Goal: Task Accomplishment & Management: Manage account settings

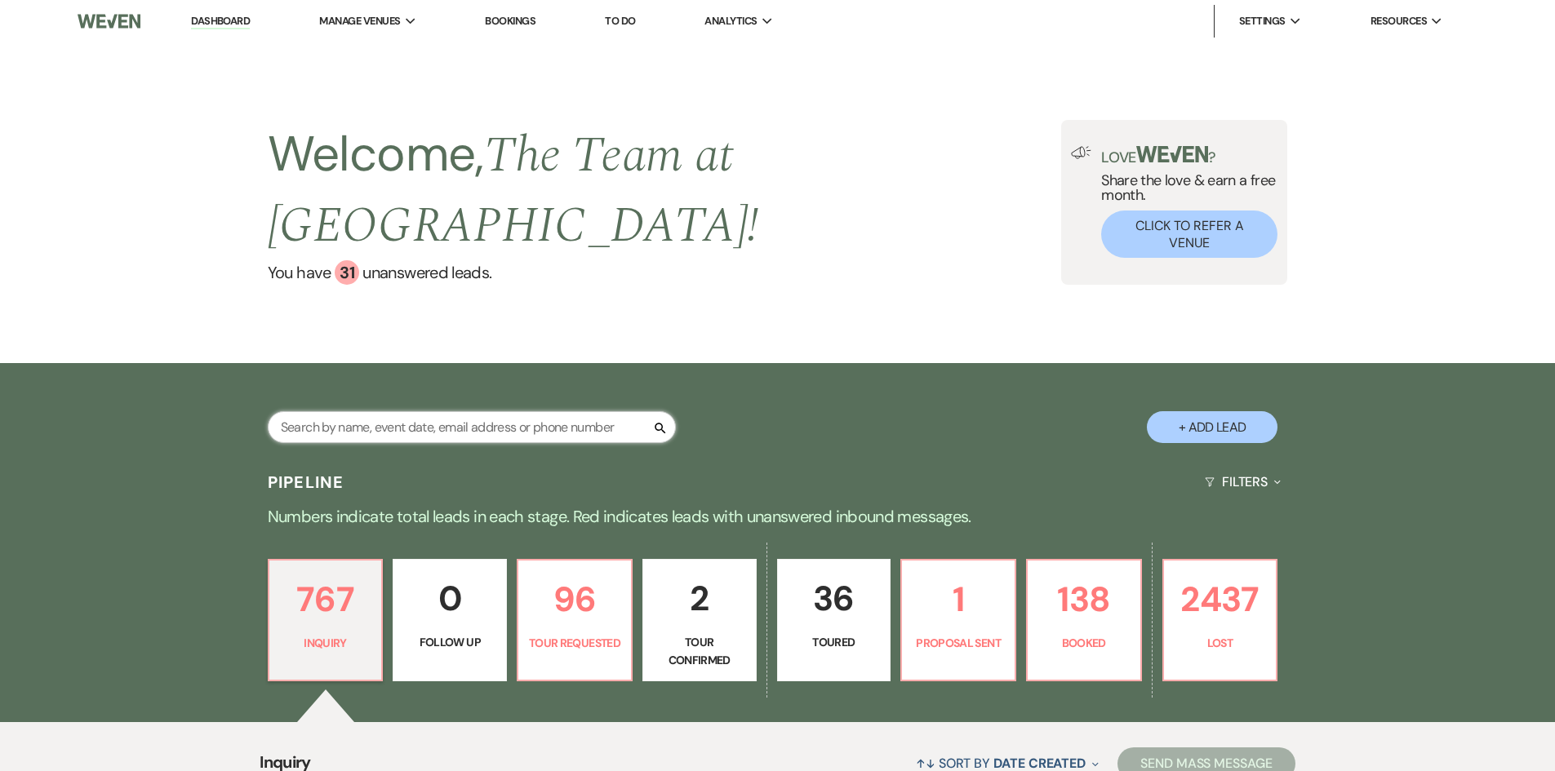
click at [335, 421] on input "text" at bounding box center [472, 427] width 408 height 32
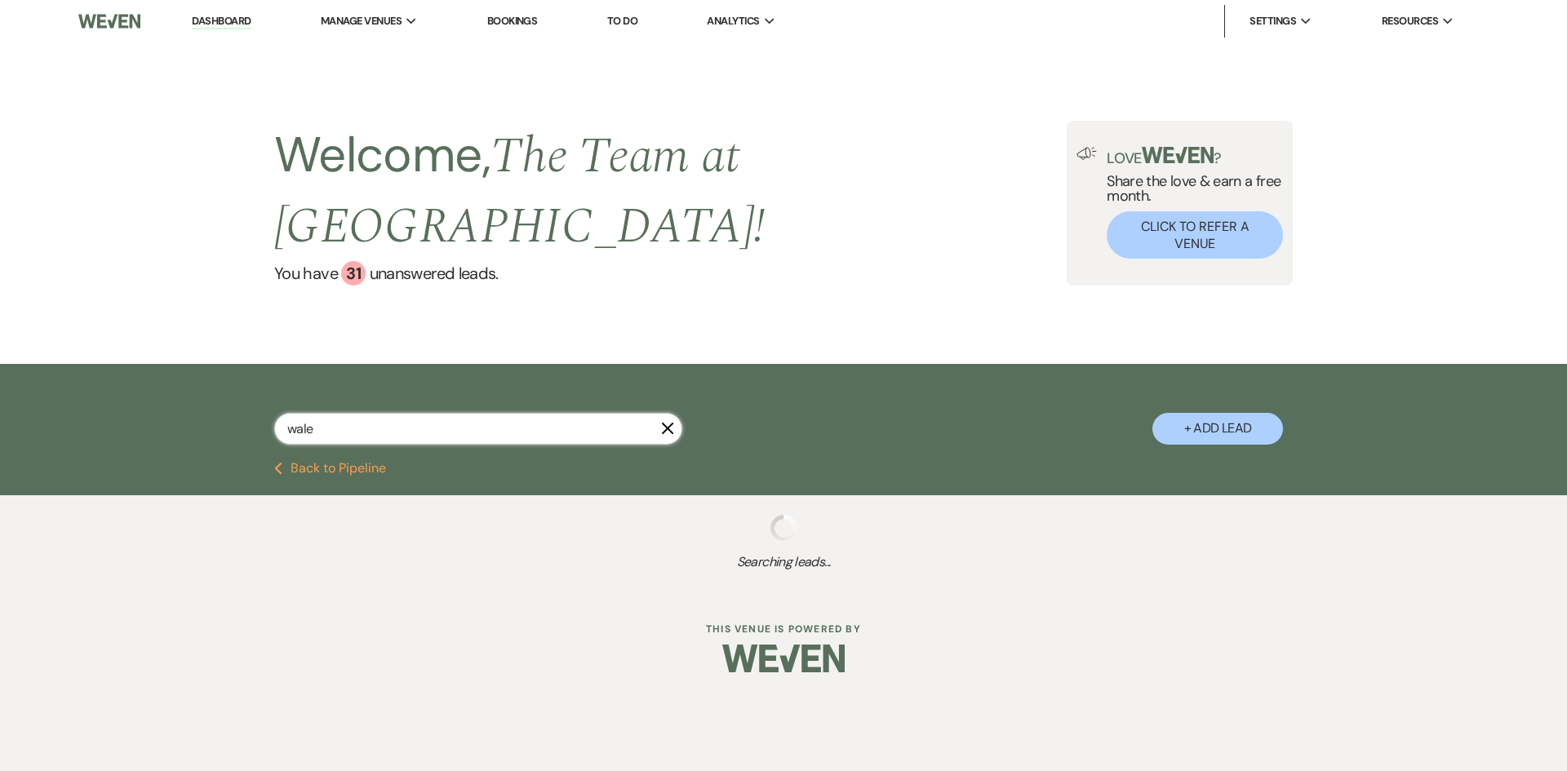
type input "waled"
select select "8"
select select "10"
select select "8"
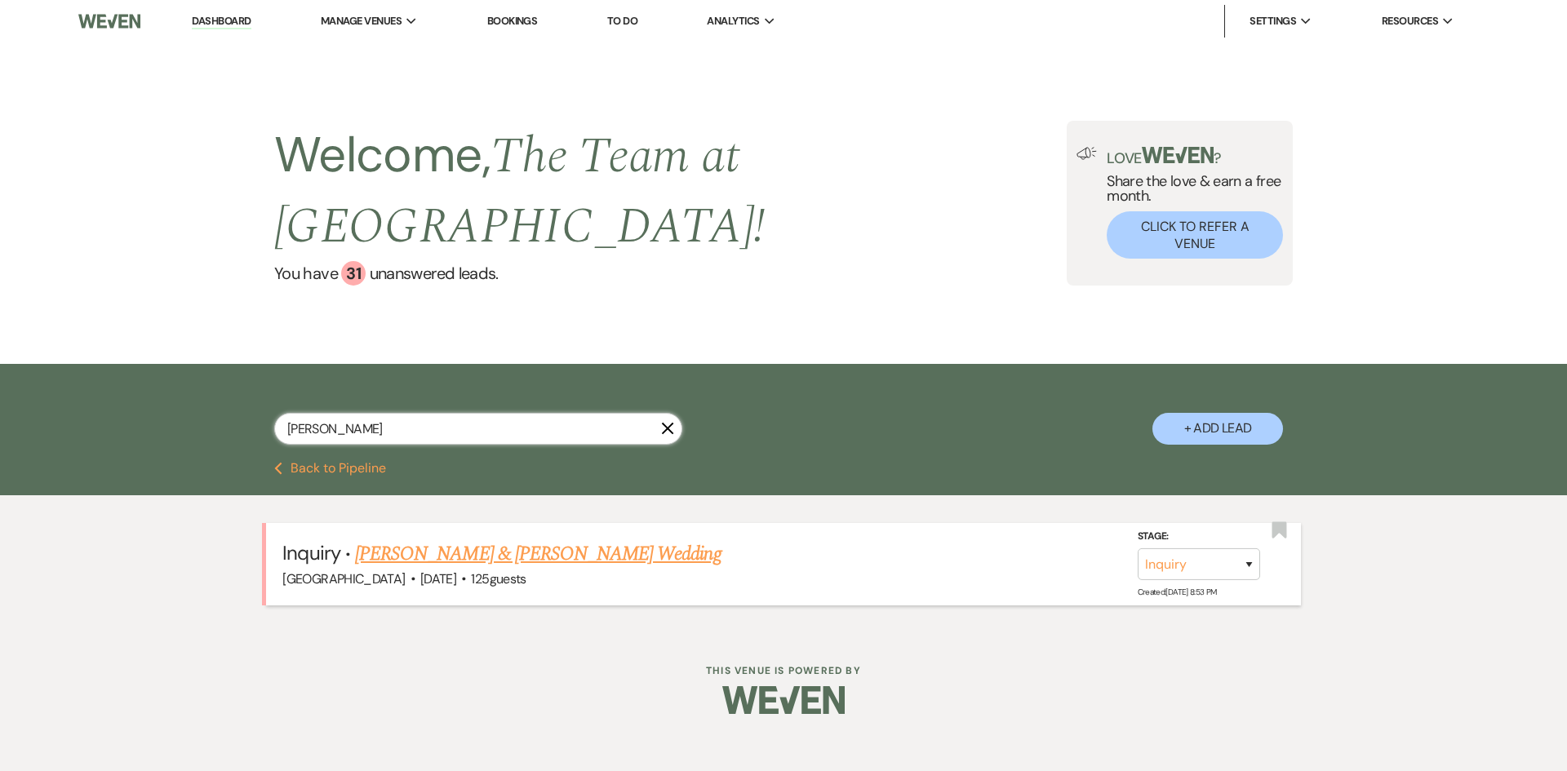
type input "walden"
click at [471, 545] on link "Maggie Walden & Mitchell Katona's Wedding" at bounding box center [538, 554] width 366 height 29
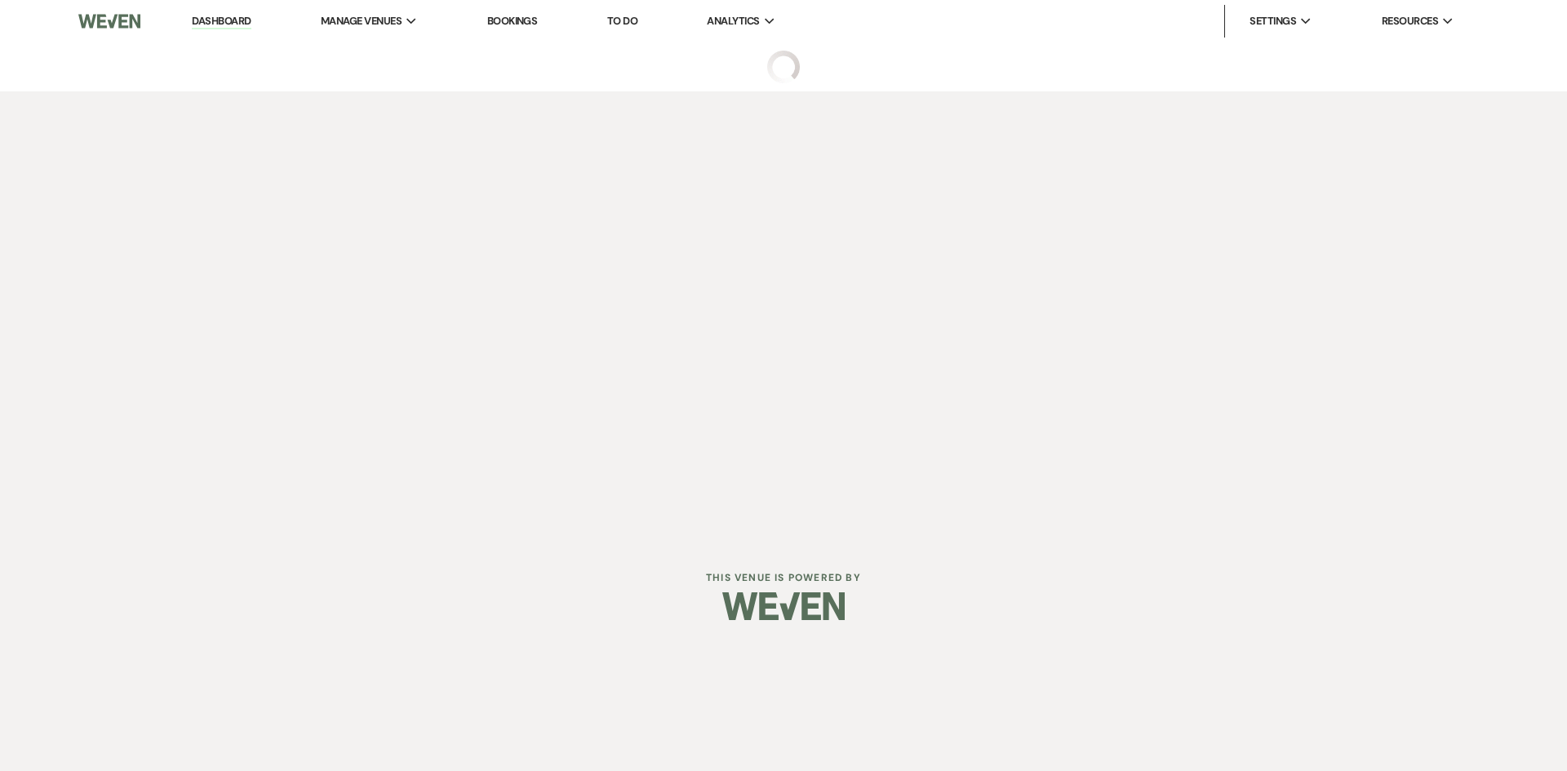
select select "5"
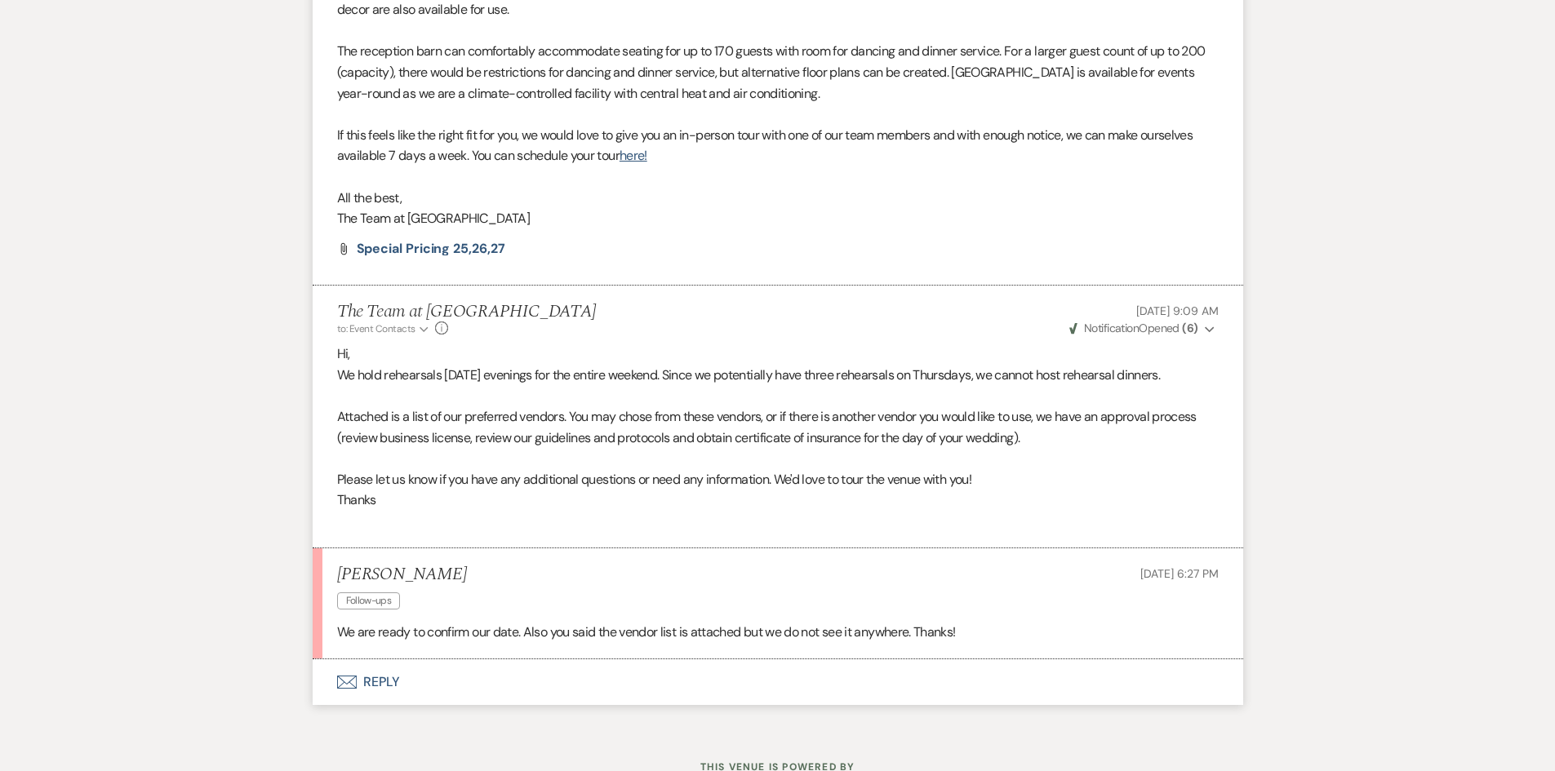
scroll to position [1259, 0]
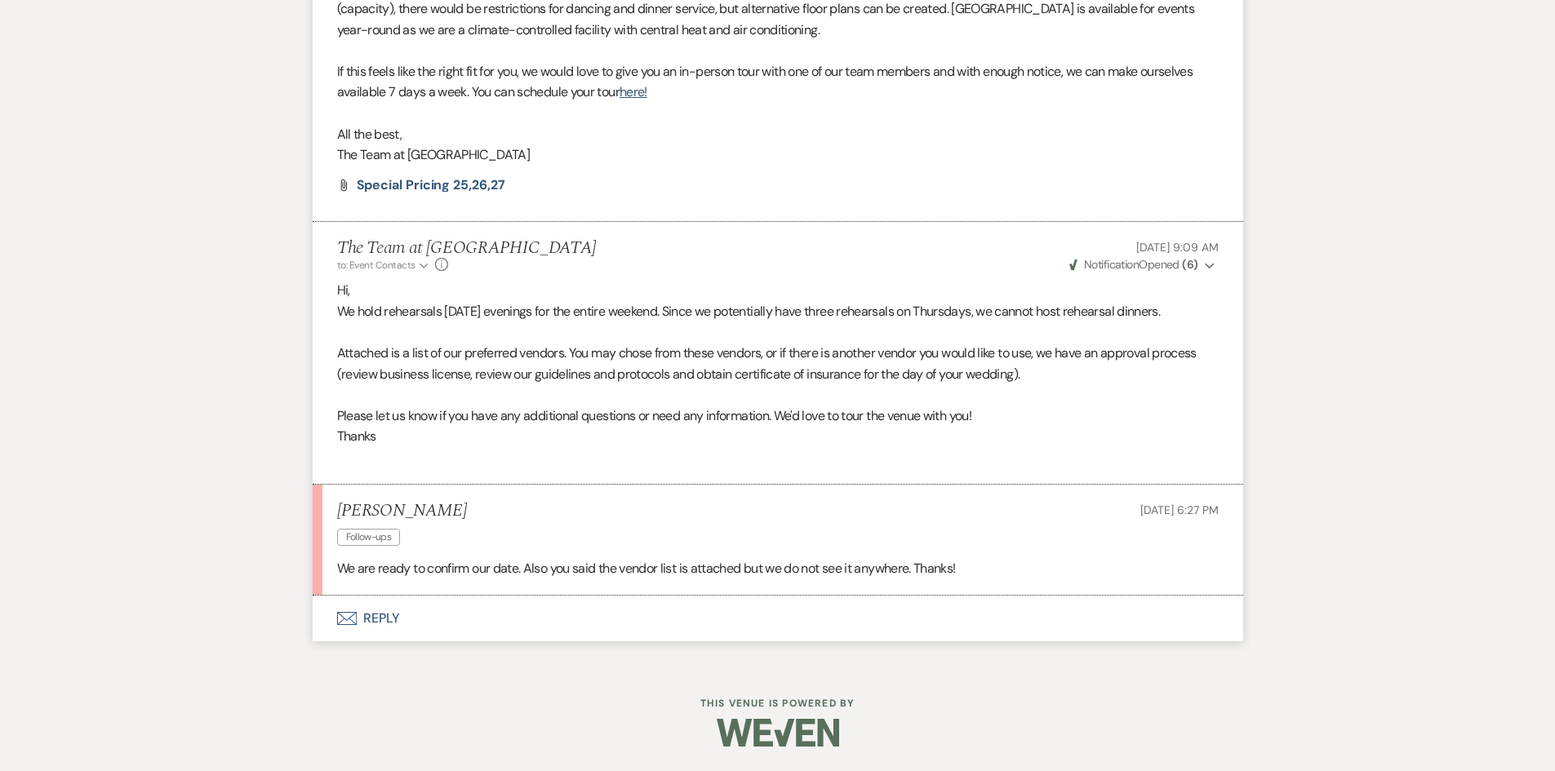
click at [385, 615] on button "Envelope Reply" at bounding box center [778, 619] width 931 height 46
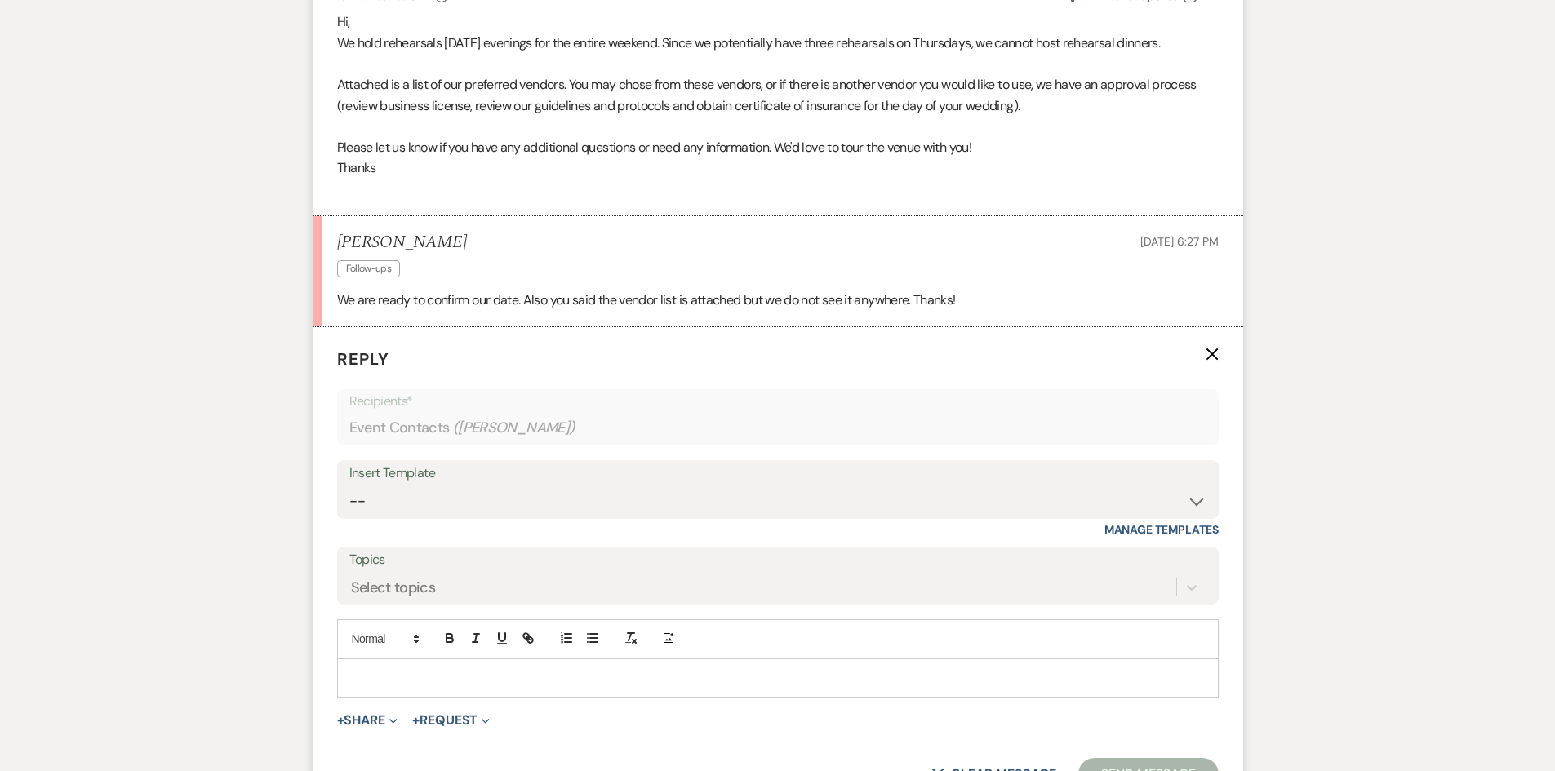
scroll to position [1586, 0]
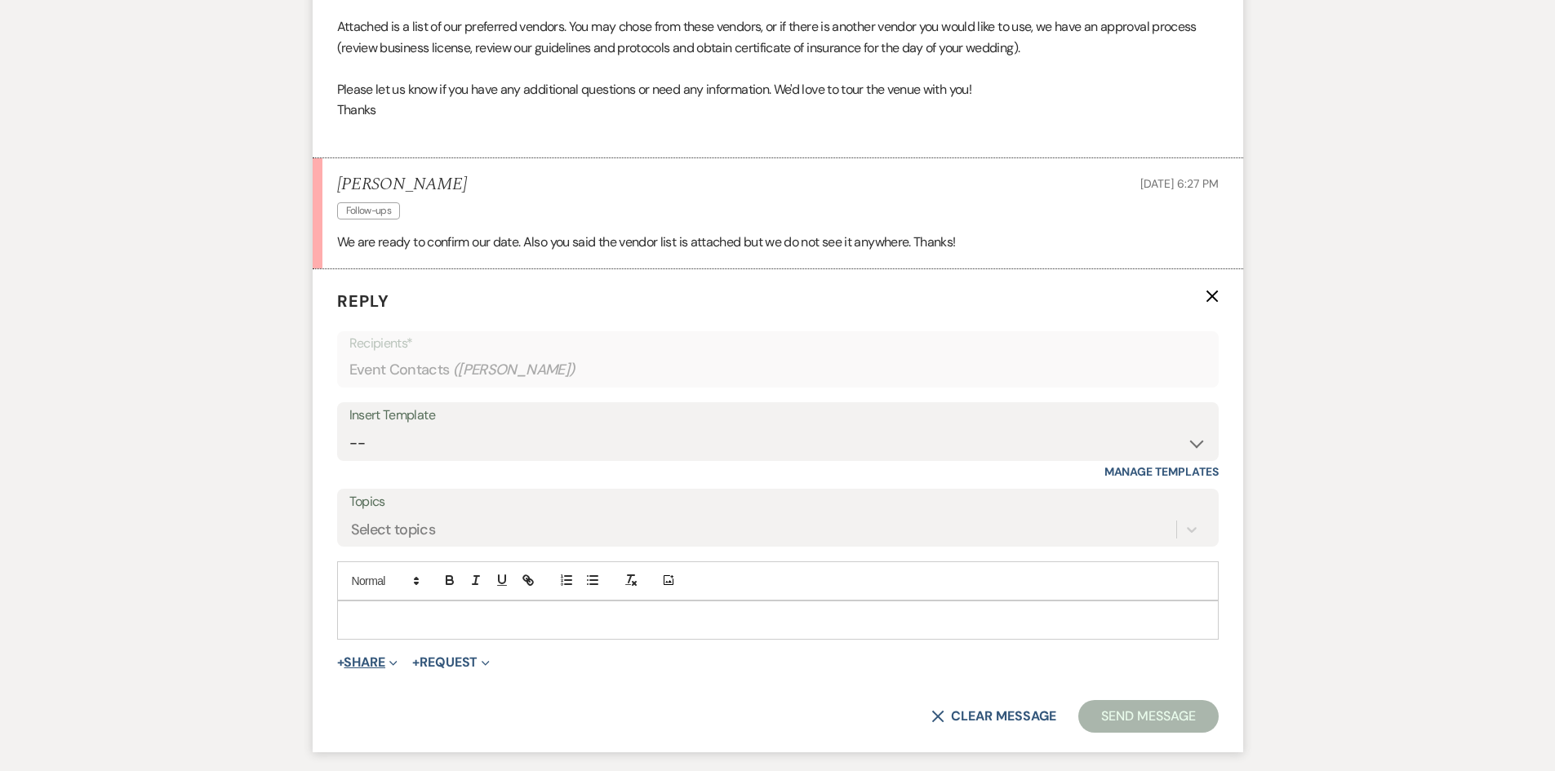
click at [373, 663] on button "+ Share Expand" at bounding box center [367, 662] width 61 height 13
click at [473, 754] on button "Pref Vendors Preferred vendors" at bounding box center [451, 754] width 229 height 29
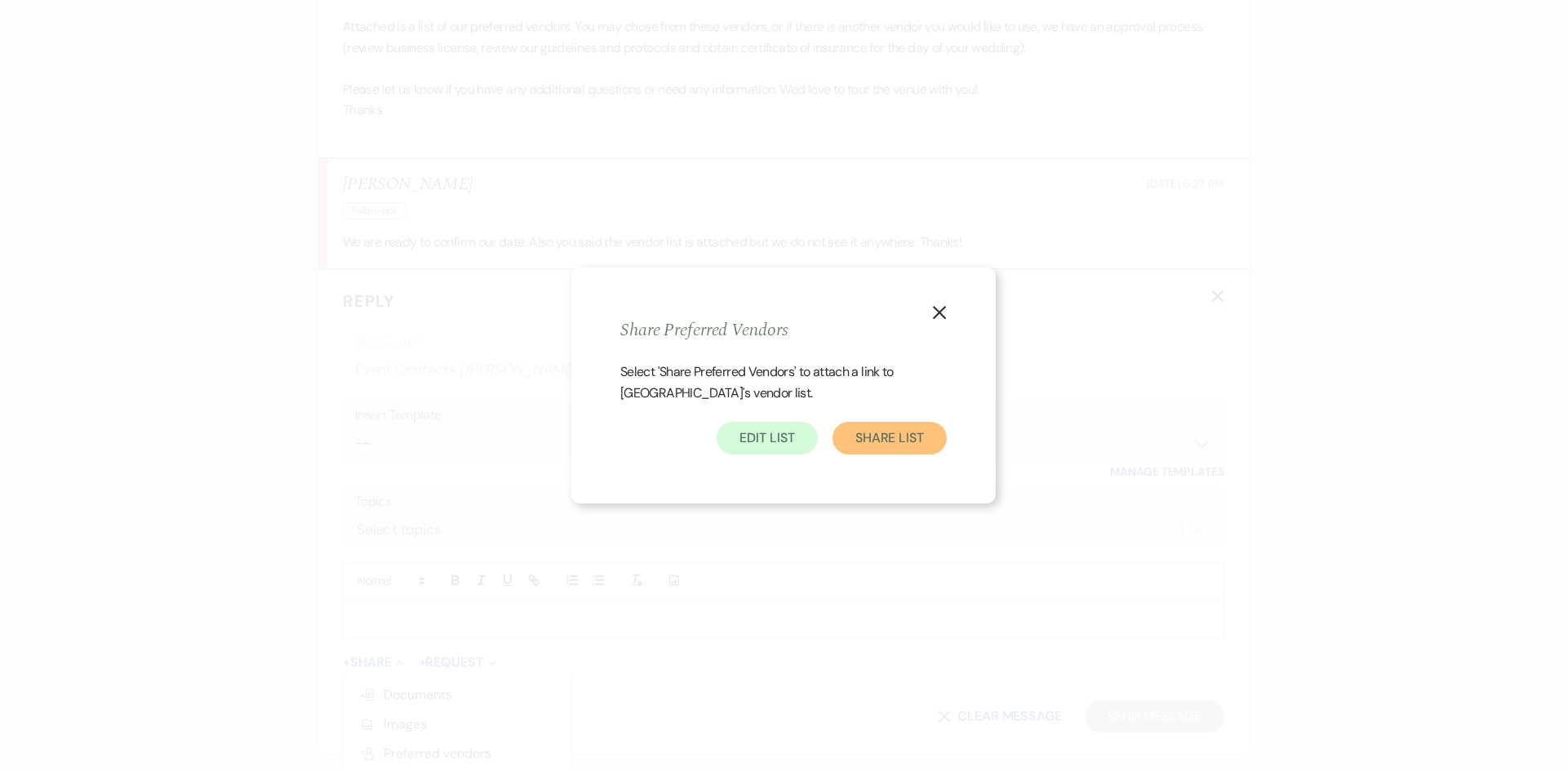
click at [874, 445] on button "Share List" at bounding box center [890, 438] width 114 height 33
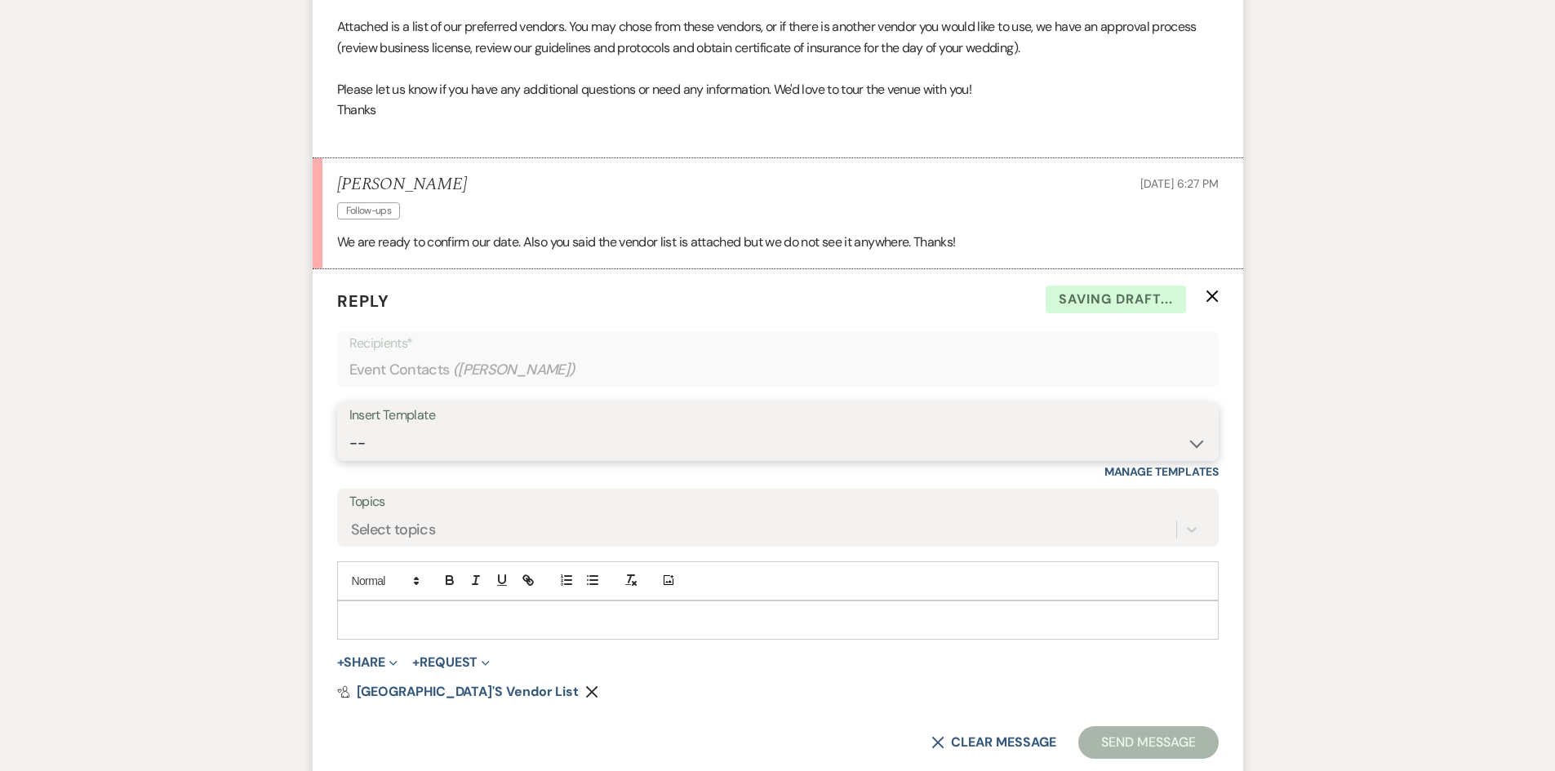
click at [1191, 441] on select "-- Initial Inquiry Auto Response - Weddings Contract - Corporate & Private Even…" at bounding box center [777, 444] width 857 height 32
select select "1276"
click at [349, 428] on select "-- Initial Inquiry Auto Response - Weddings Contract - Corporate & Private Even…" at bounding box center [777, 444] width 857 height 32
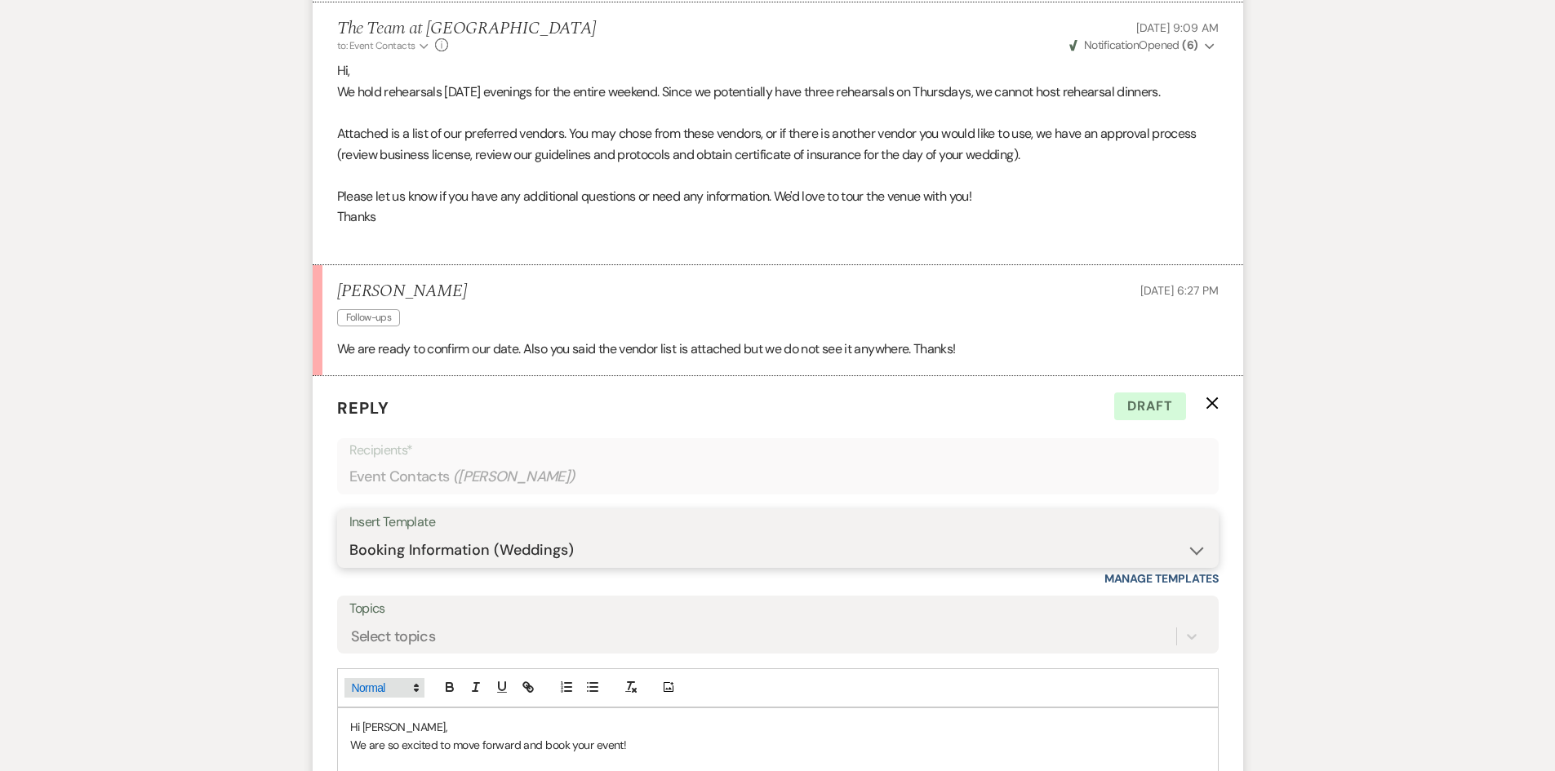
scroll to position [1504, 0]
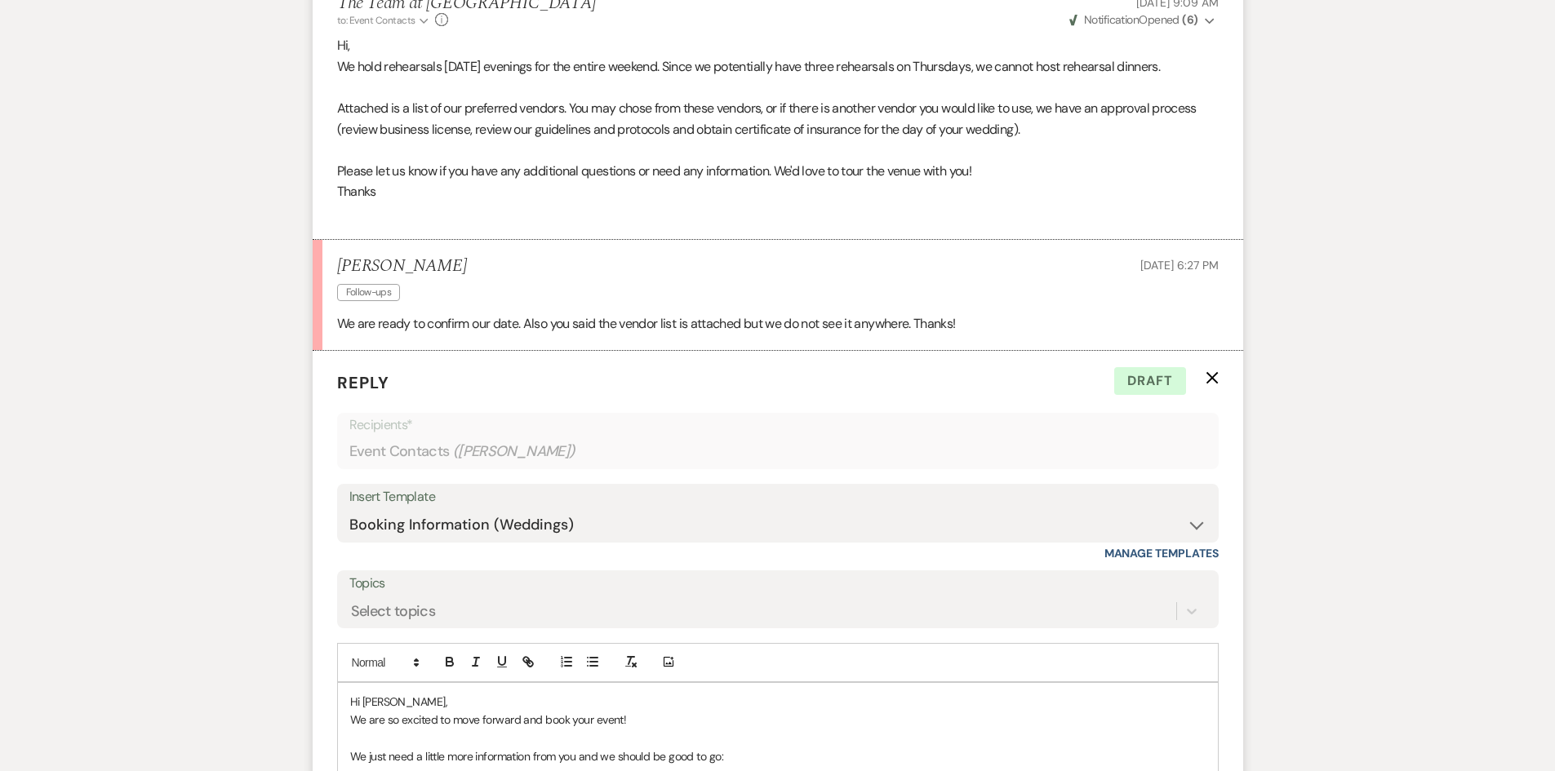
click at [399, 704] on p "Hi Mitchell," at bounding box center [777, 702] width 855 height 18
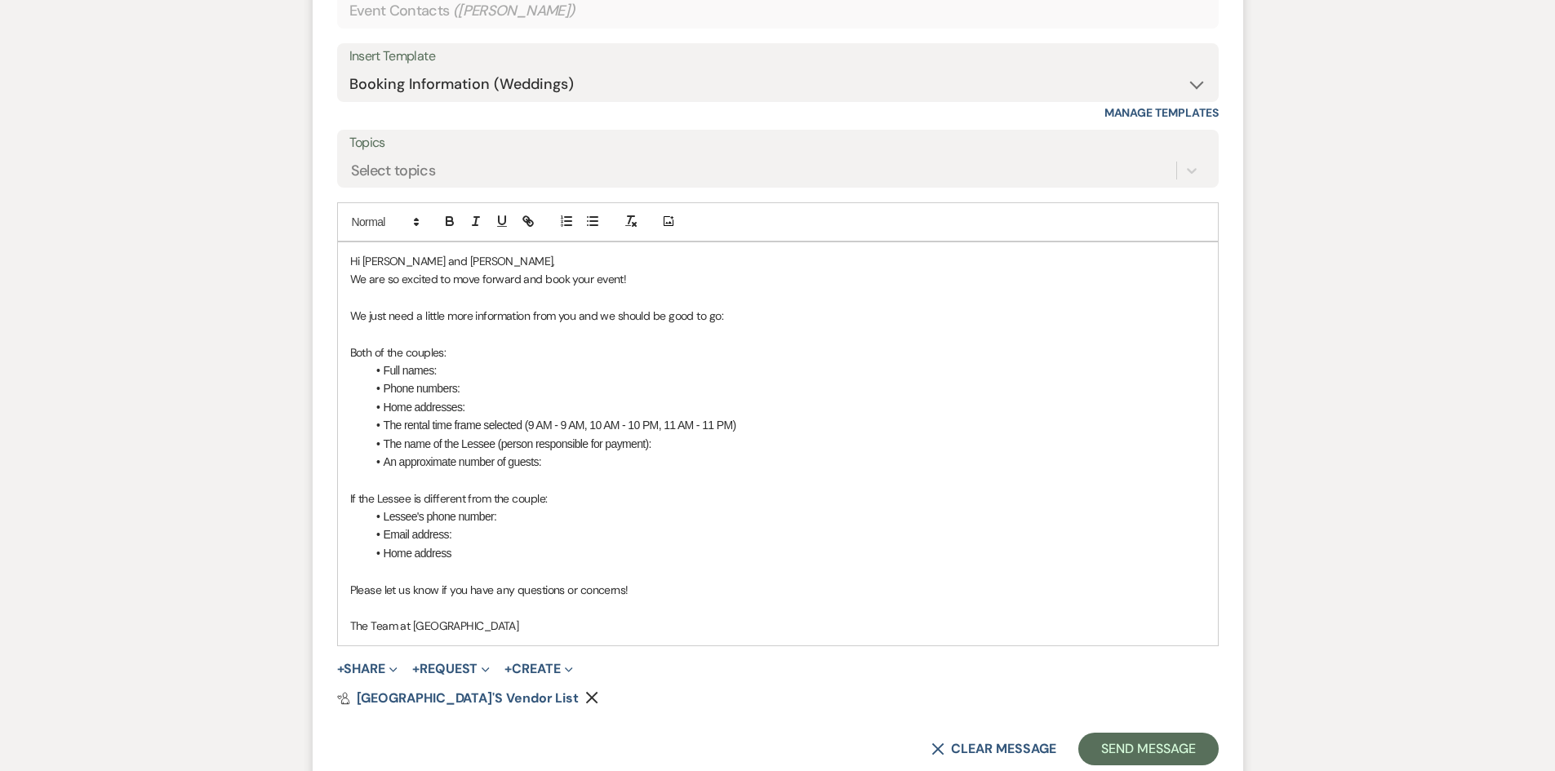
scroll to position [1994, 0]
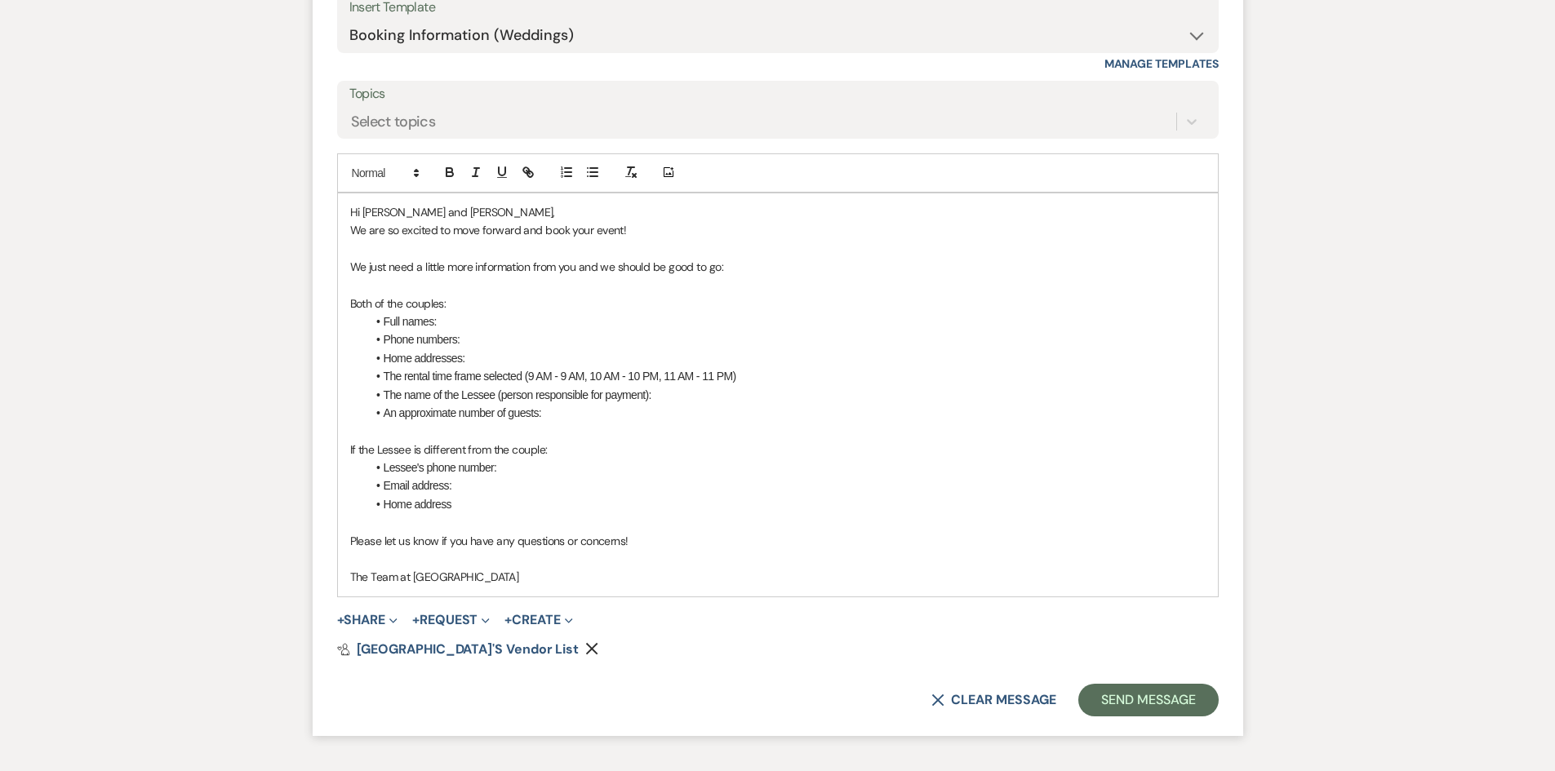
click at [657, 535] on p "Please let us know if you have any questions or concerns!" at bounding box center [777, 541] width 855 height 18
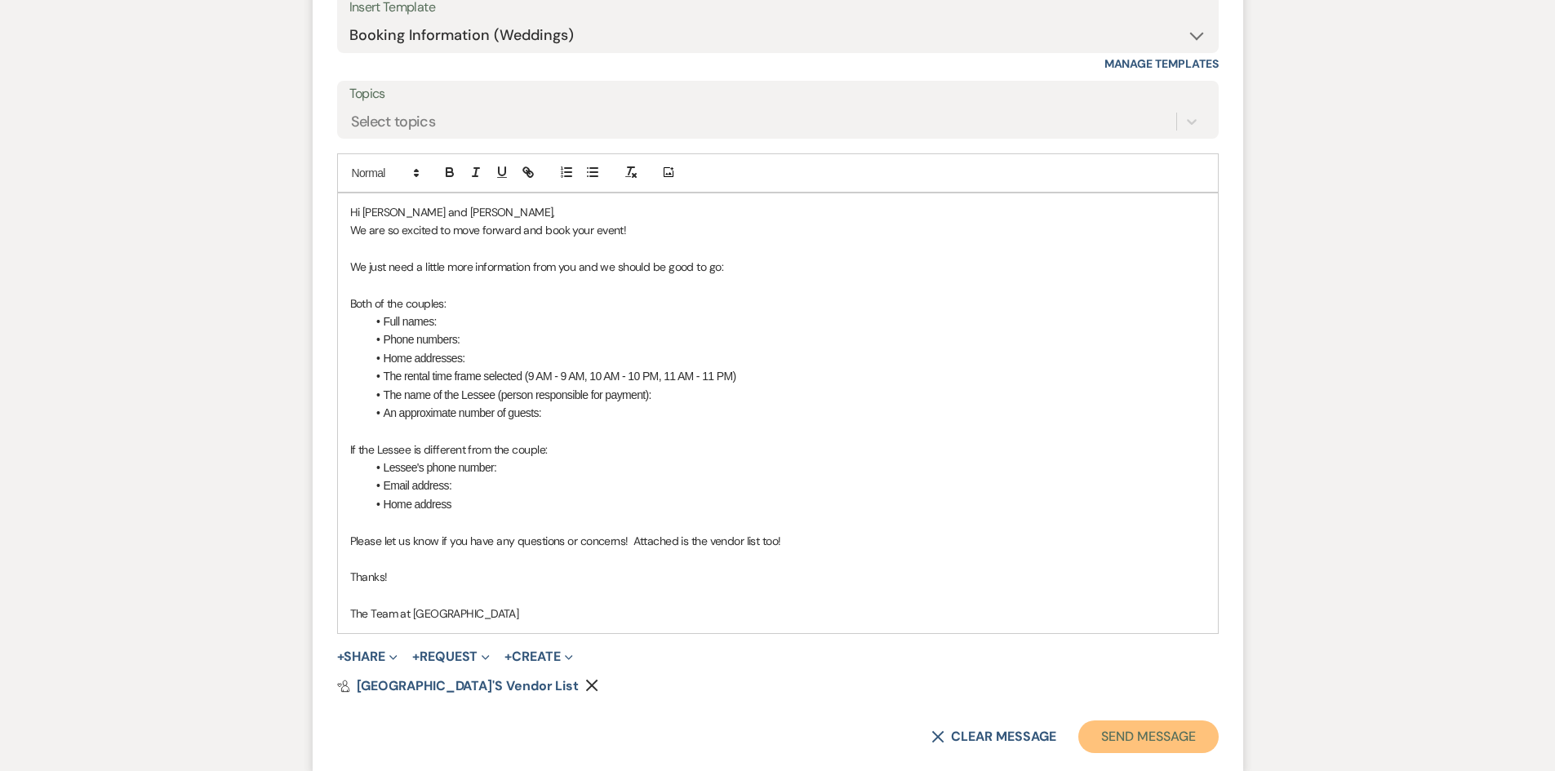
click at [1142, 732] on button "Send Message" at bounding box center [1148, 737] width 140 height 33
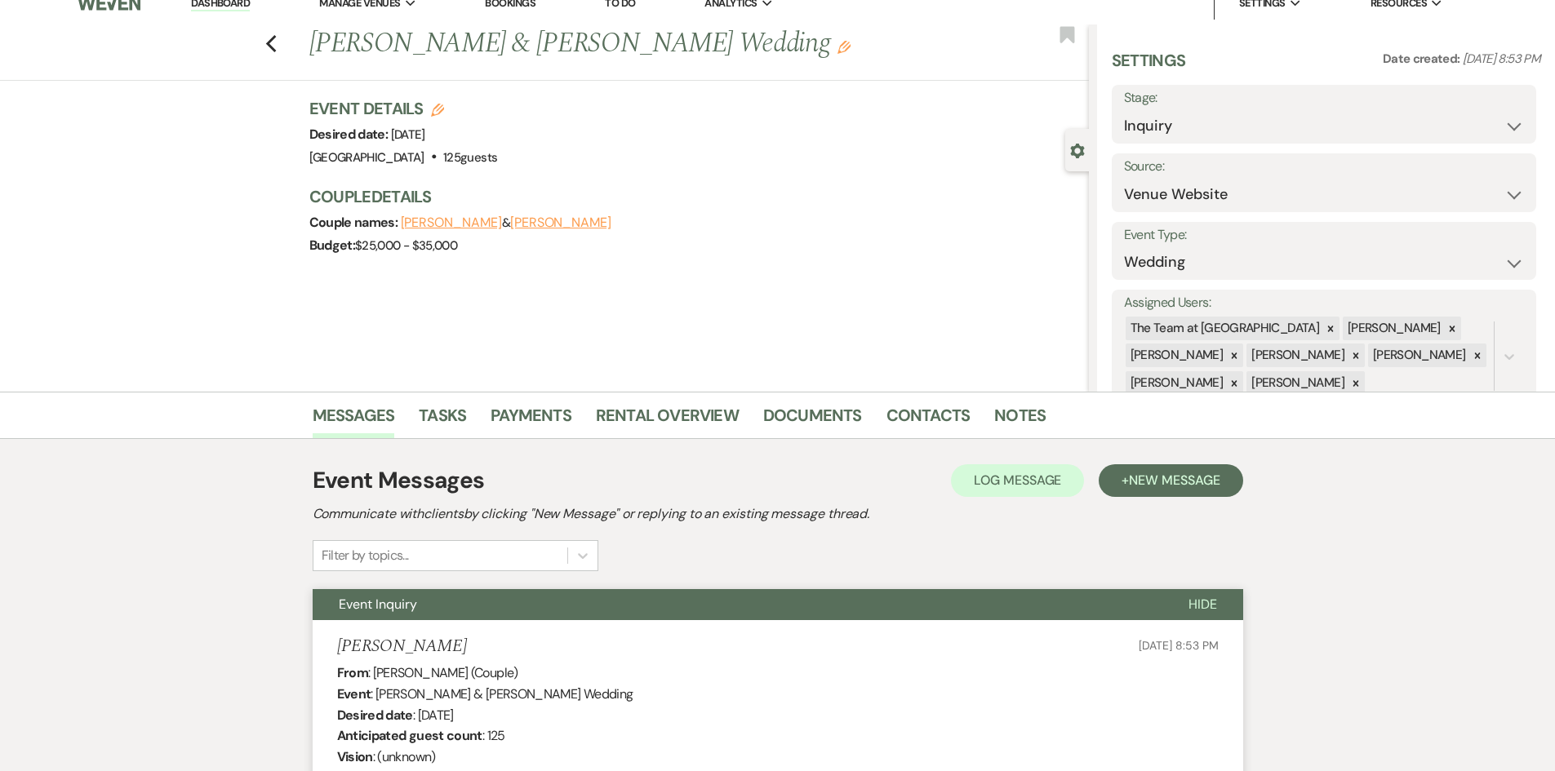
scroll to position [0, 0]
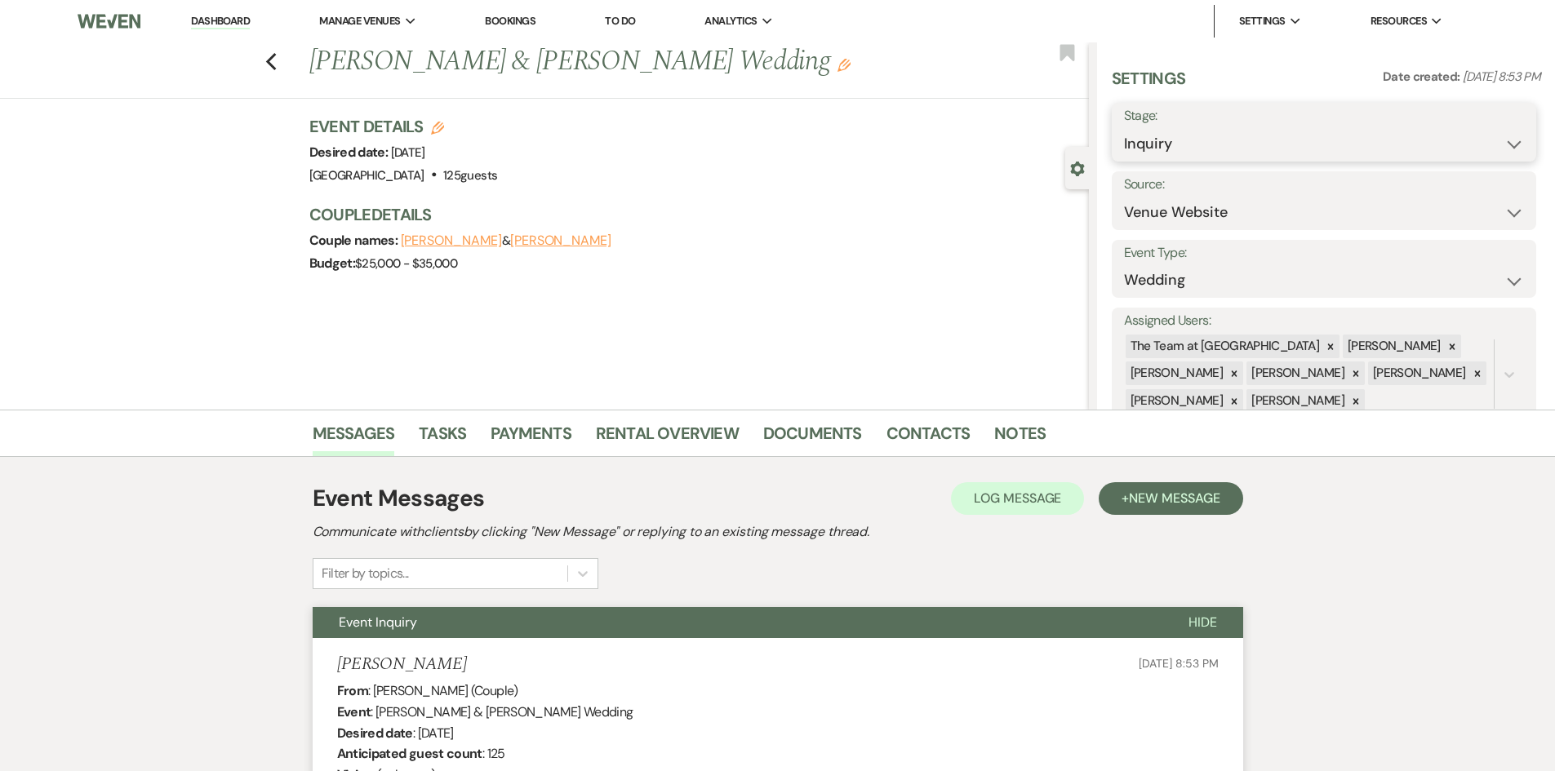
click at [1282, 140] on select "Inquiry Follow Up Tour Requested Tour Confirmed Toured Proposal Sent Booked Lost" at bounding box center [1324, 144] width 400 height 32
select select "6"
click at [1124, 128] on select "Inquiry Follow Up Tour Requested Tour Confirmed Toured Proposal Sent Booked Lost" at bounding box center [1324, 144] width 400 height 32
click at [1491, 139] on button "Save" at bounding box center [1490, 132] width 92 height 33
click at [758, 48] on li "[GEOGRAPHIC_DATA]" at bounding box center [786, 54] width 147 height 16
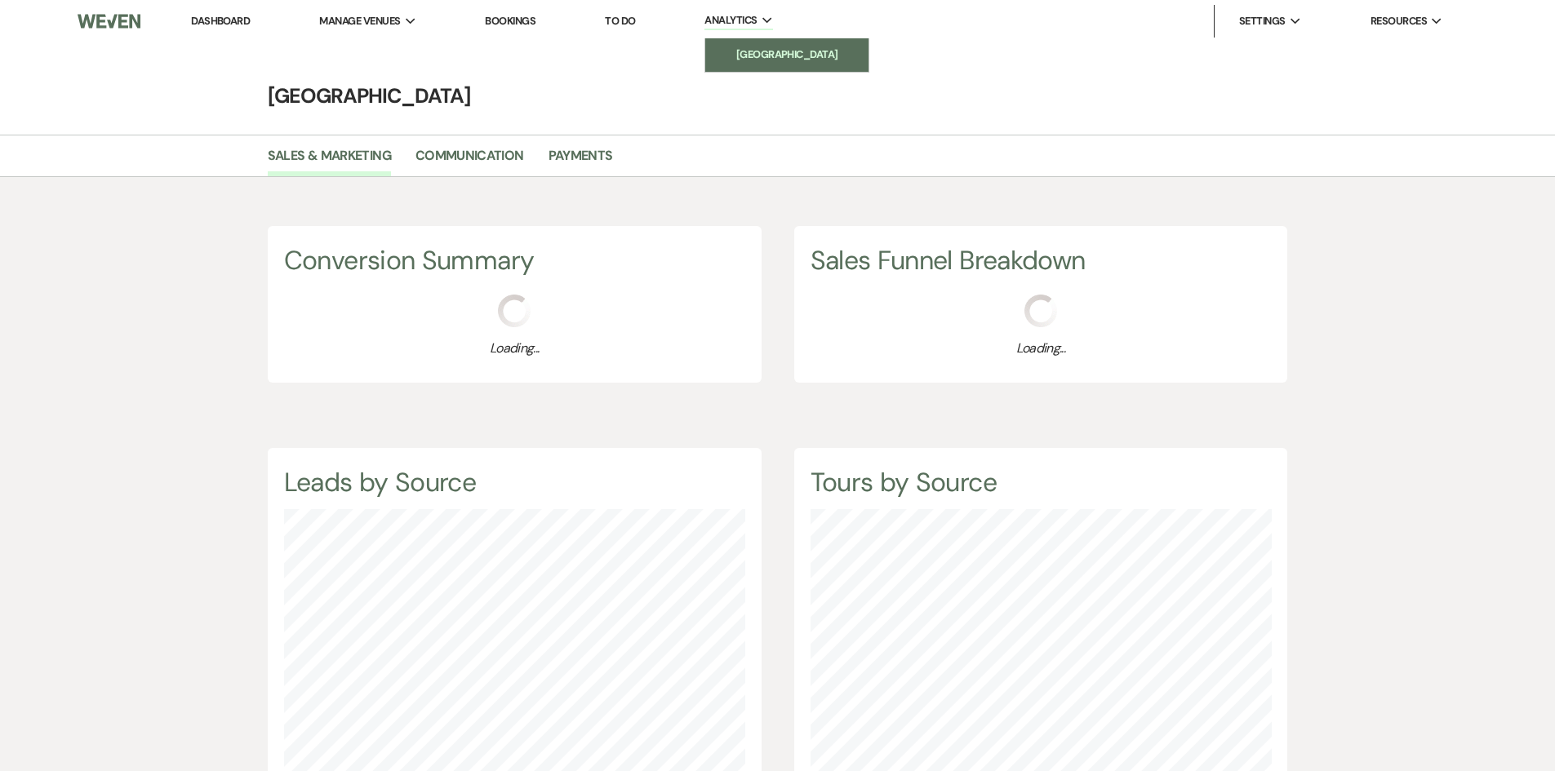
scroll to position [771, 1555]
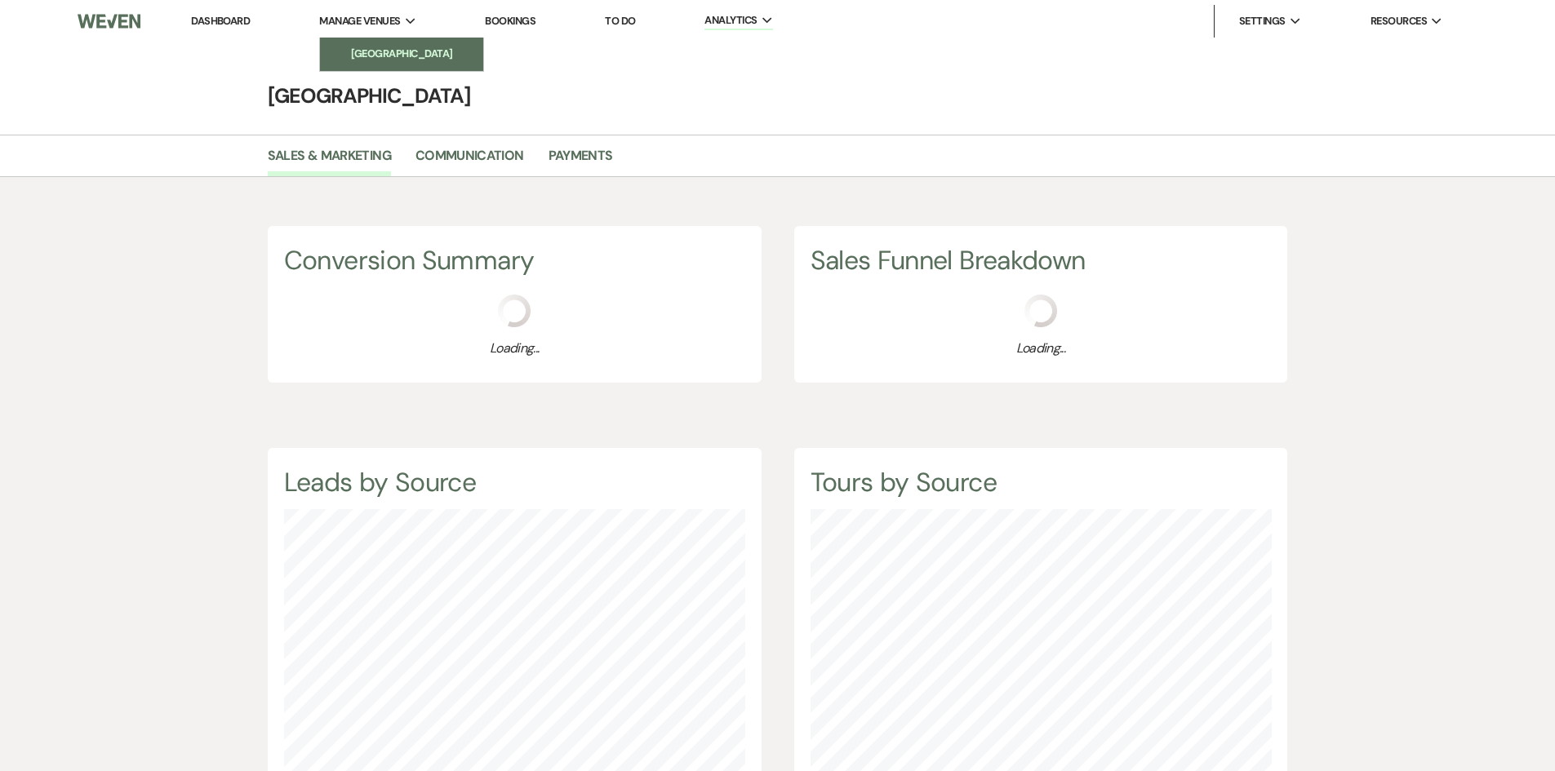
click at [387, 55] on li "[GEOGRAPHIC_DATA]" at bounding box center [401, 54] width 147 height 16
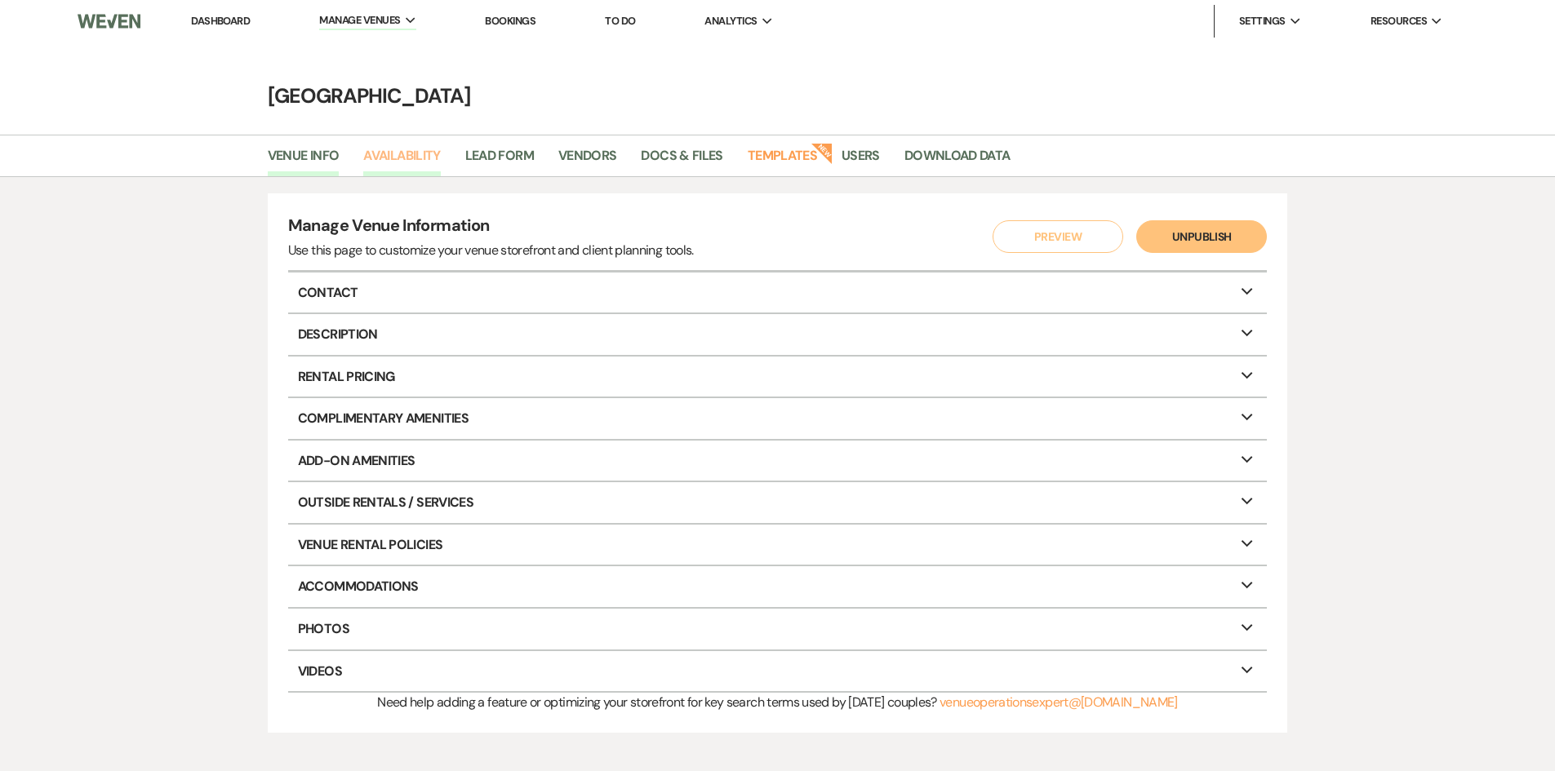
click at [414, 156] on link "Availability" at bounding box center [401, 160] width 77 height 31
select select "3"
select select "2026"
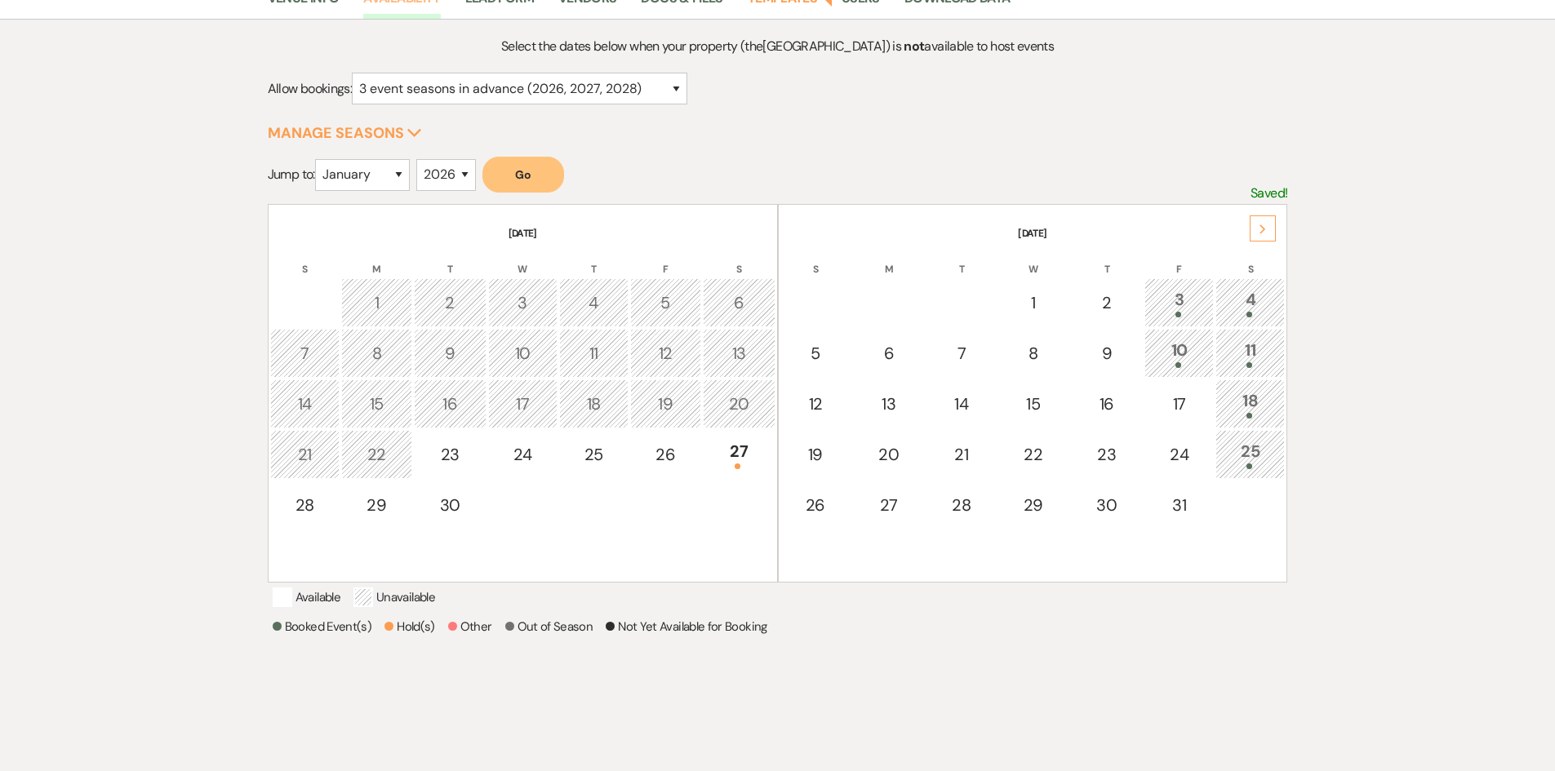
scroll to position [163, 0]
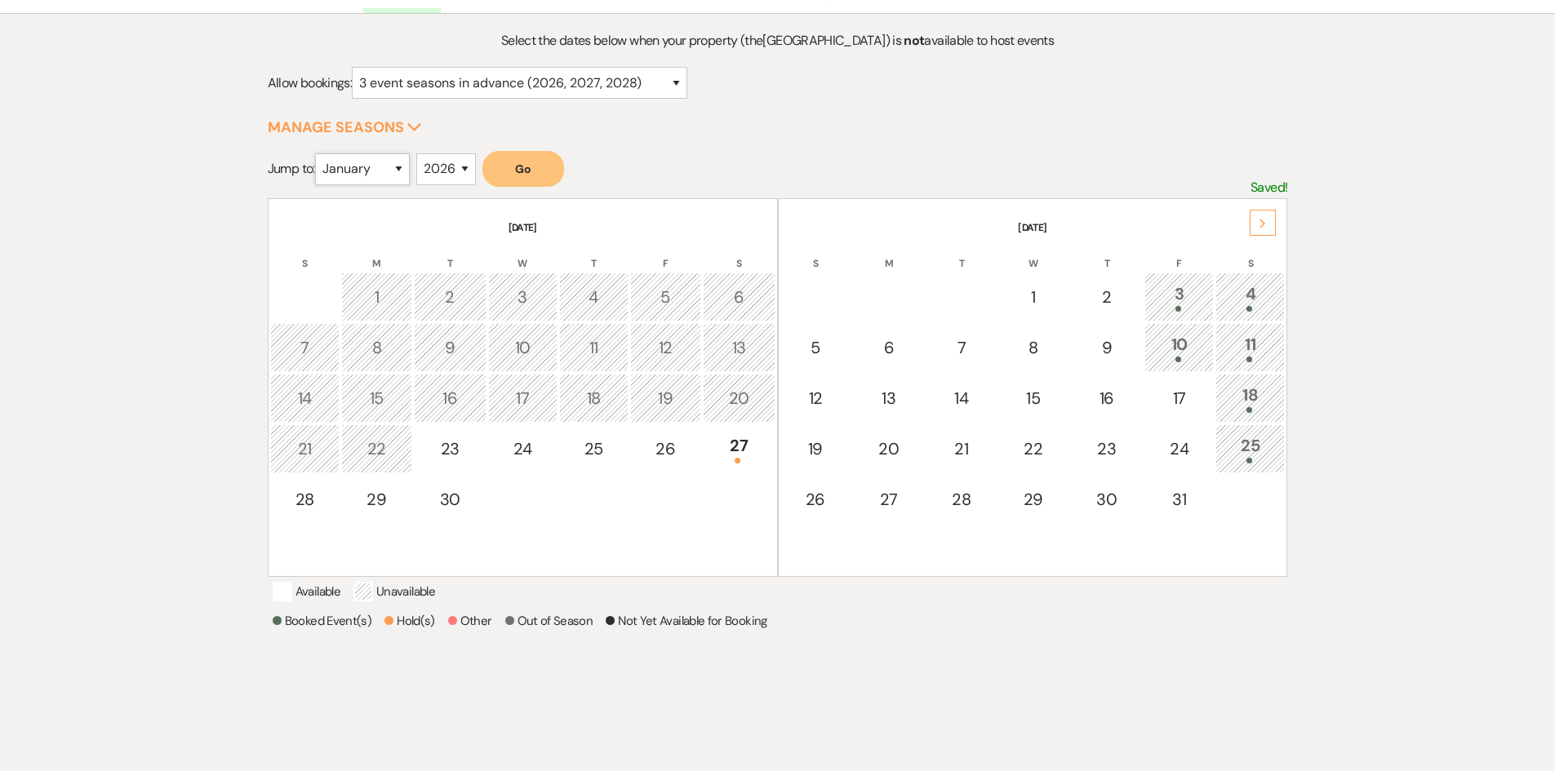
click at [400, 168] on select "January February March April May June July August September October November De…" at bounding box center [362, 169] width 95 height 32
select select "10"
click at [318, 153] on select "January February March April May June July August September October November De…" at bounding box center [362, 169] width 95 height 32
click at [513, 168] on button "Go" at bounding box center [523, 169] width 82 height 36
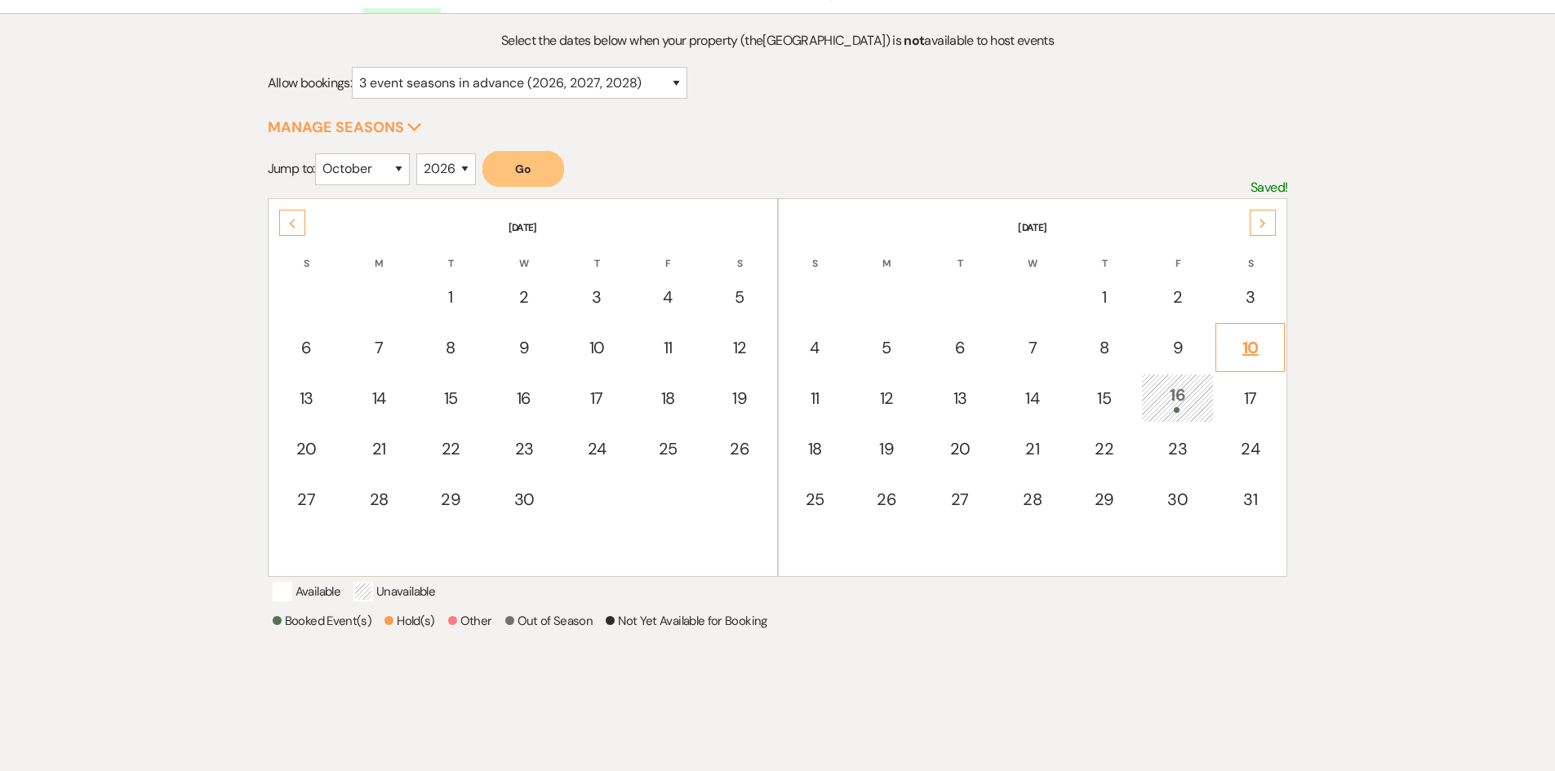
click at [1246, 349] on div "10" at bounding box center [1249, 347] width 51 height 24
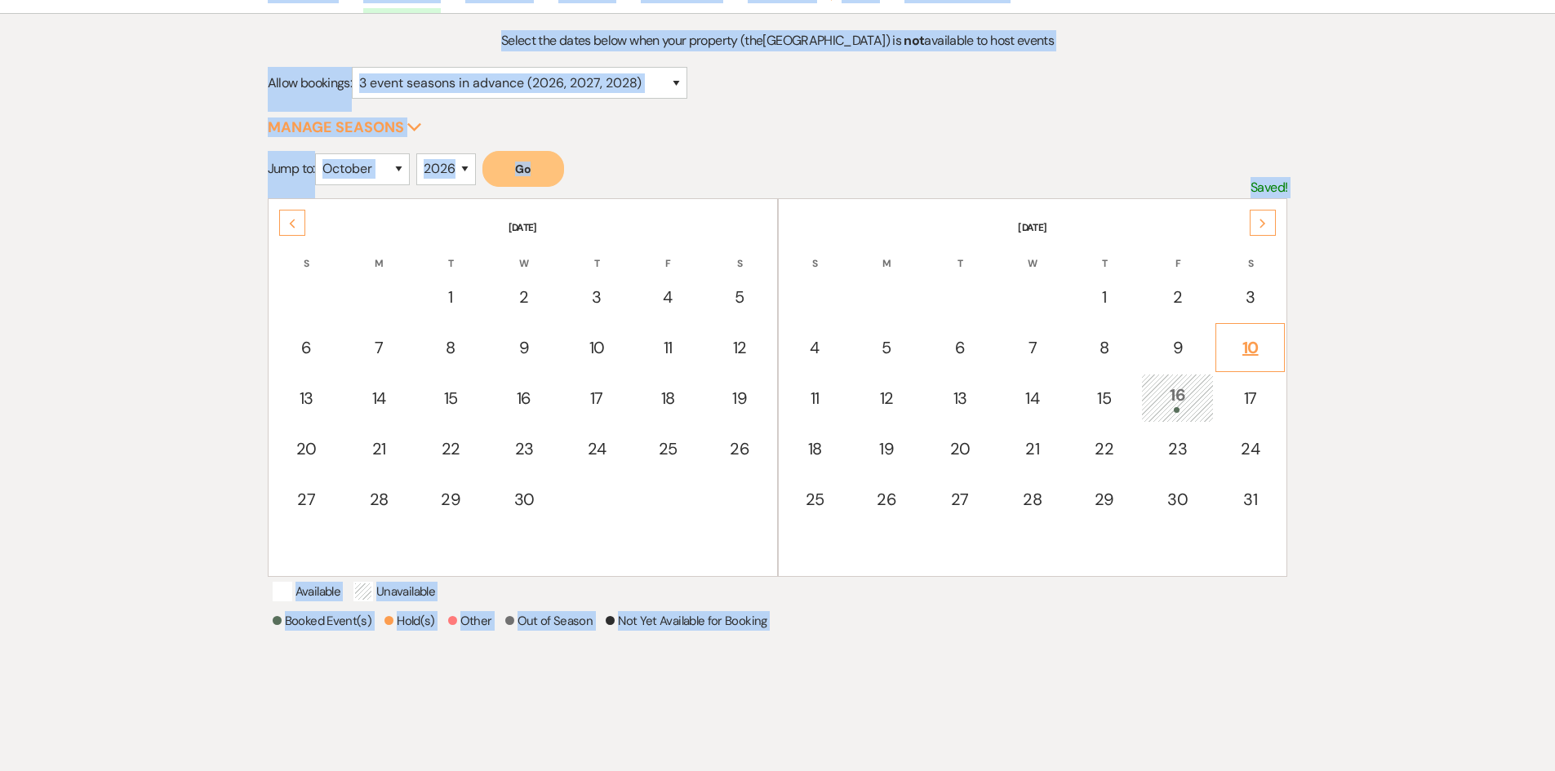
select select "other"
select select "false"
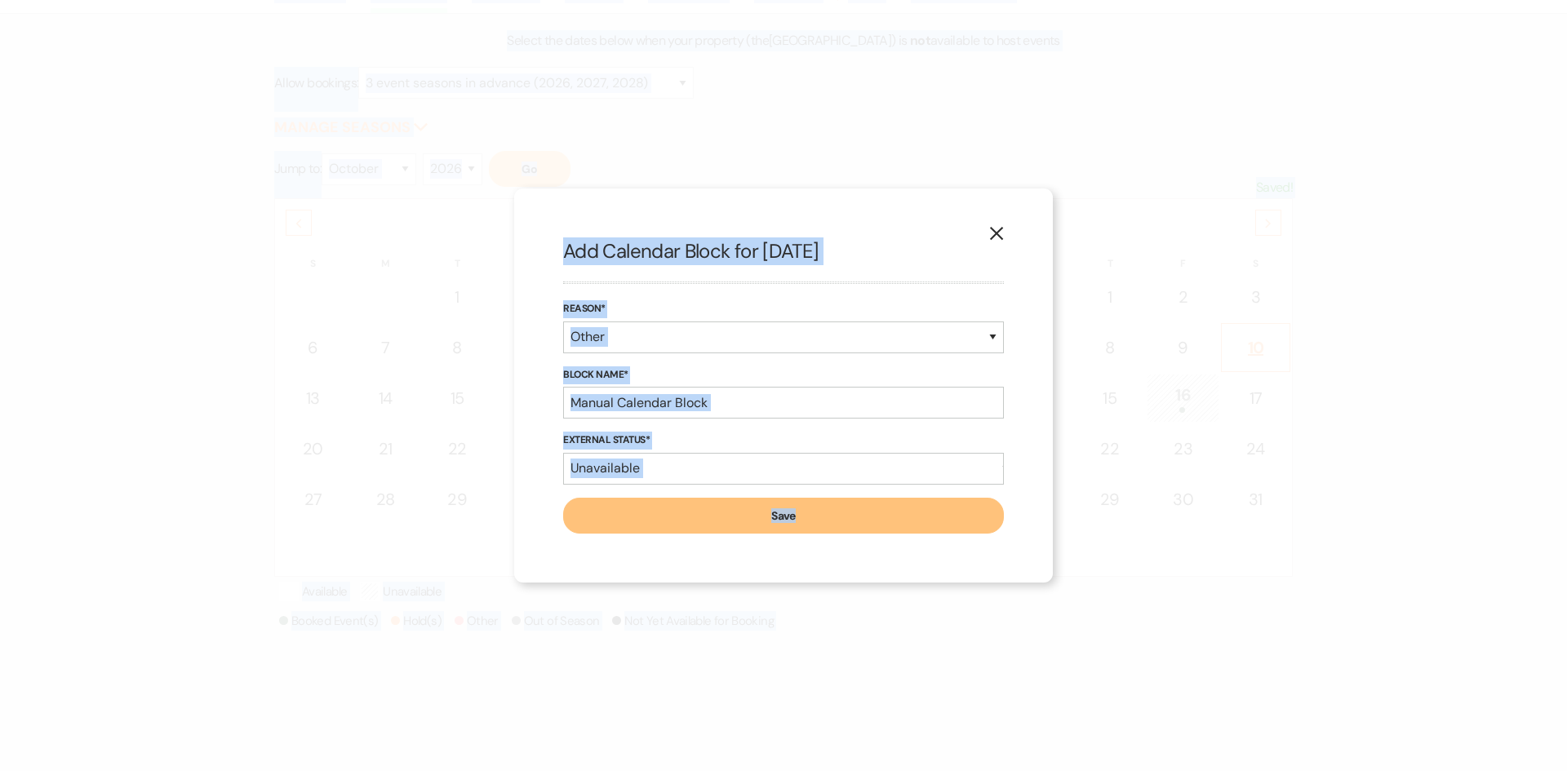
click at [1246, 349] on div "X Add Calendar Block for 10/10/2026 Reason* Booked Event Hold Other Block Name*…" at bounding box center [783, 385] width 1567 height 771
click at [683, 340] on select "Booked Event Hold Other" at bounding box center [783, 338] width 441 height 32
select select "hold"
click at [563, 353] on select "Booked Event Hold Other" at bounding box center [783, 338] width 441 height 32
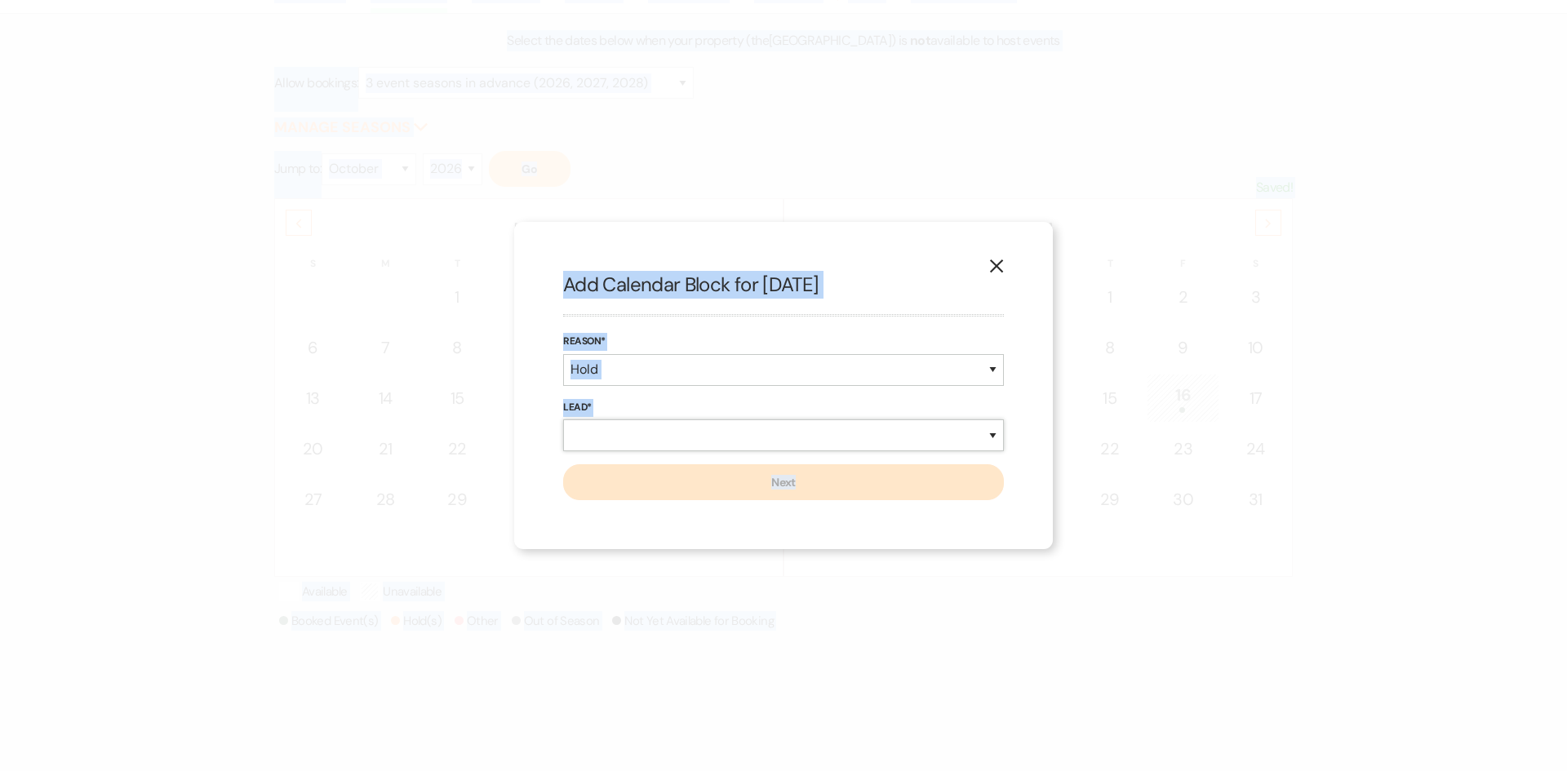
click at [599, 433] on select "New Lead Existing Lead" at bounding box center [783, 436] width 441 height 32
select select "existingLead"
click at [563, 420] on select "New Lead Existing Lead" at bounding box center [783, 436] width 441 height 32
select select "false"
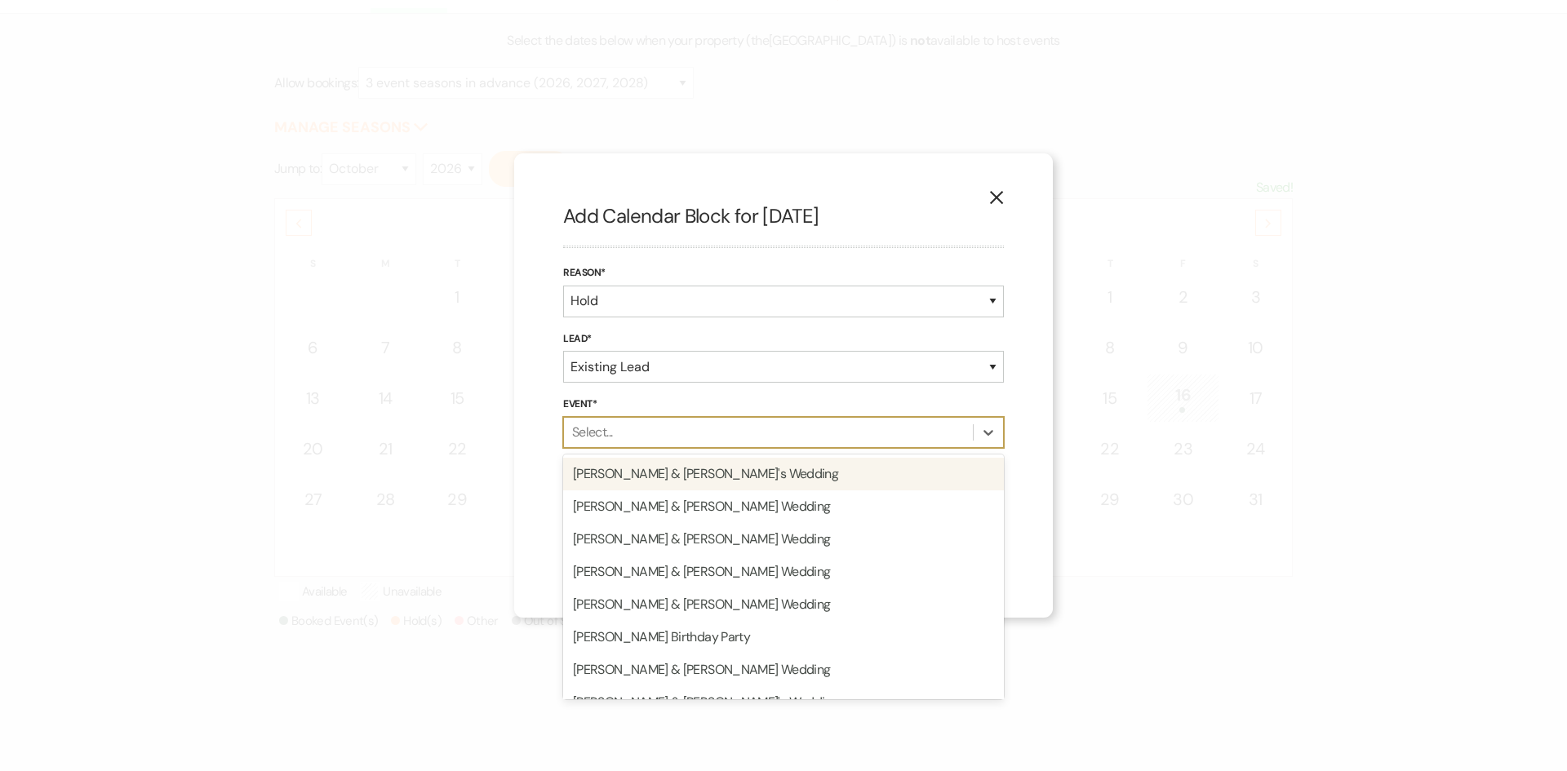
click at [614, 436] on div "Select..." at bounding box center [768, 432] width 409 height 29
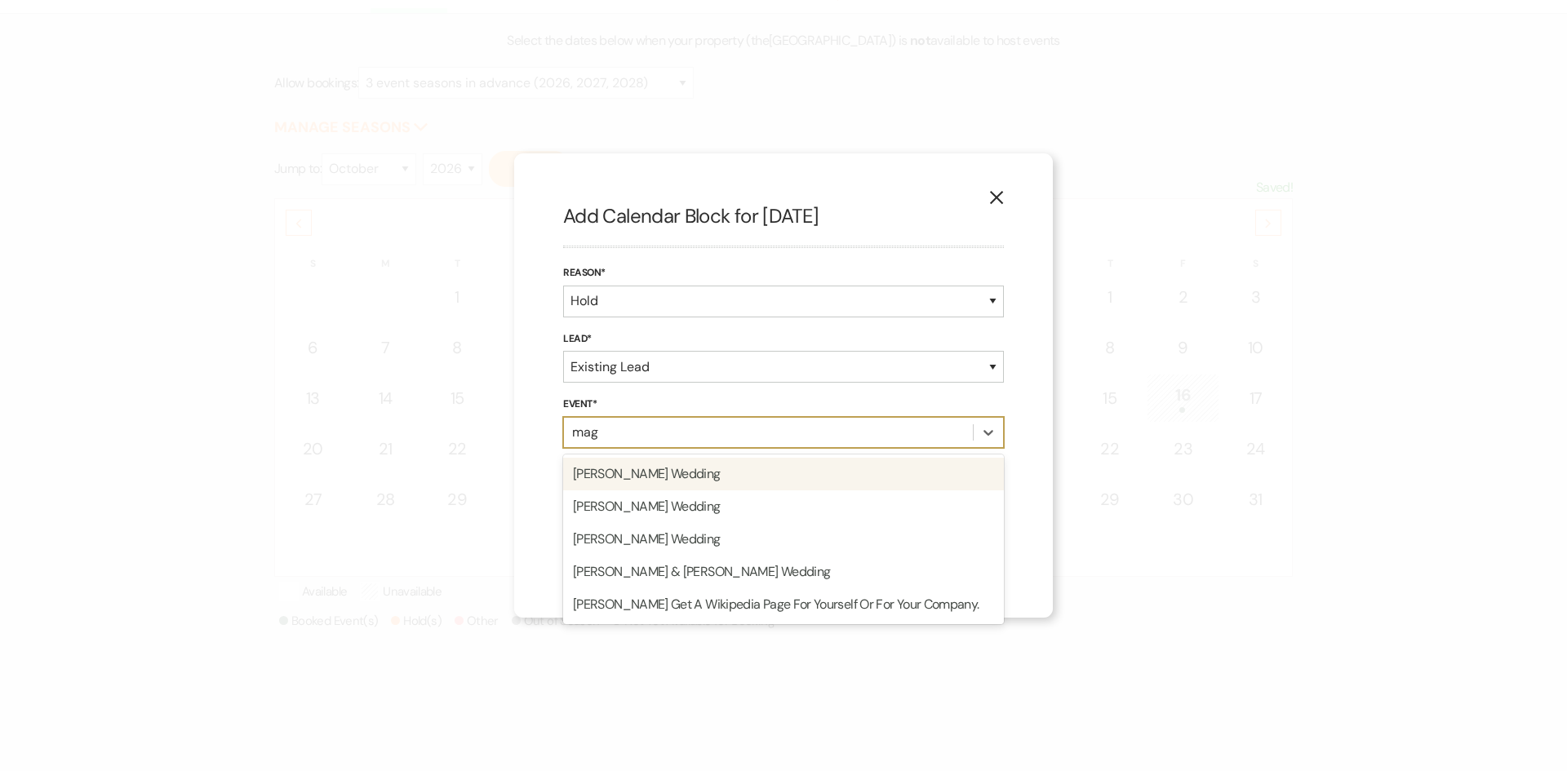
type input "magg"
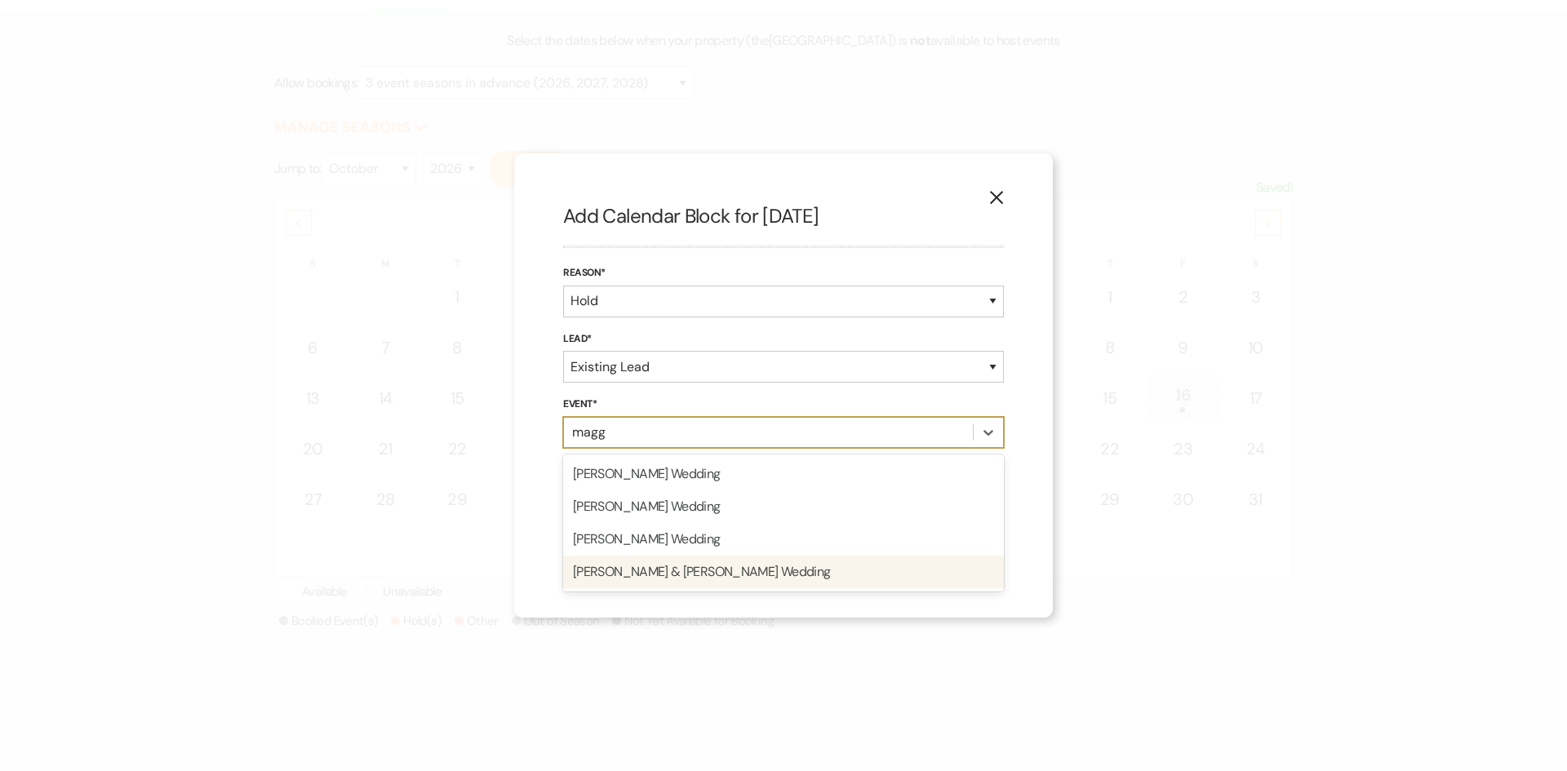
click at [726, 569] on div "Maggie Walden & Mitchell Katona's Wedding" at bounding box center [783, 572] width 441 height 33
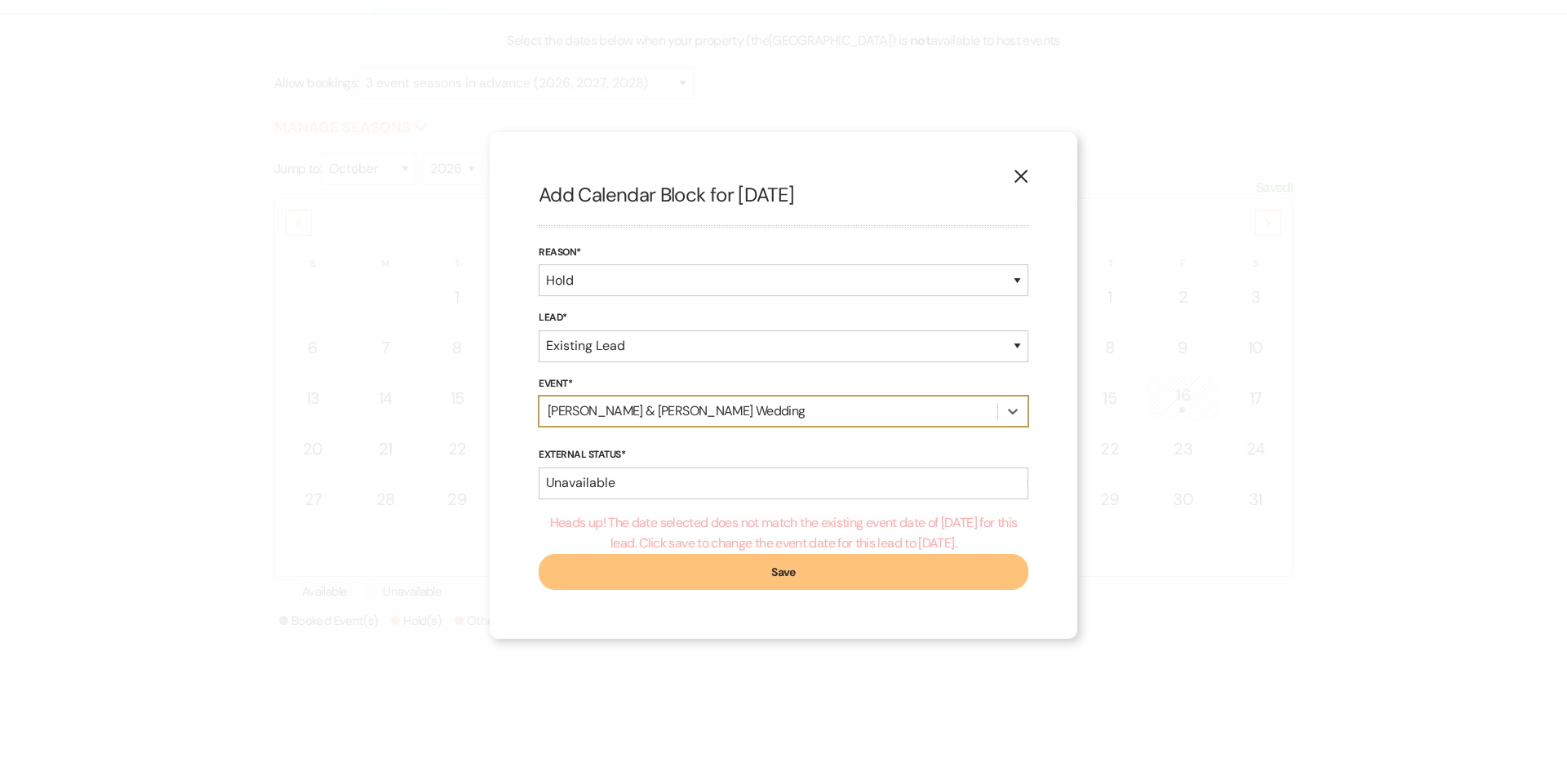
click at [785, 573] on button "Save" at bounding box center [784, 572] width 490 height 36
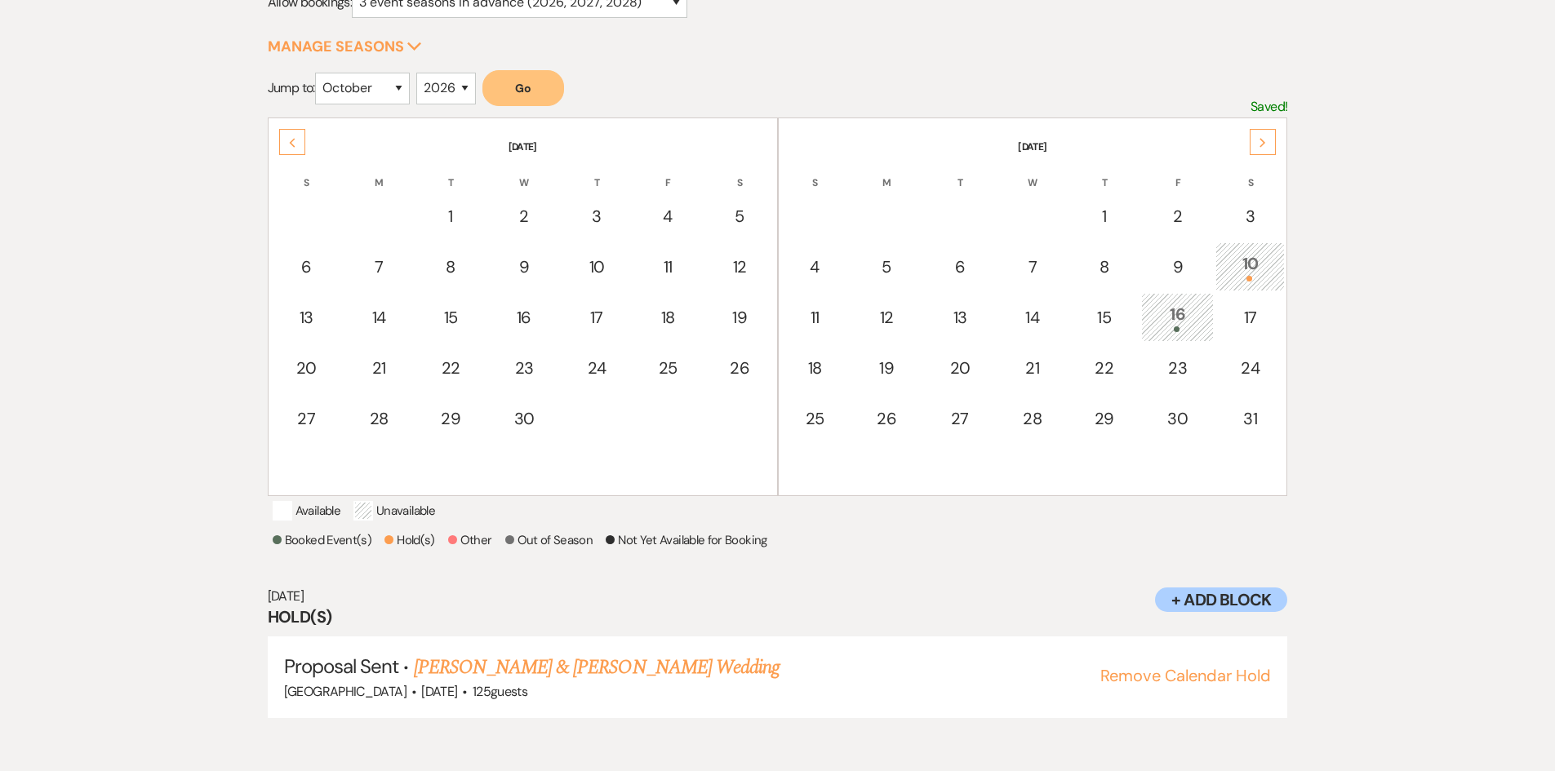
scroll to position [0, 0]
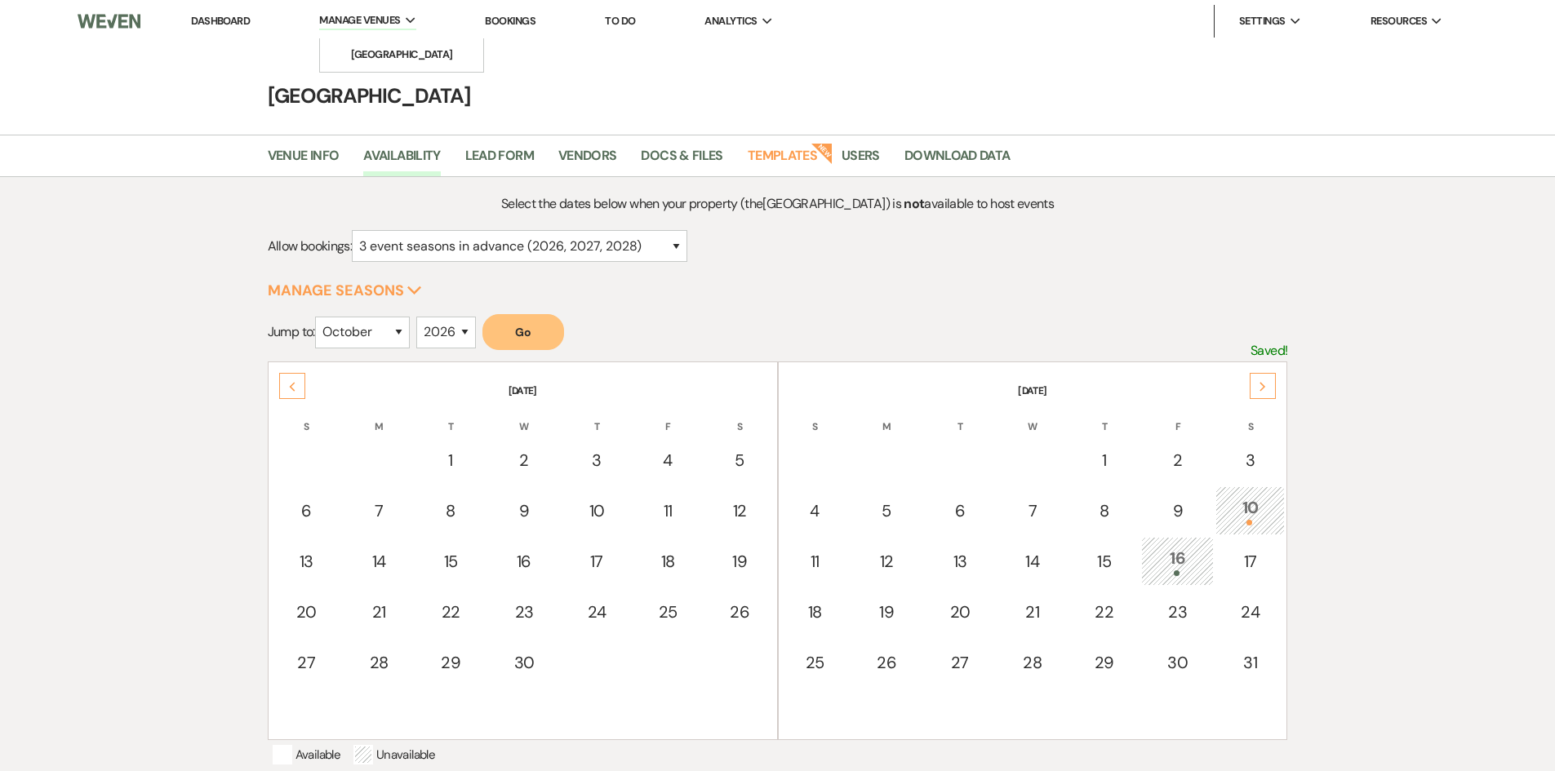
drag, startPoint x: 224, startPoint y: 19, endPoint x: 358, endPoint y: 7, distance: 135.2
click at [224, 19] on link "Dashboard" at bounding box center [220, 21] width 59 height 14
select select "6"
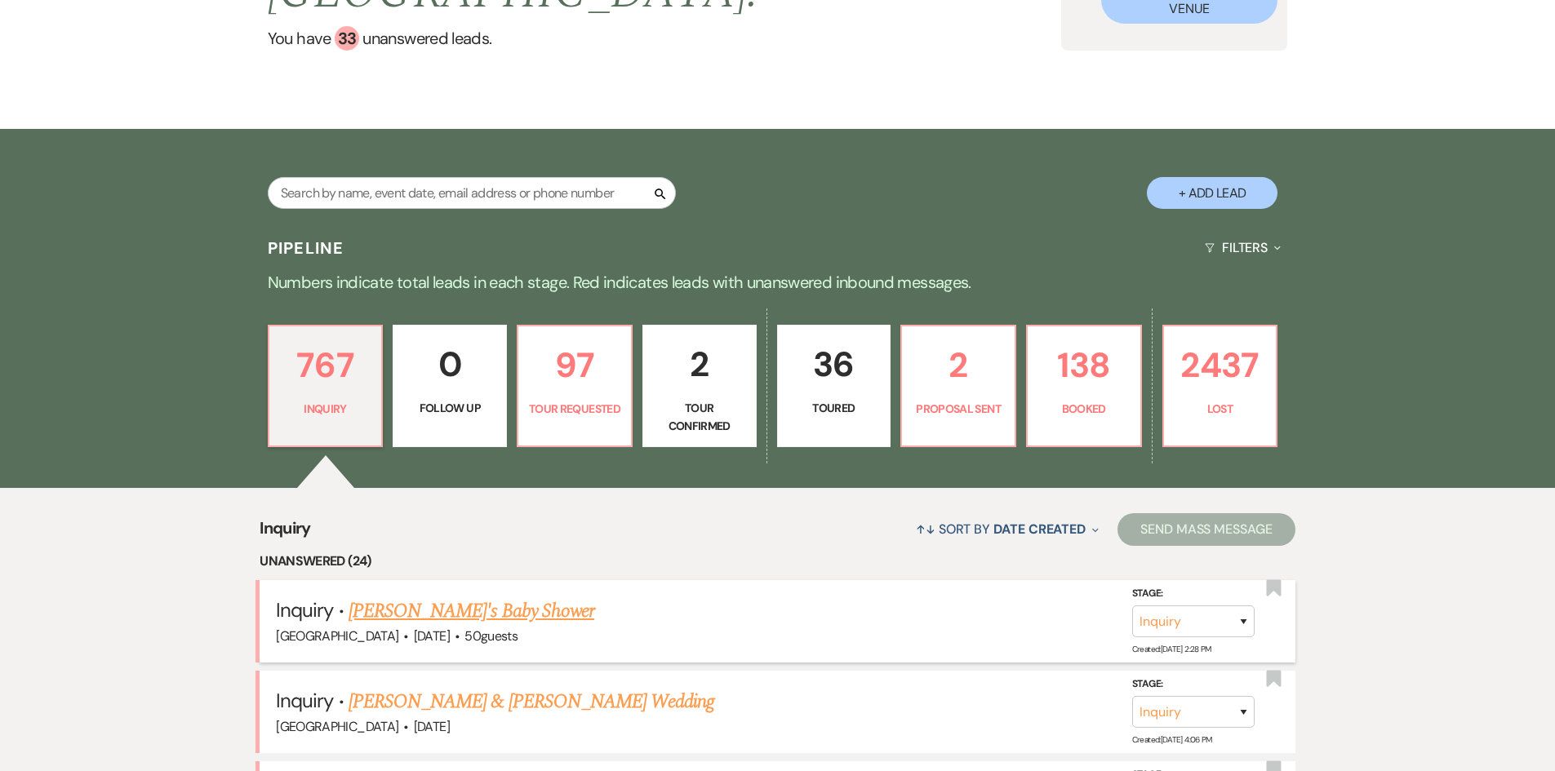
scroll to position [327, 0]
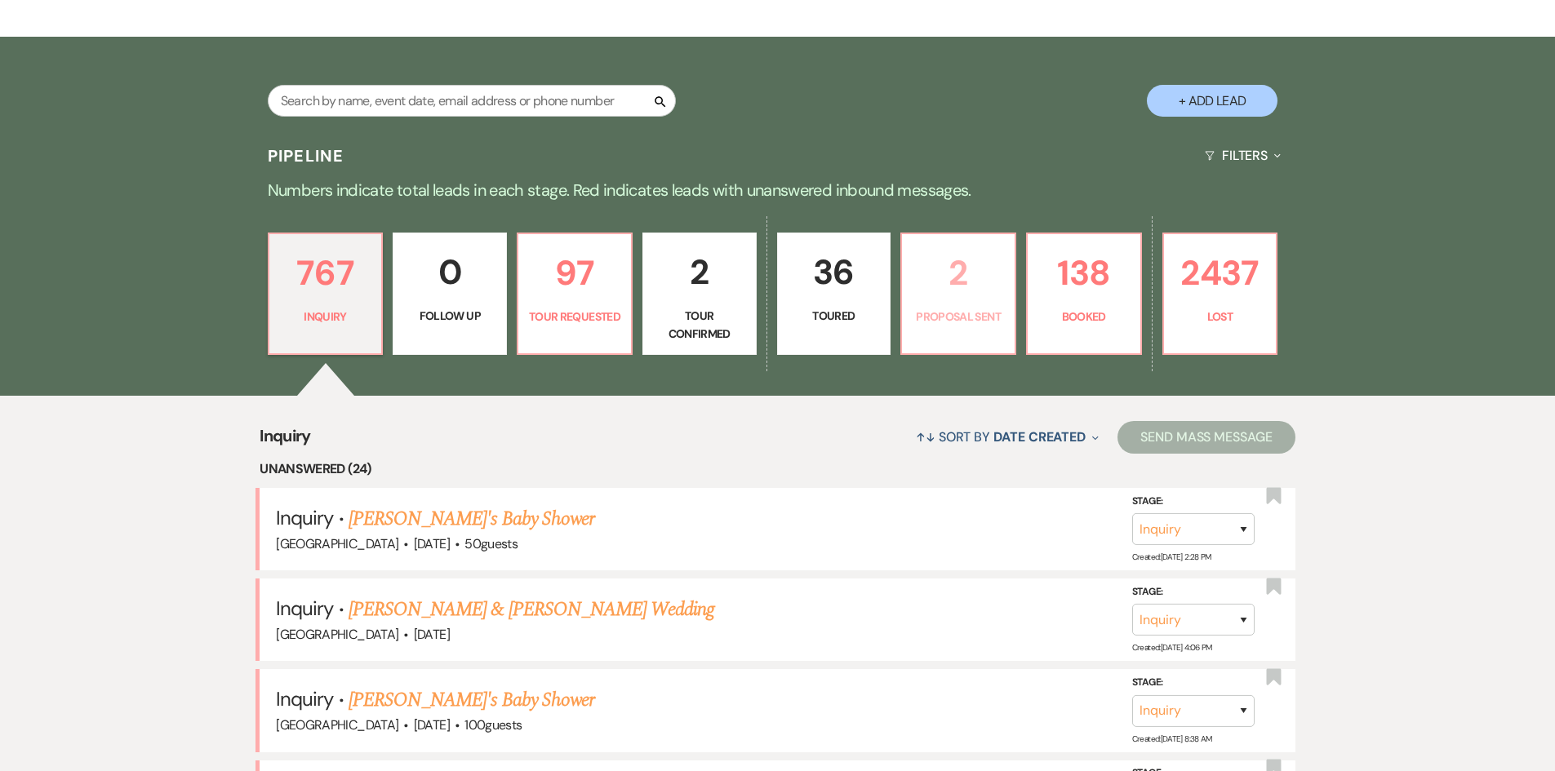
click at [957, 287] on p "2" at bounding box center [958, 273] width 93 height 55
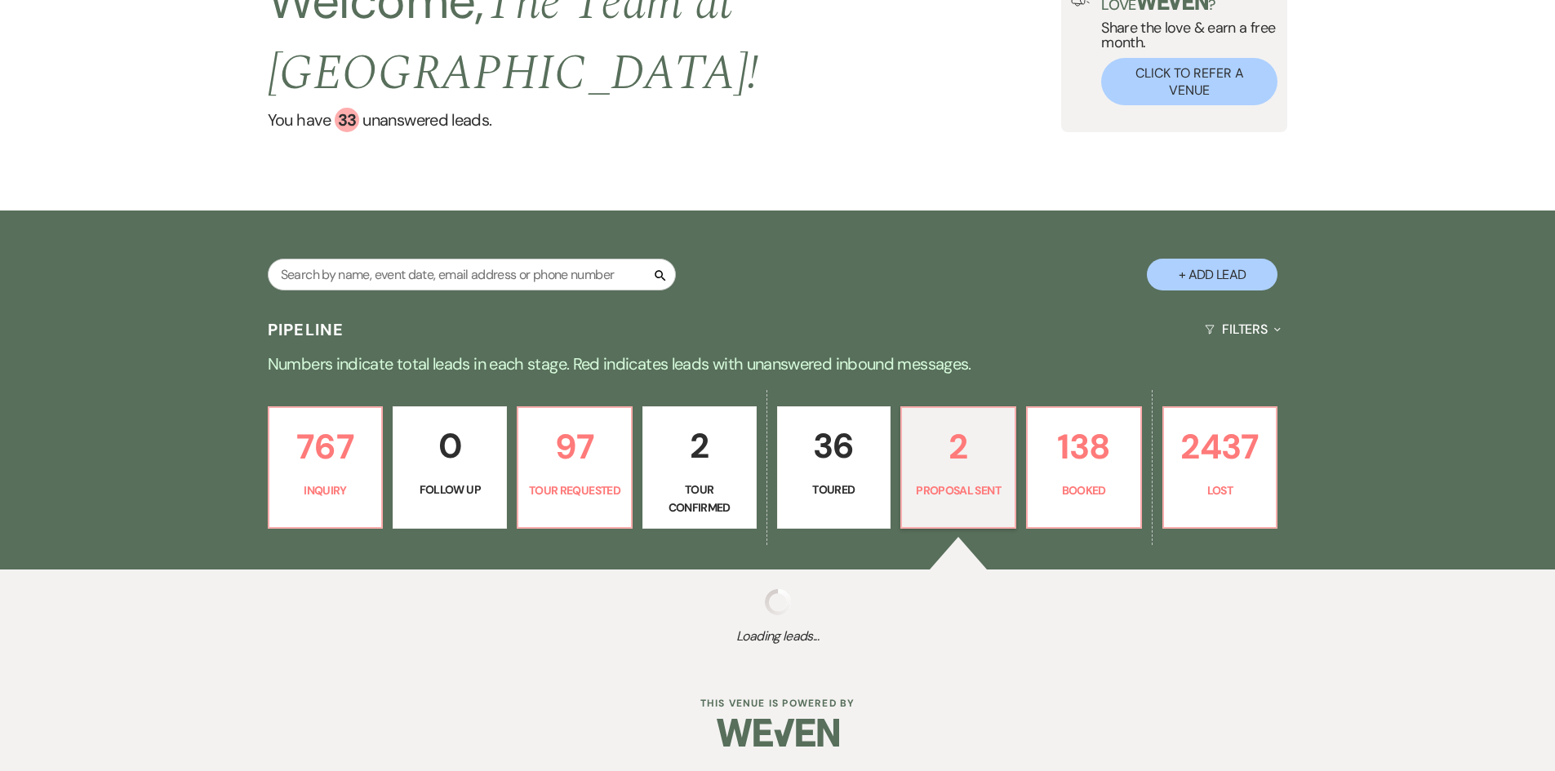
scroll to position [327, 0]
select select "6"
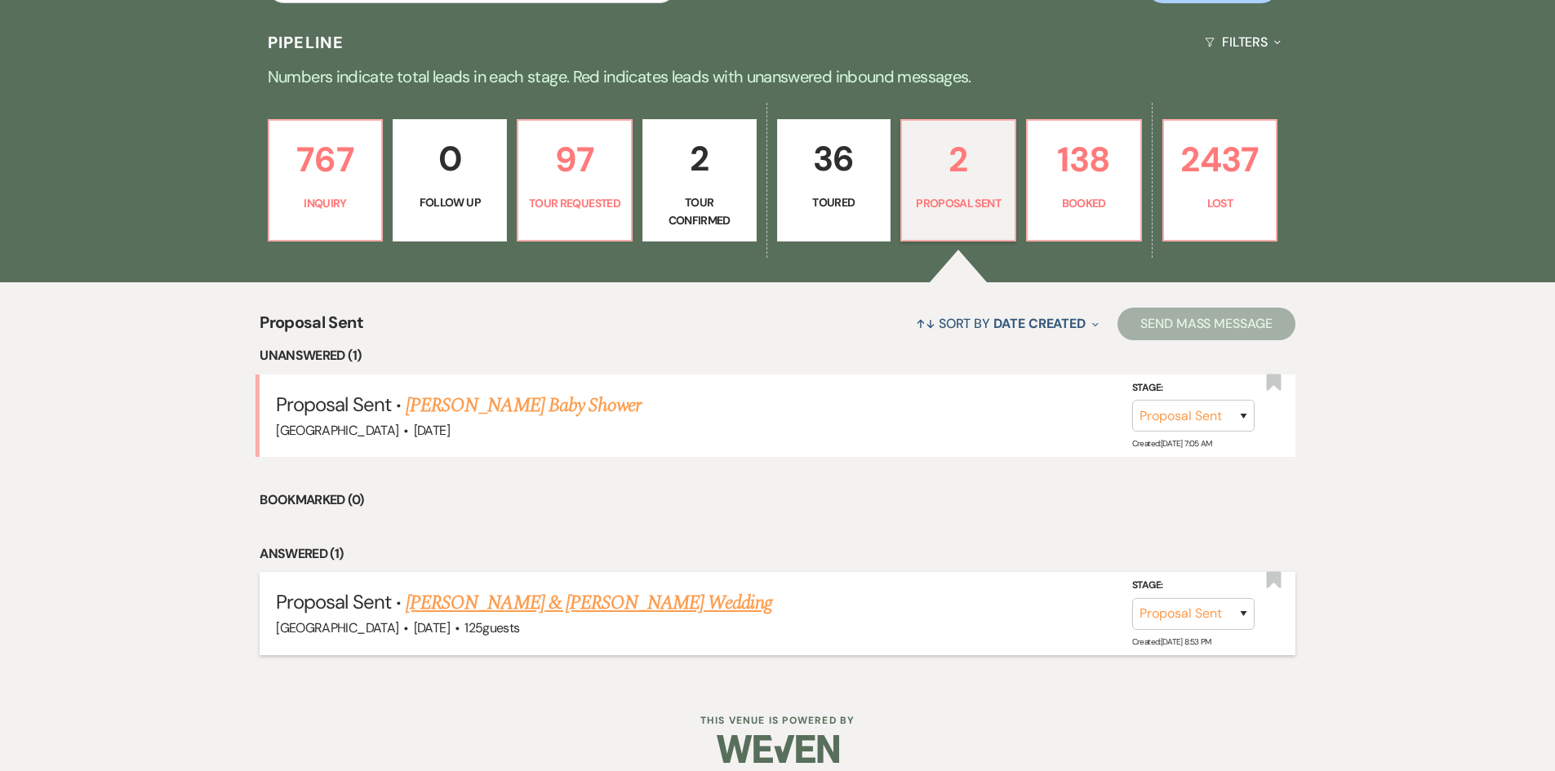
scroll to position [456, 0]
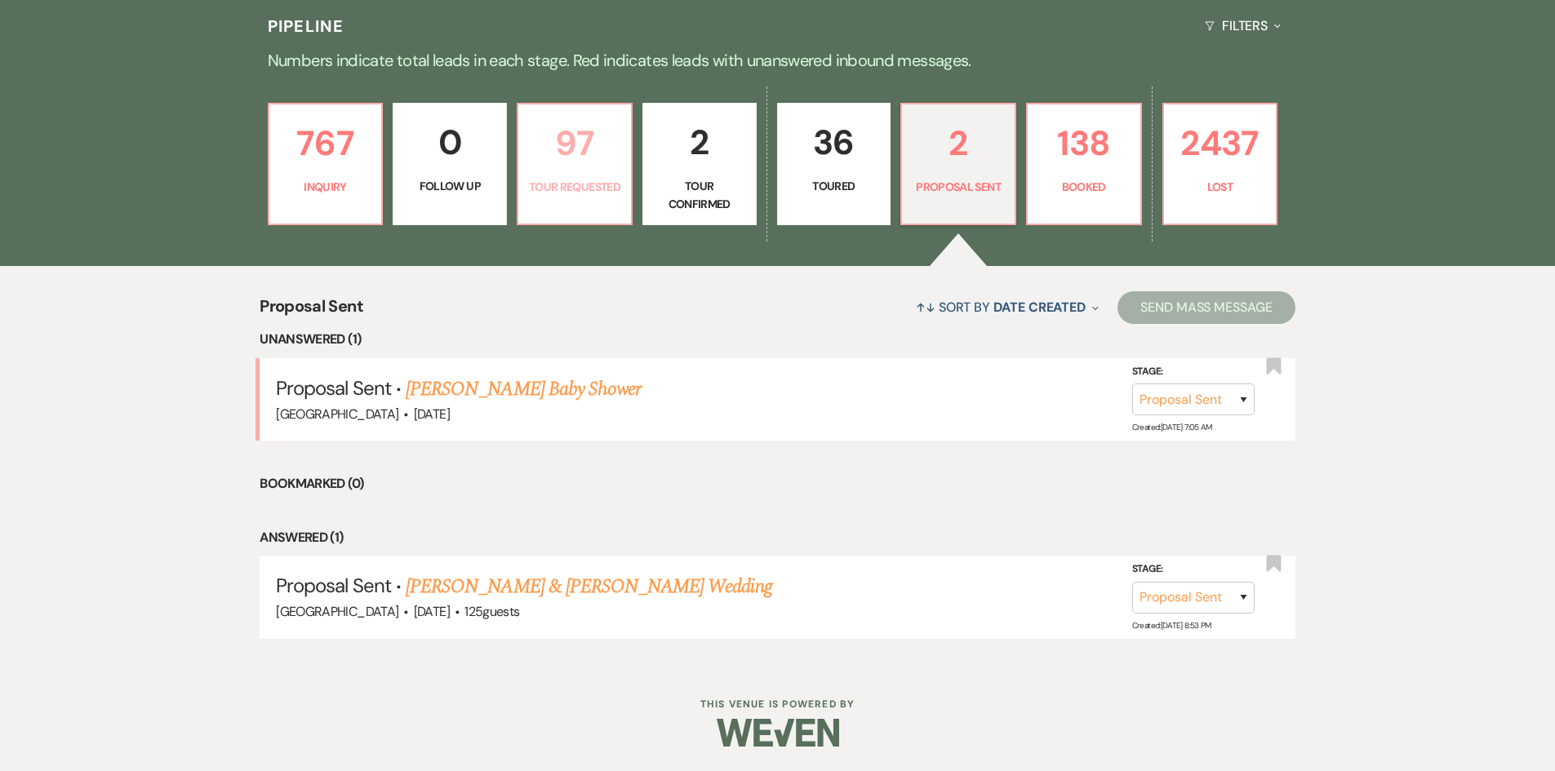
click at [598, 173] on link "97 Tour Requested" at bounding box center [575, 164] width 116 height 122
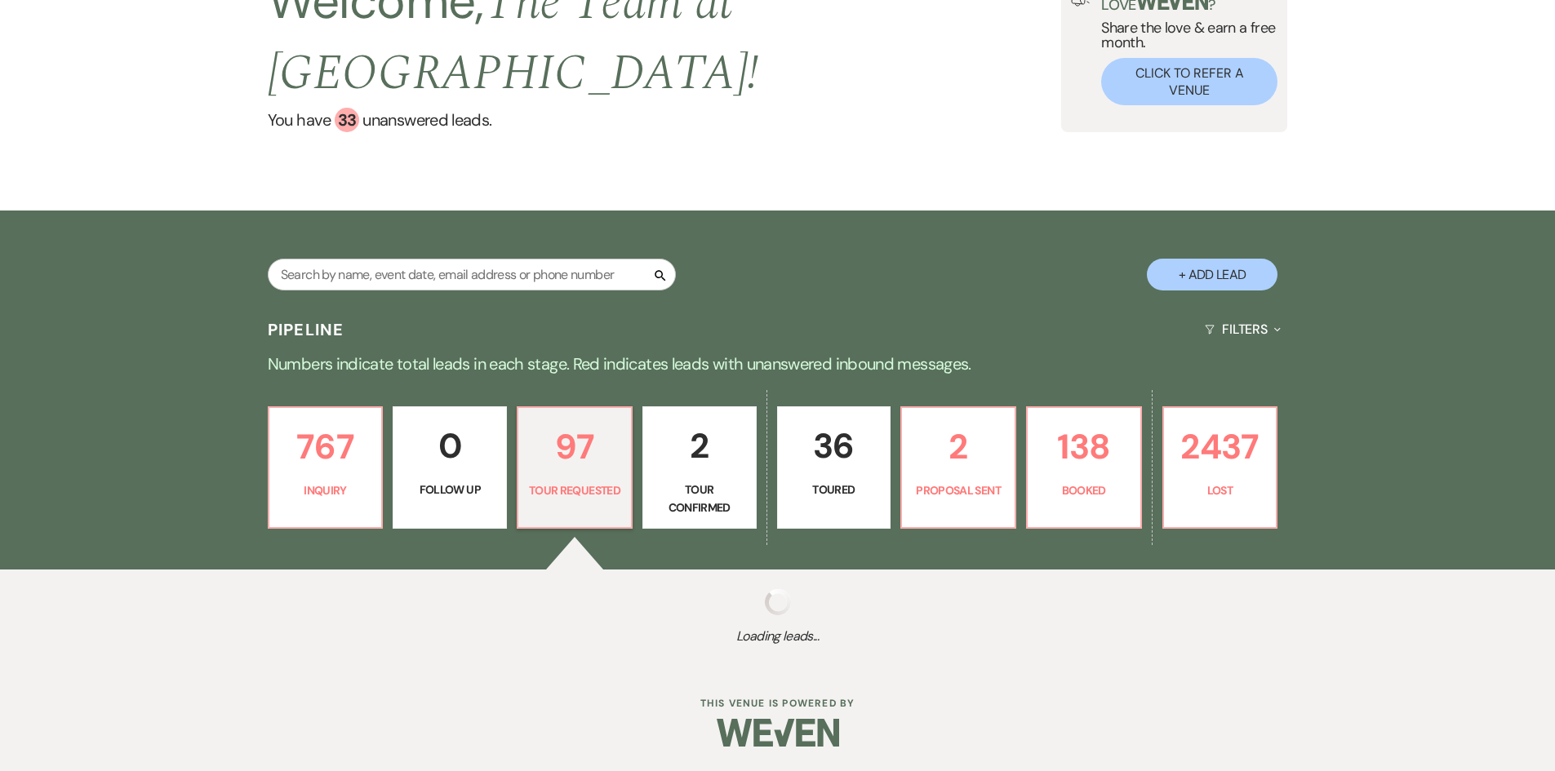
select select "2"
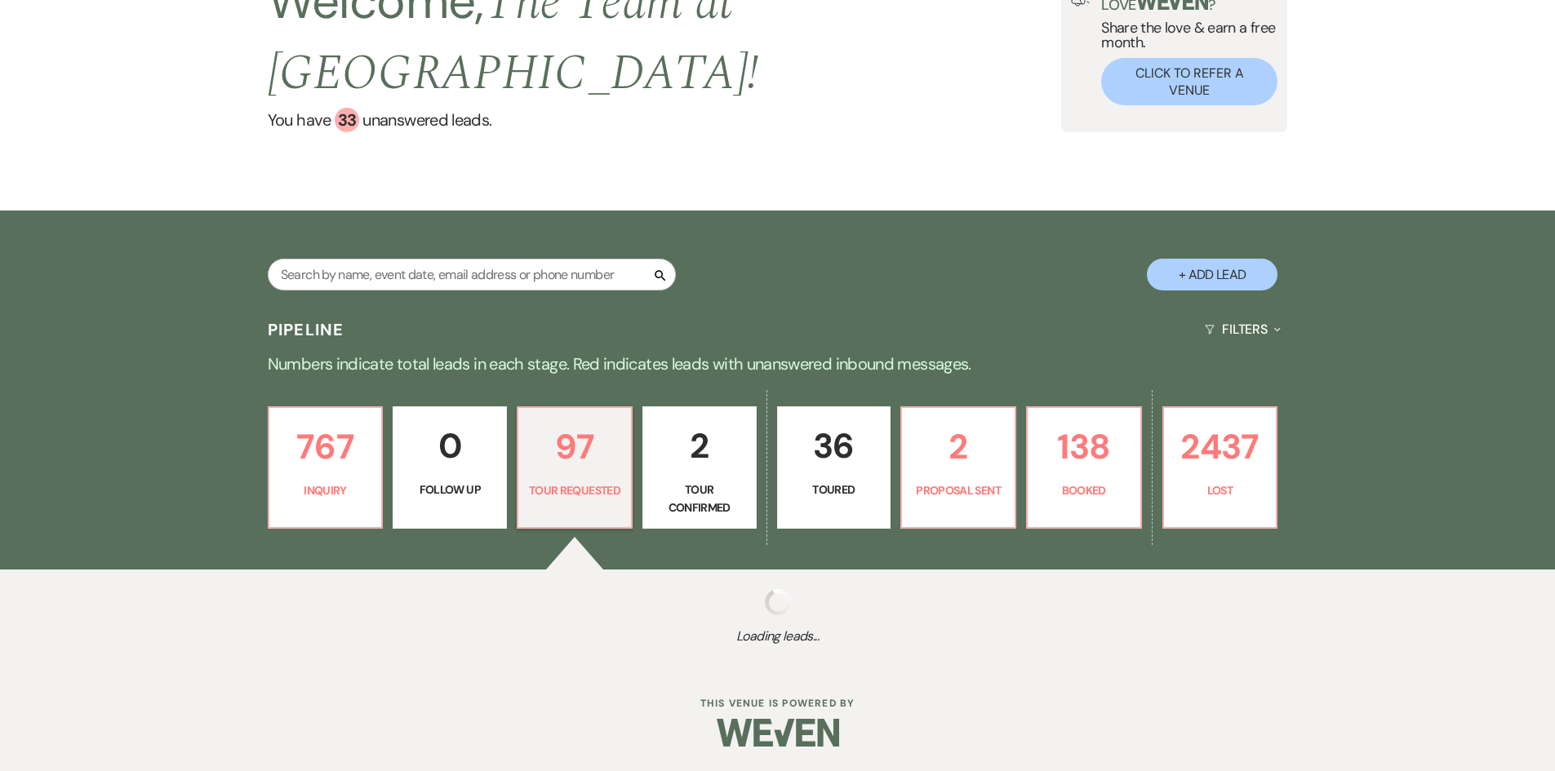
select select "2"
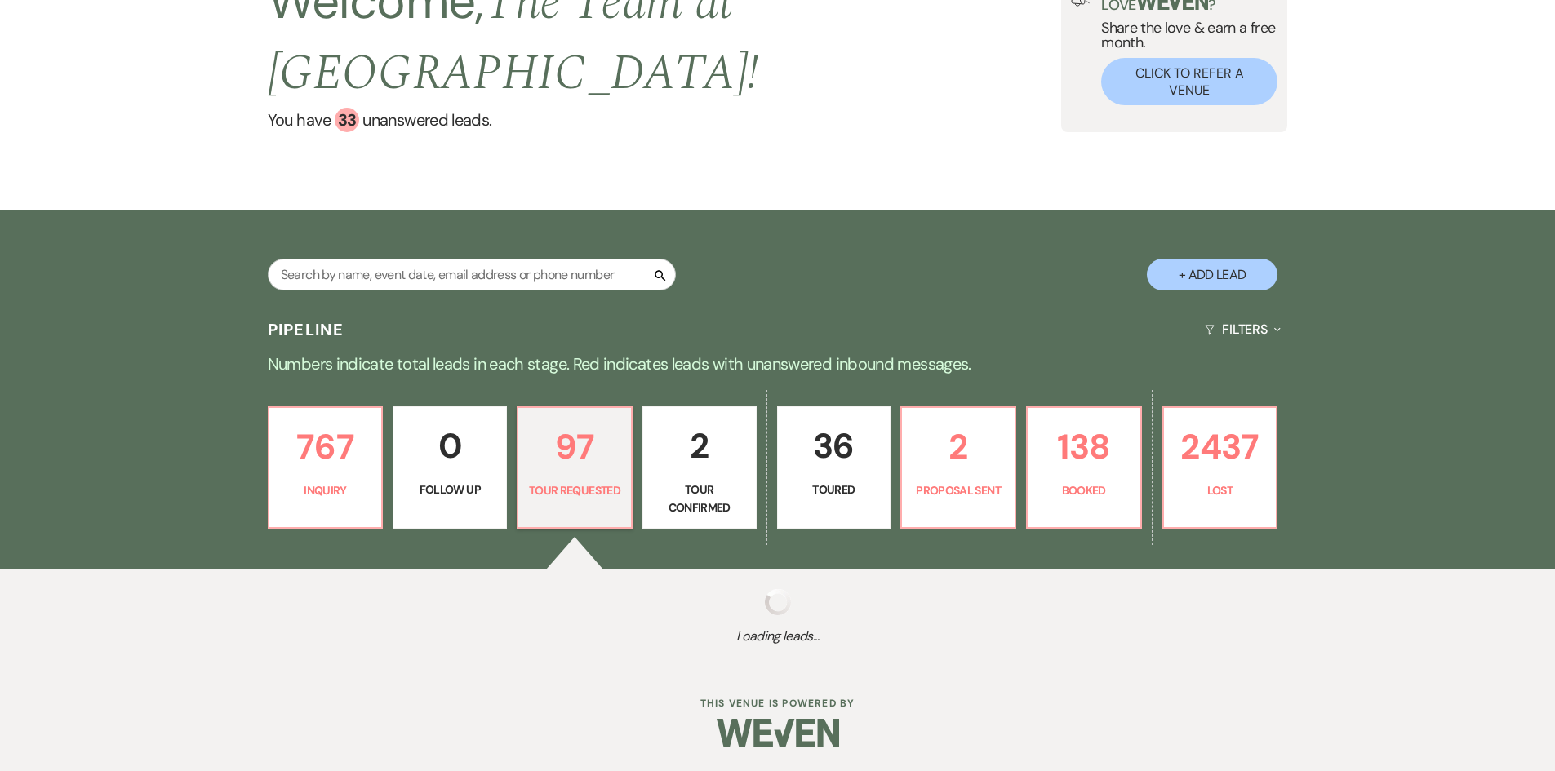
select select "2"
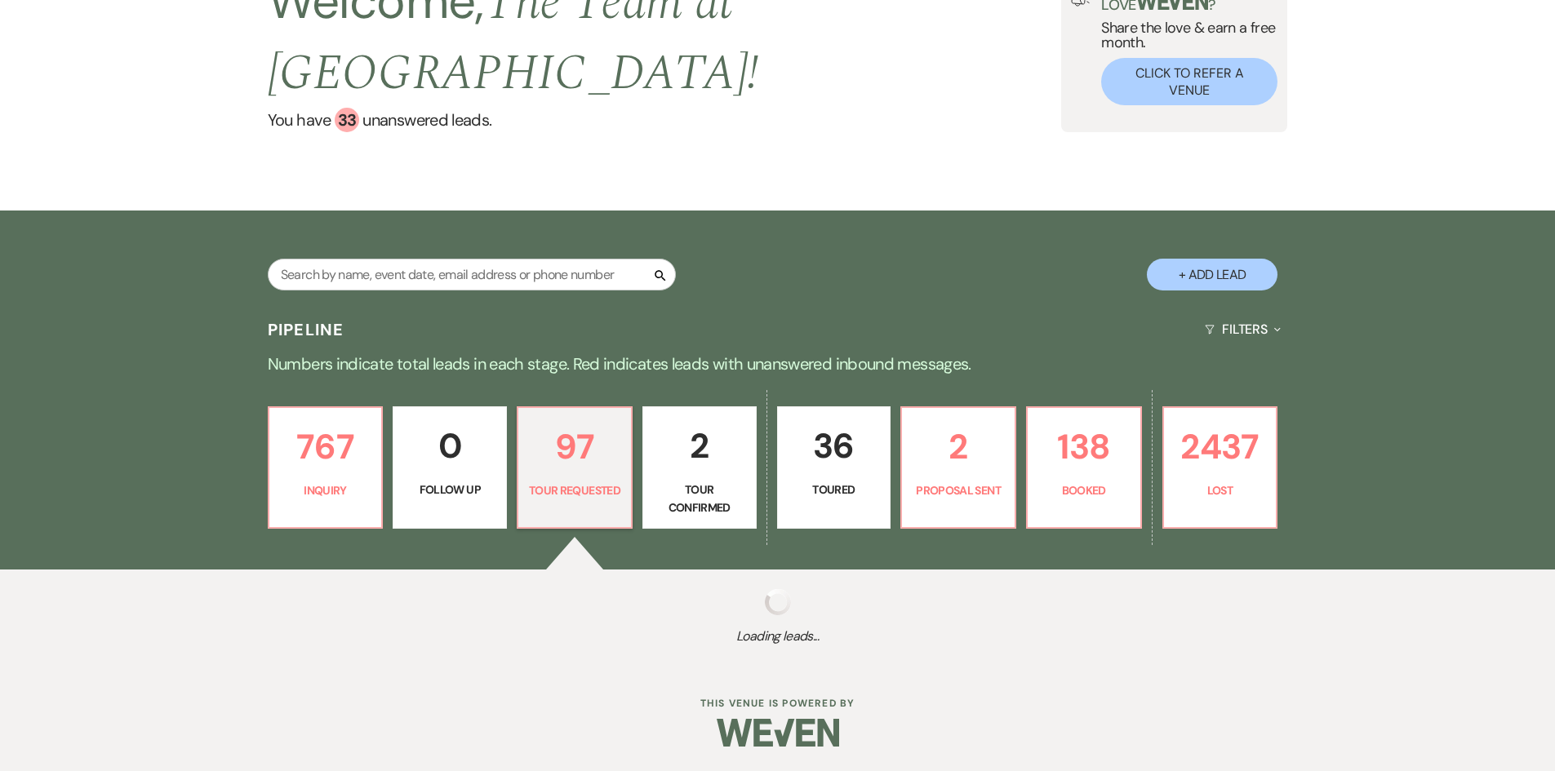
select select "2"
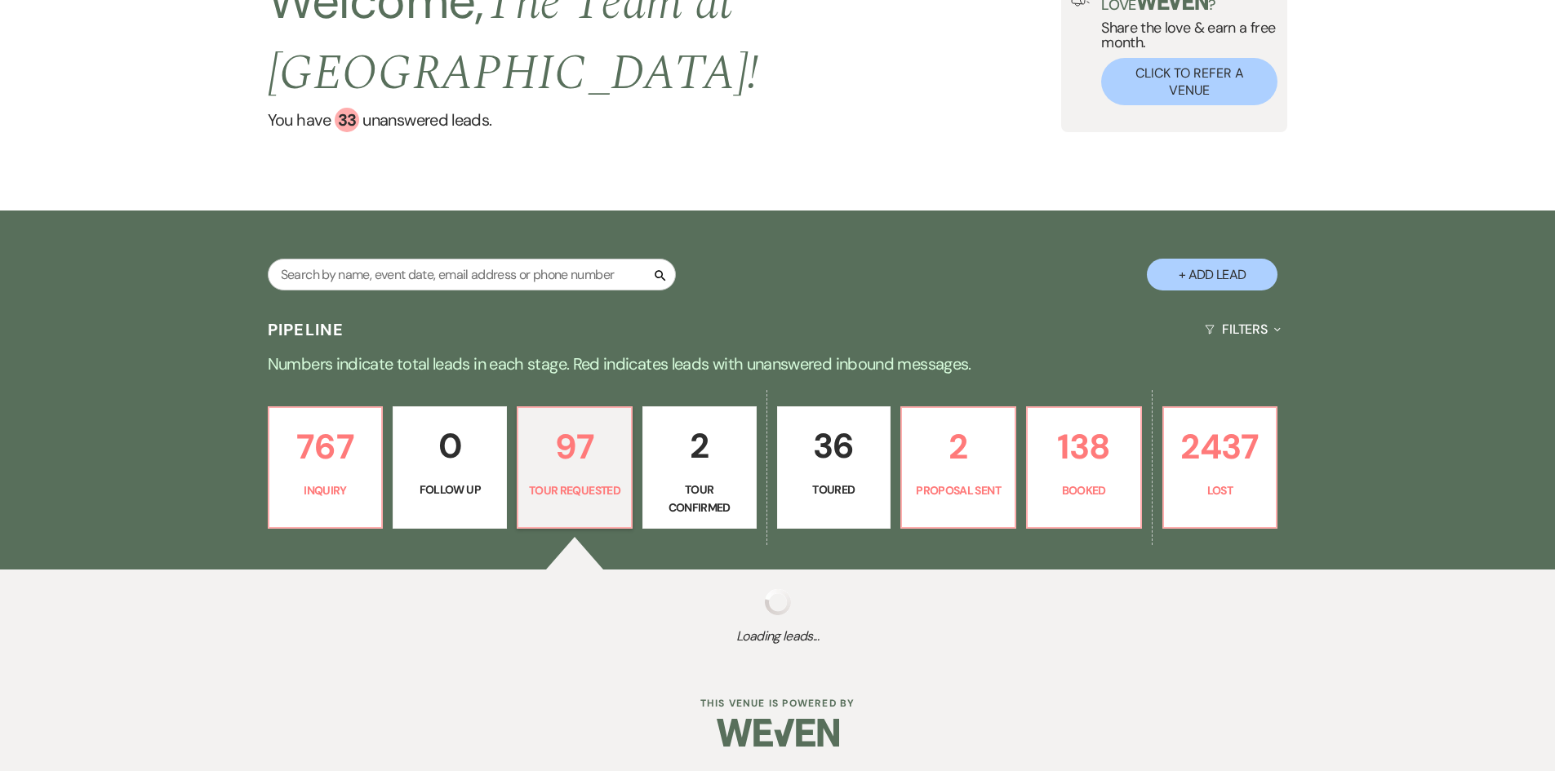
select select "2"
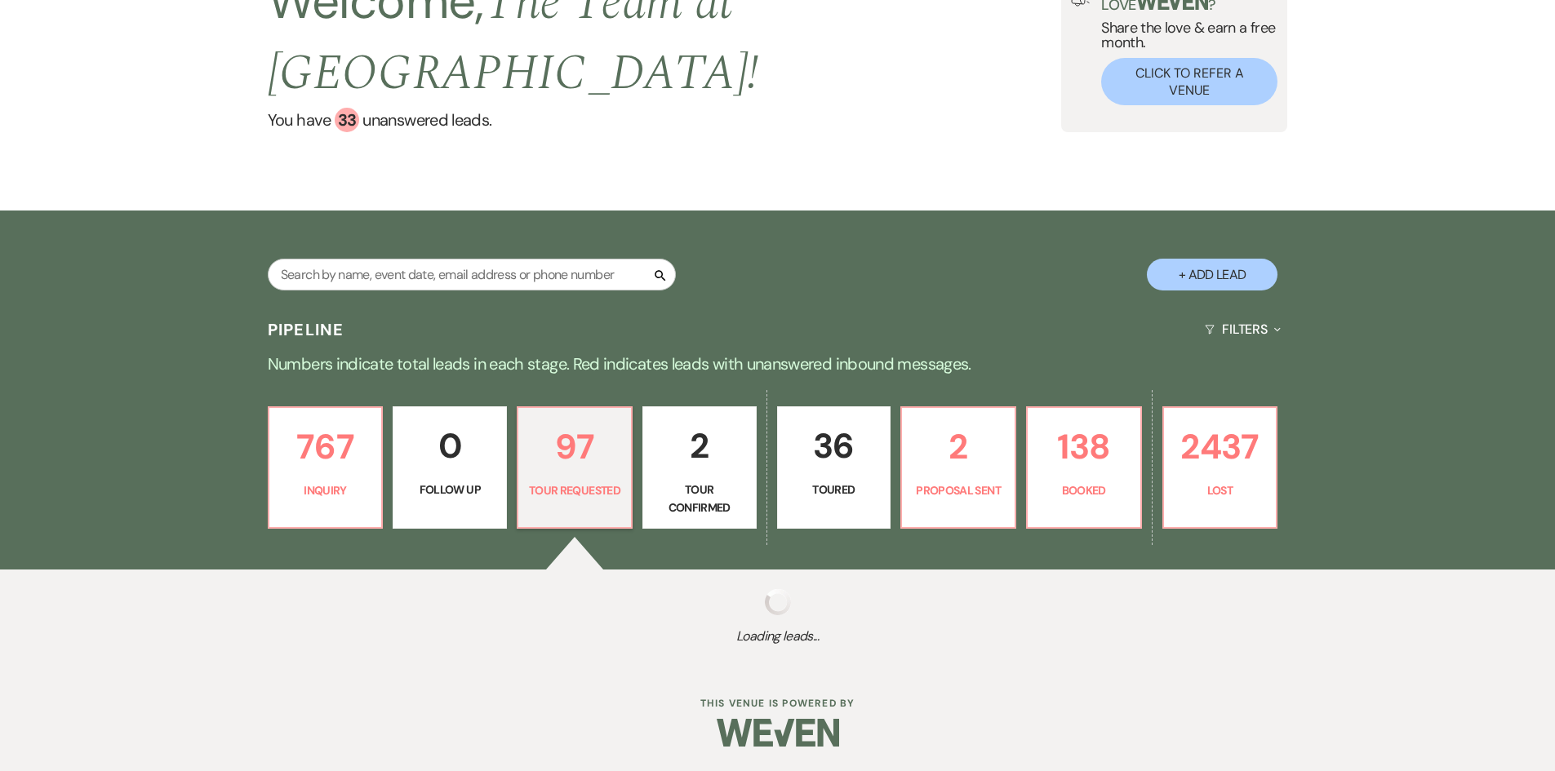
select select "2"
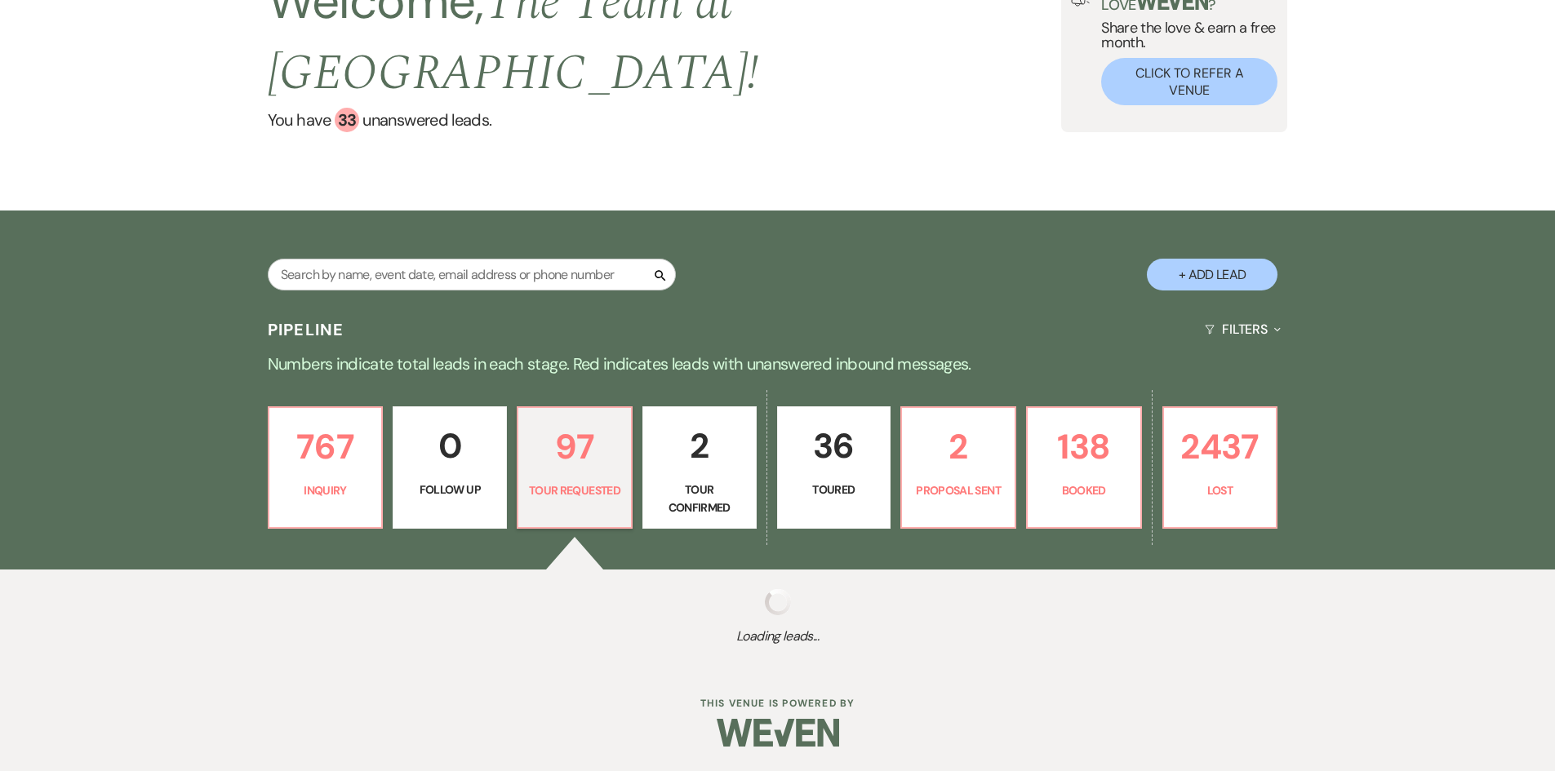
select select "2"
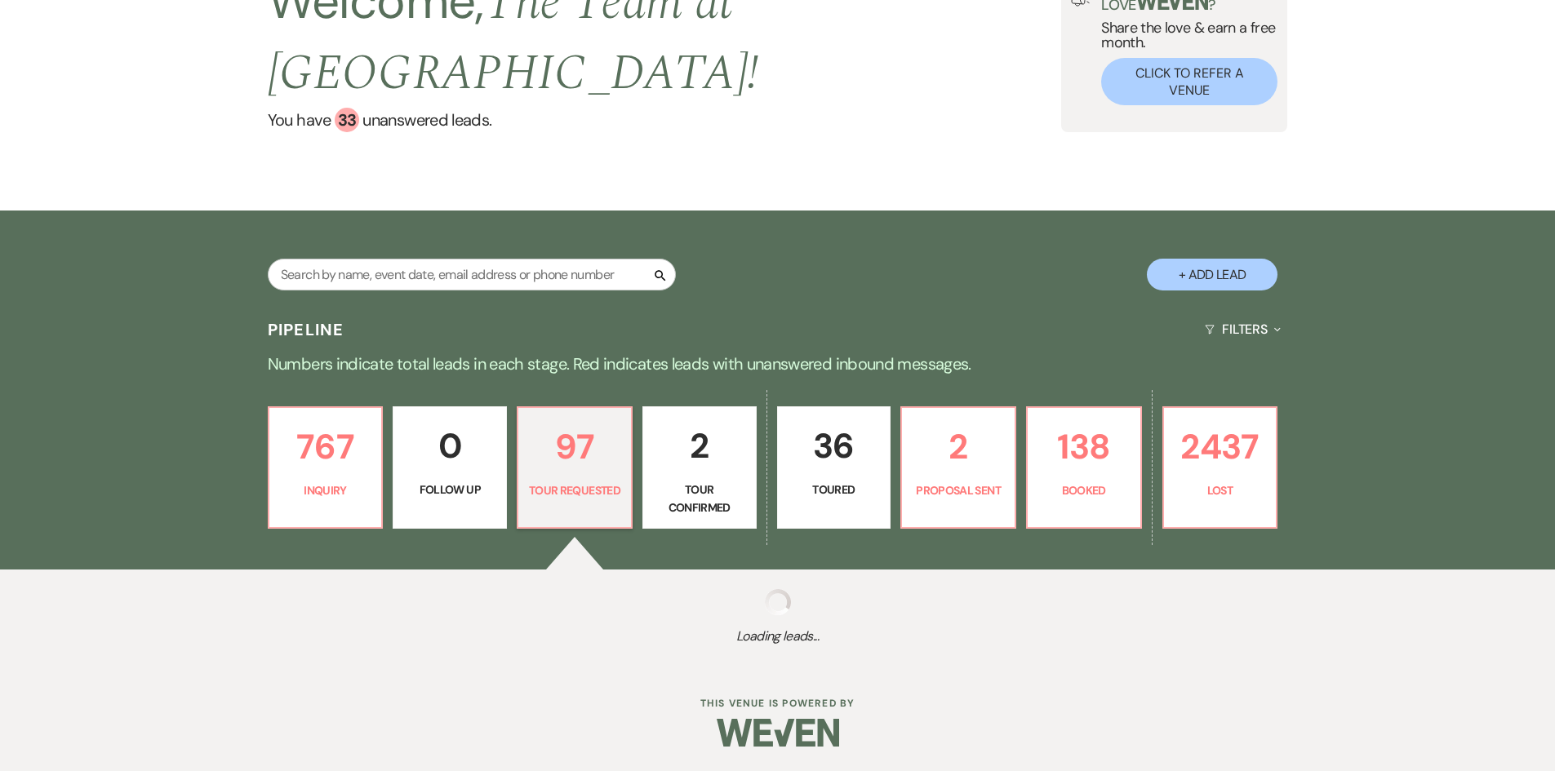
select select "2"
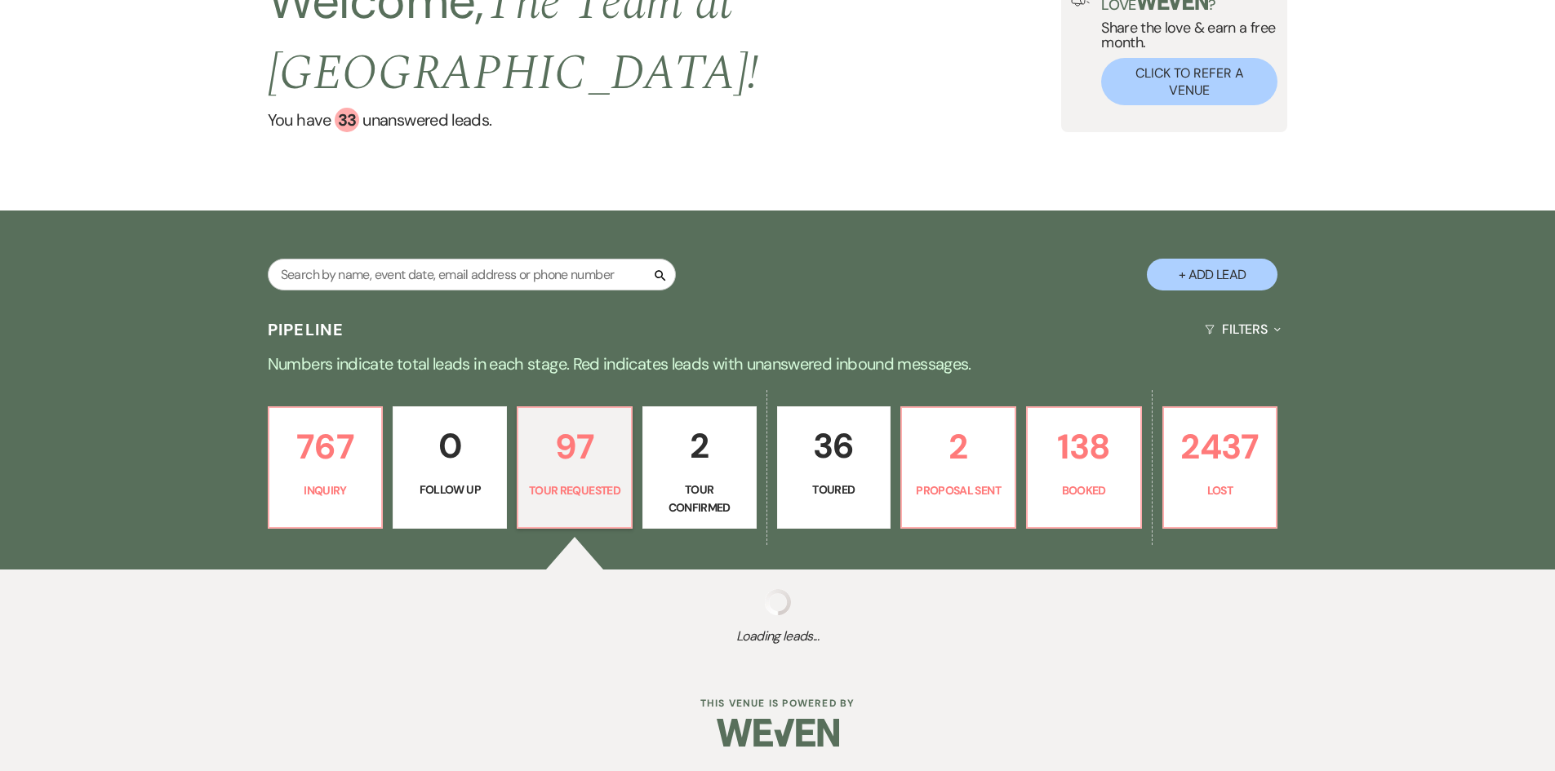
select select "2"
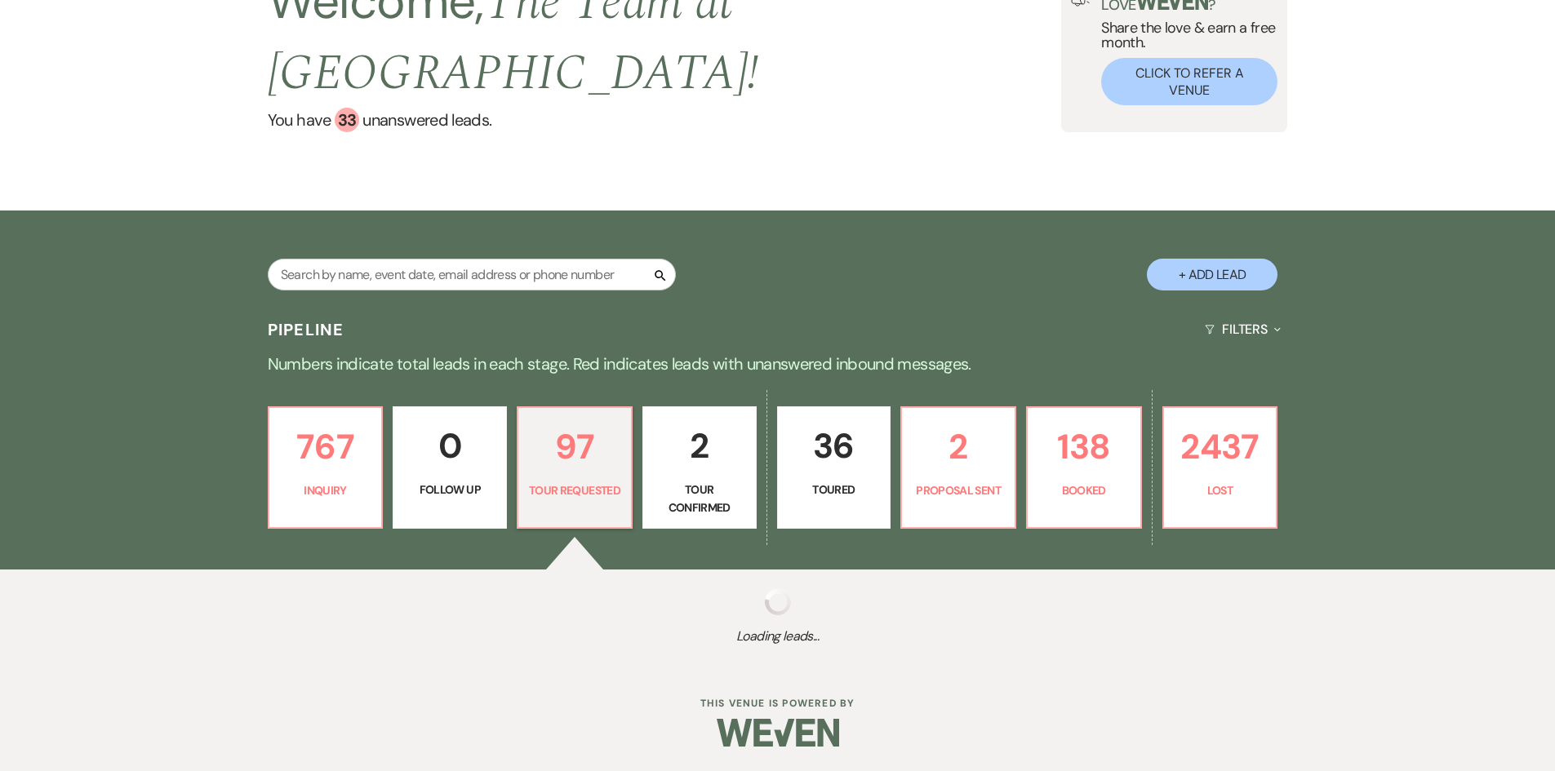
select select "2"
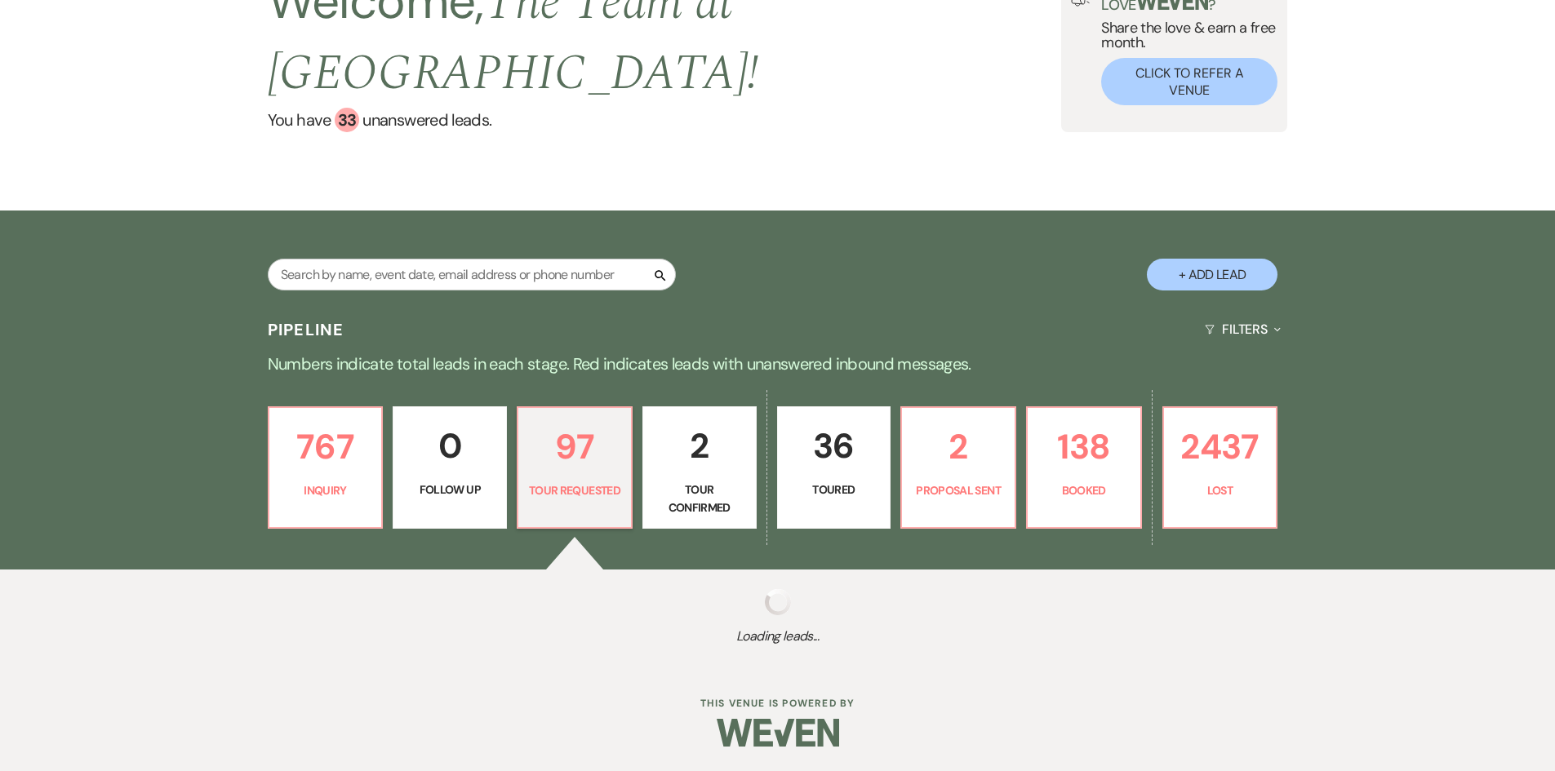
select select "2"
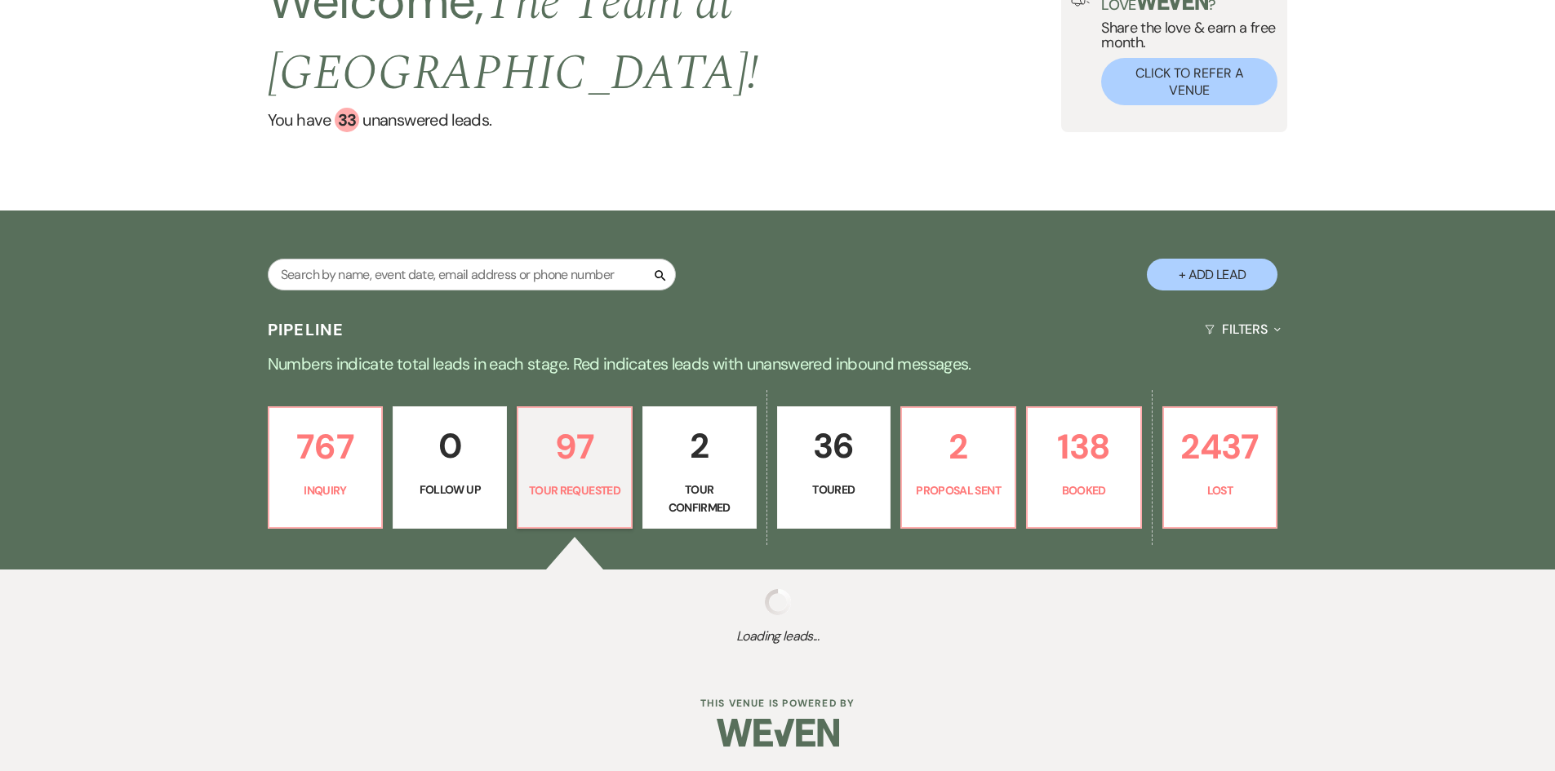
select select "2"
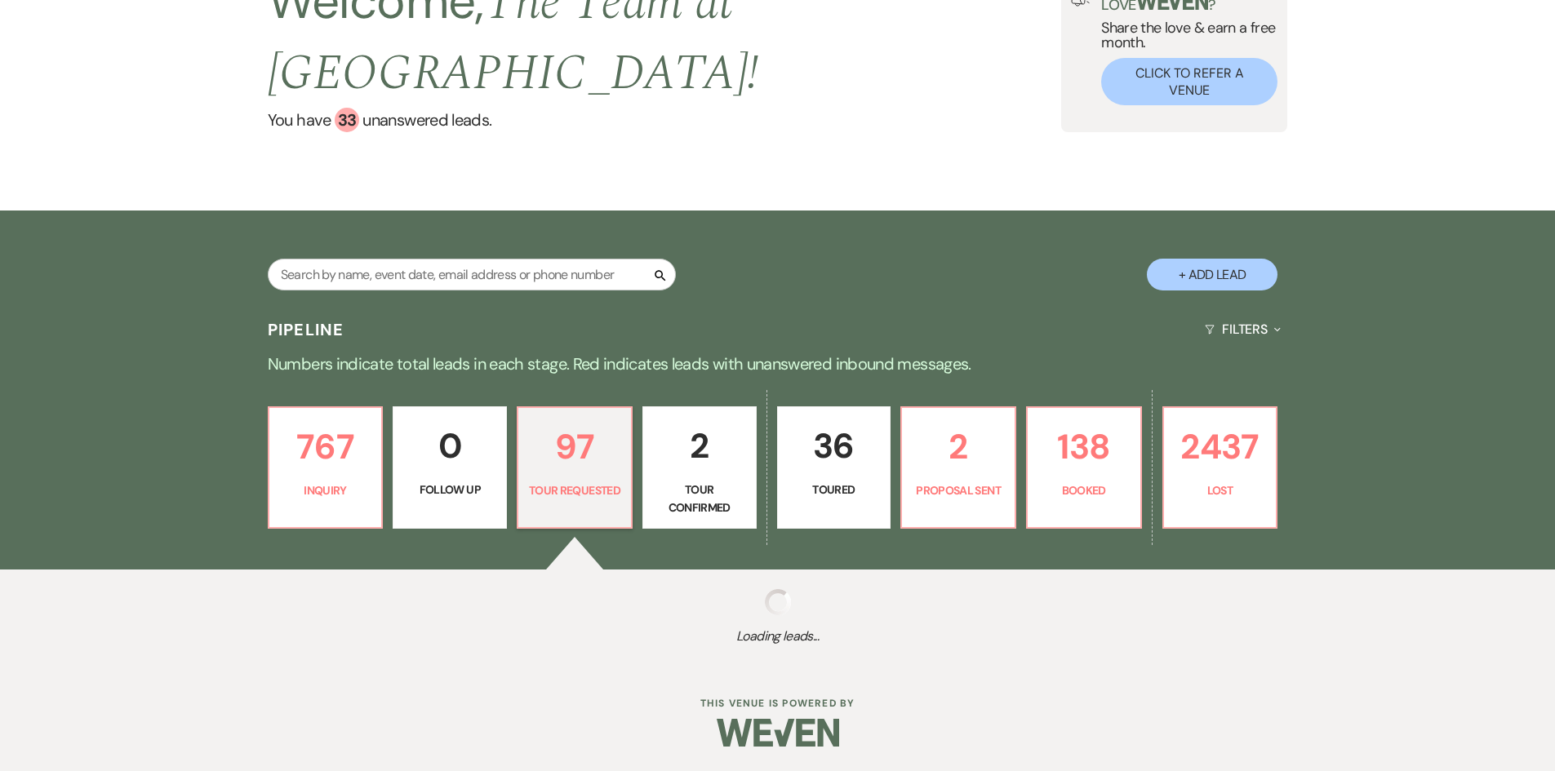
select select "2"
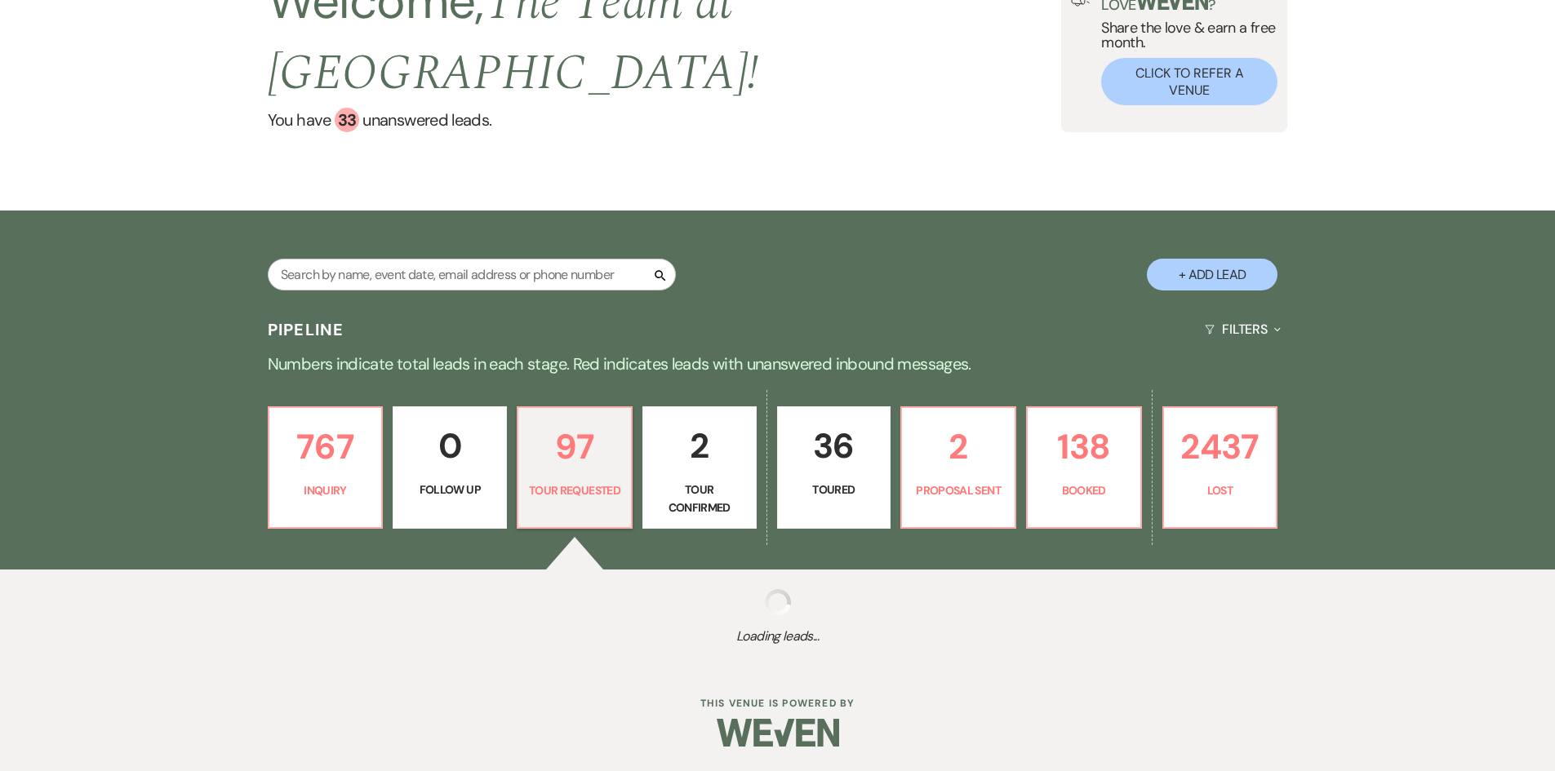
select select "2"
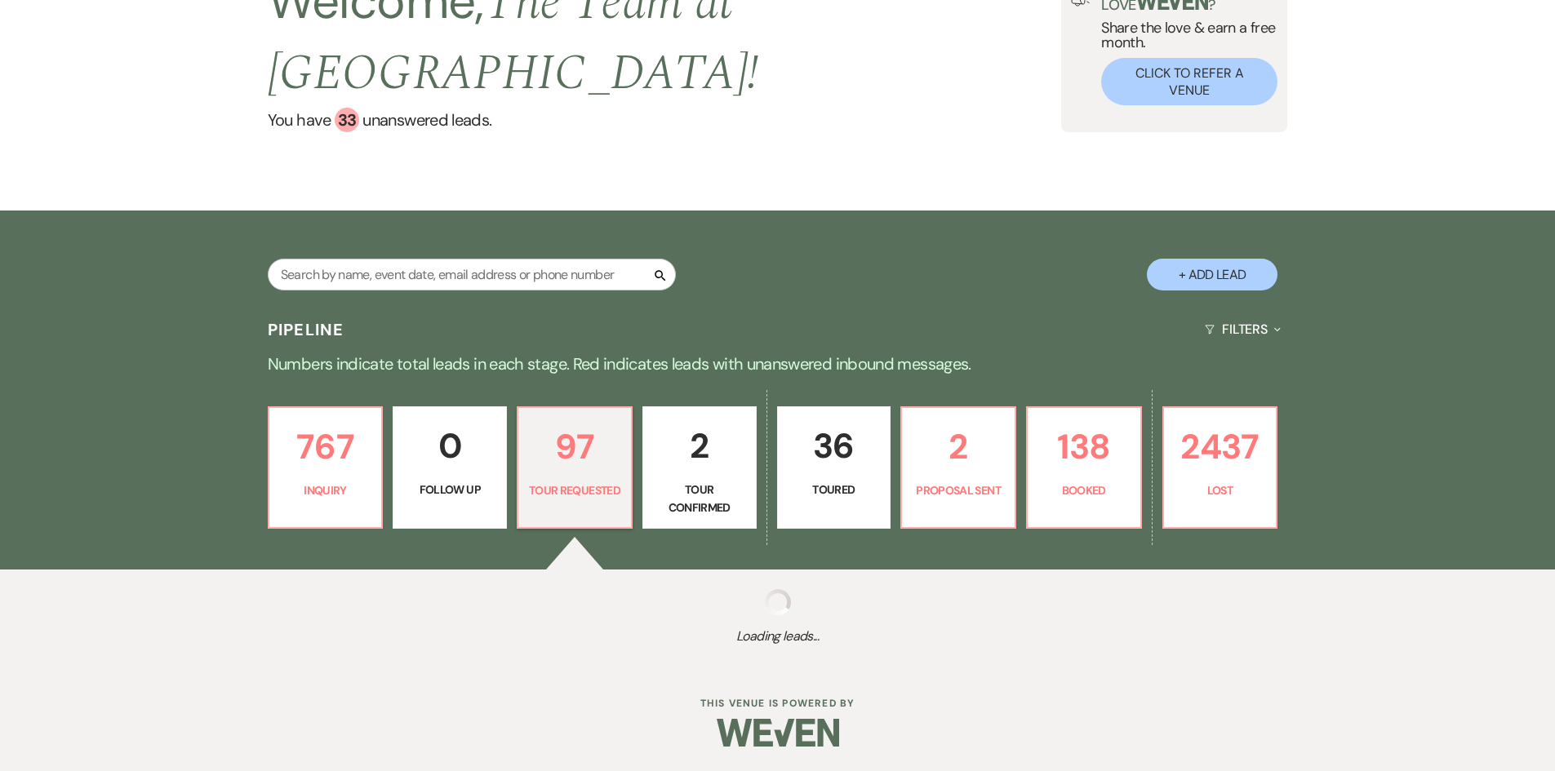
select select "2"
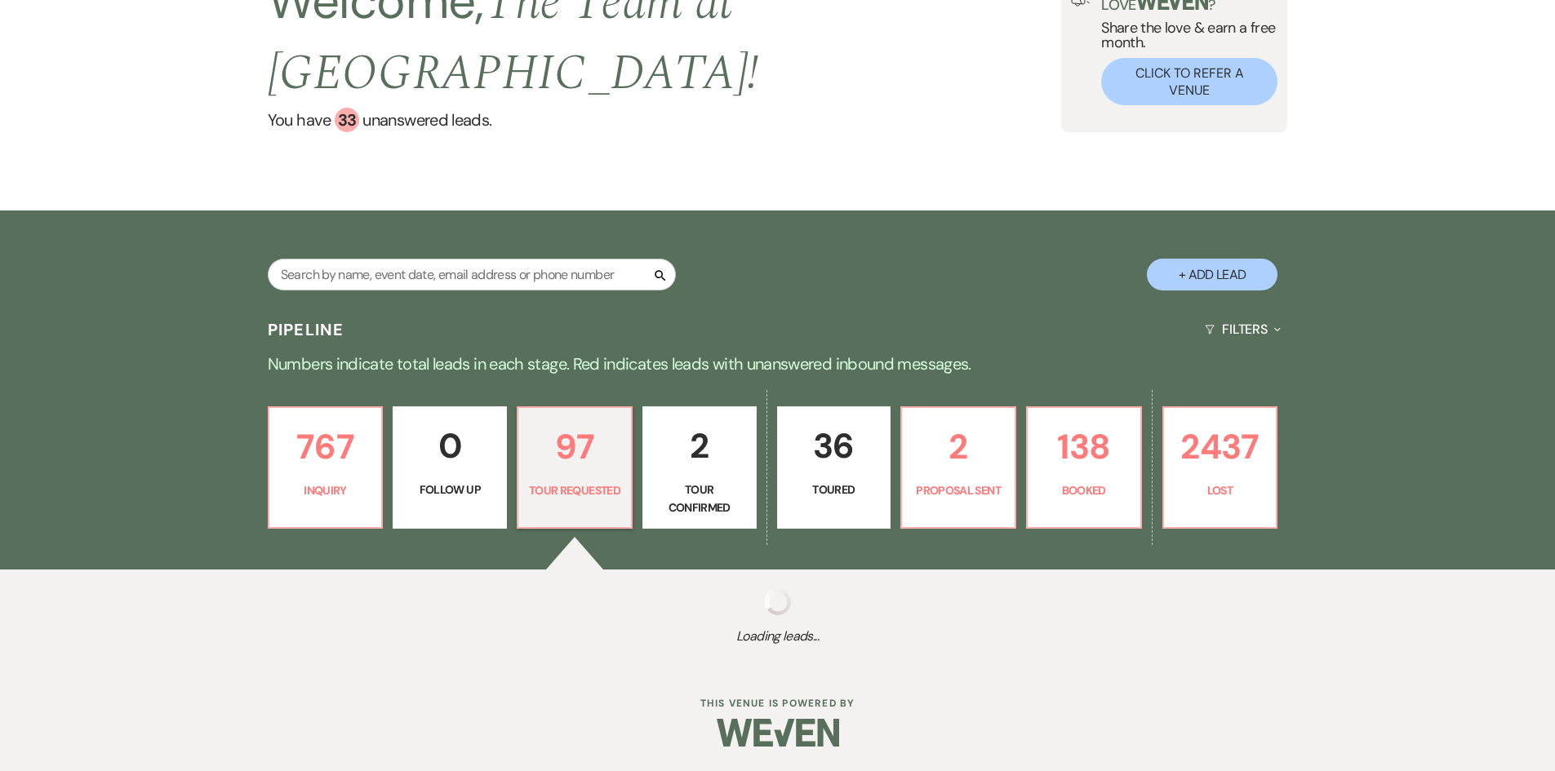
select select "2"
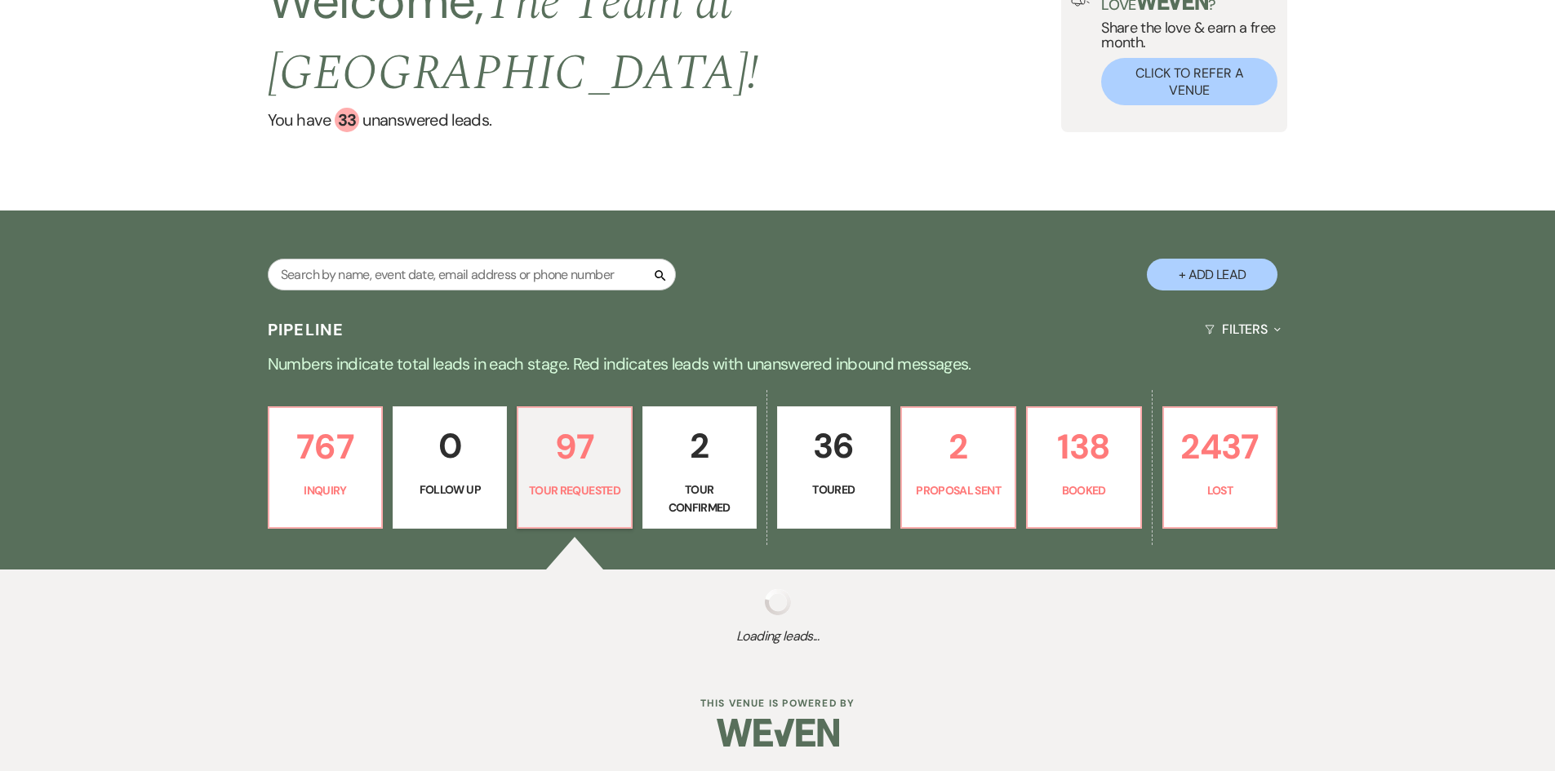
select select "2"
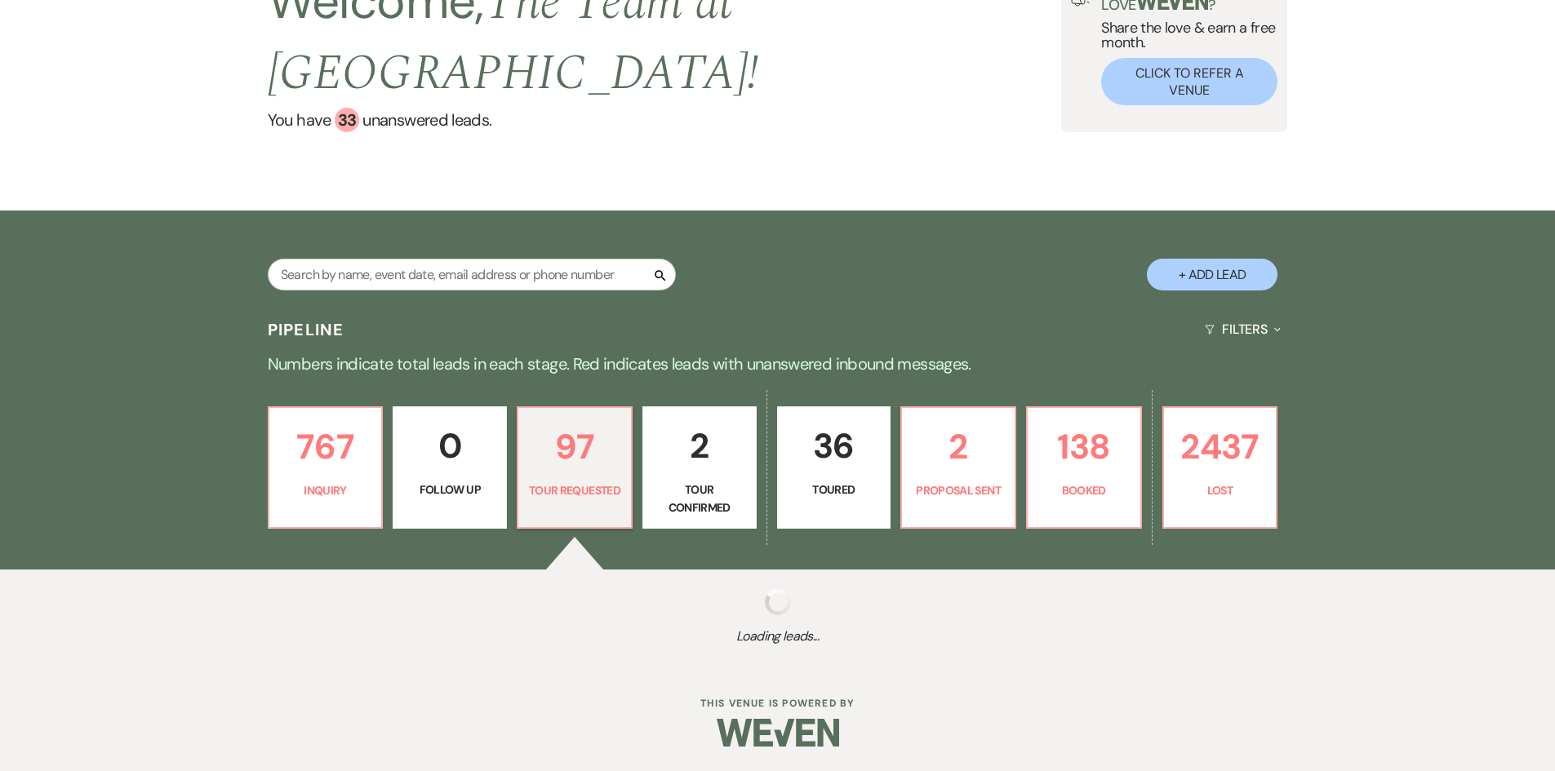
select select "2"
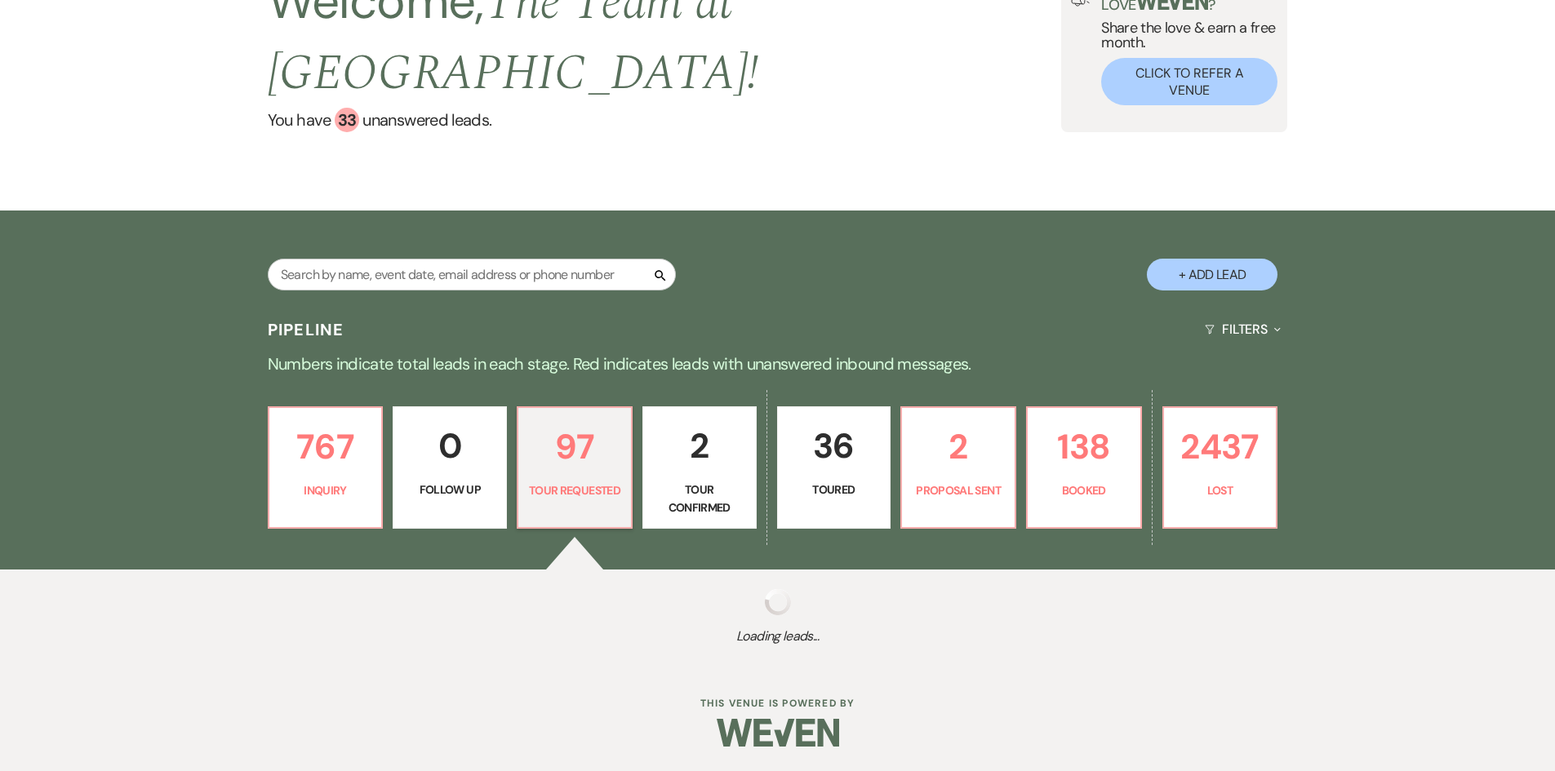
select select "2"
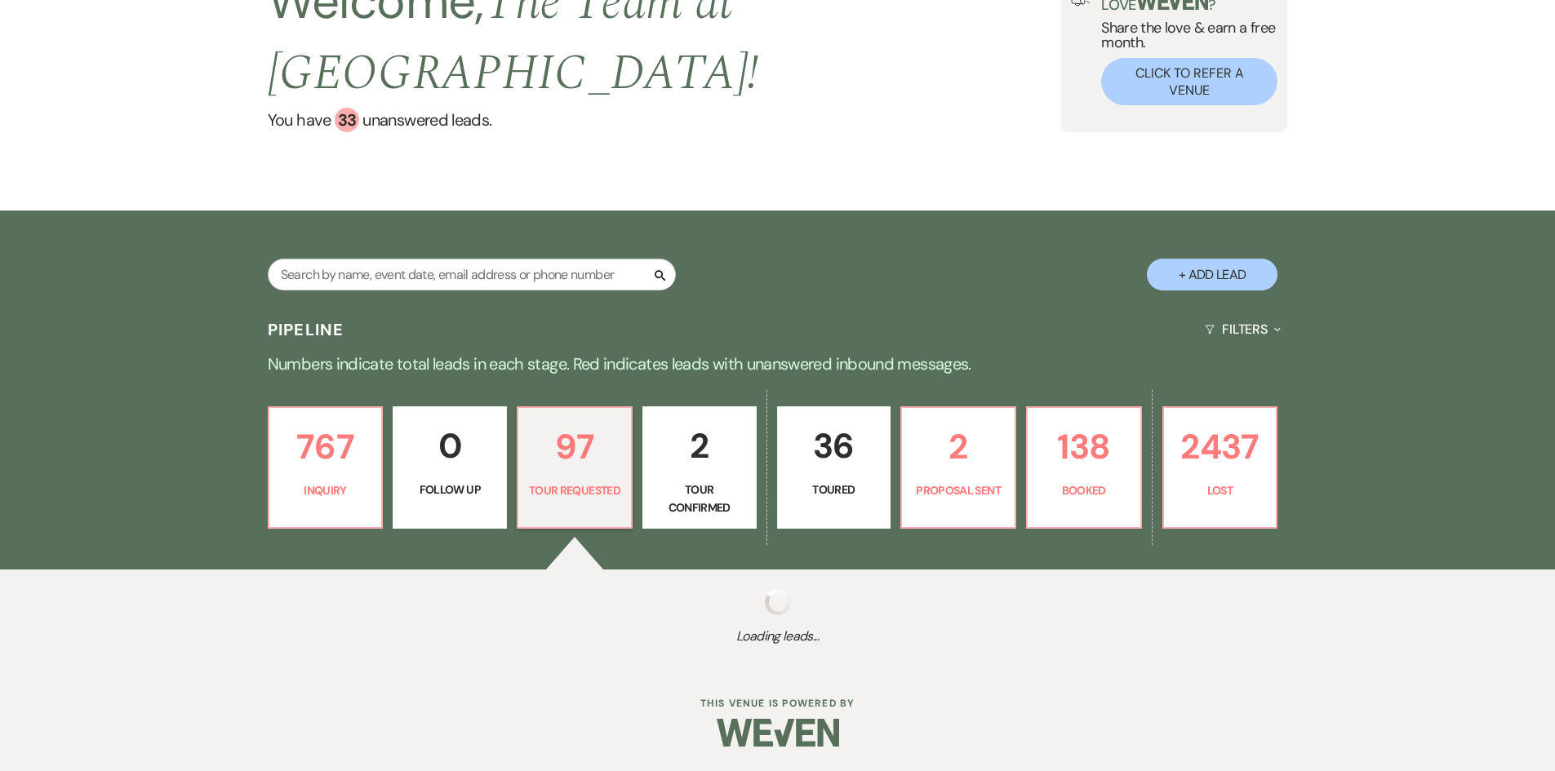
select select "2"
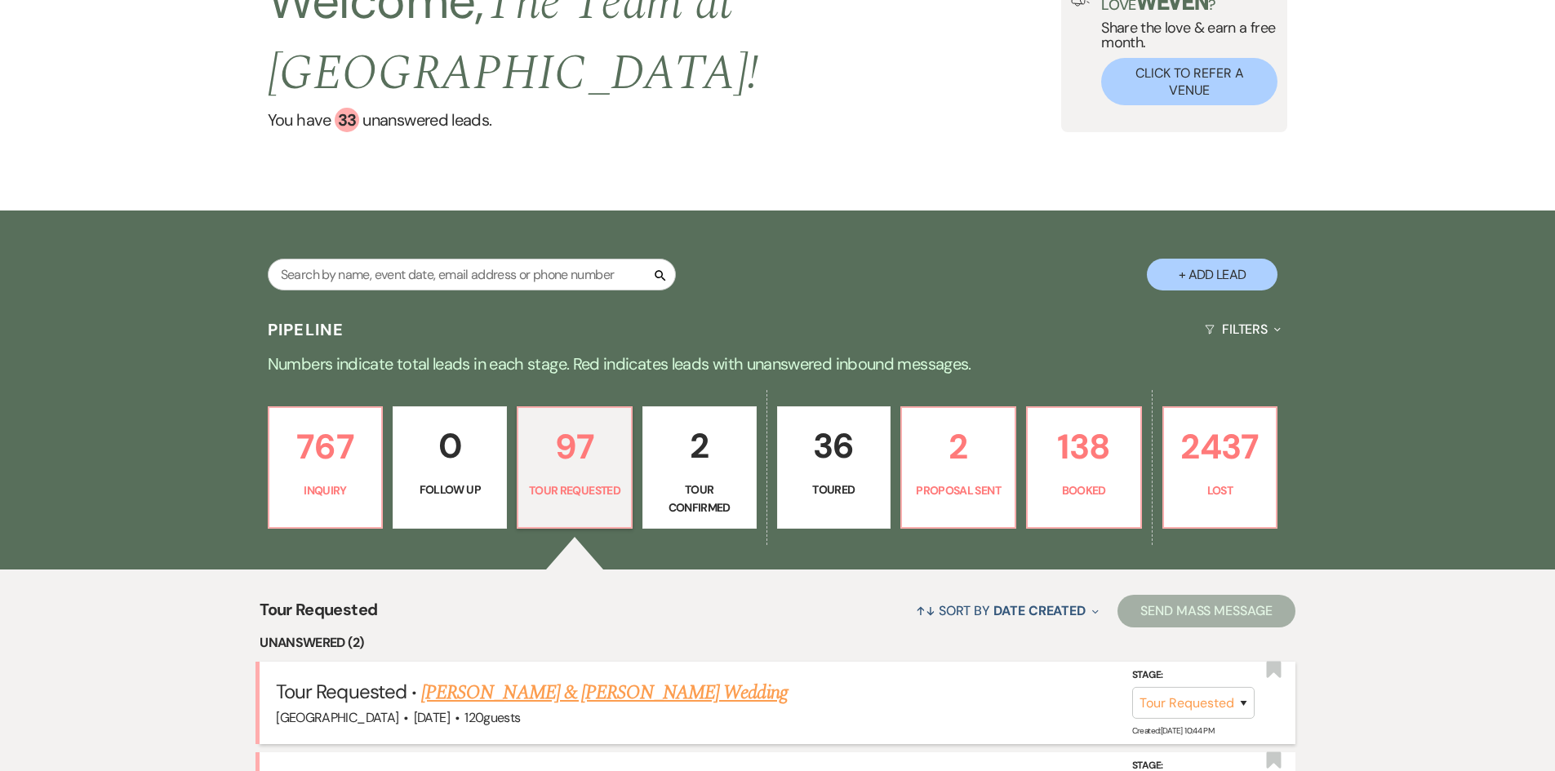
scroll to position [456, 0]
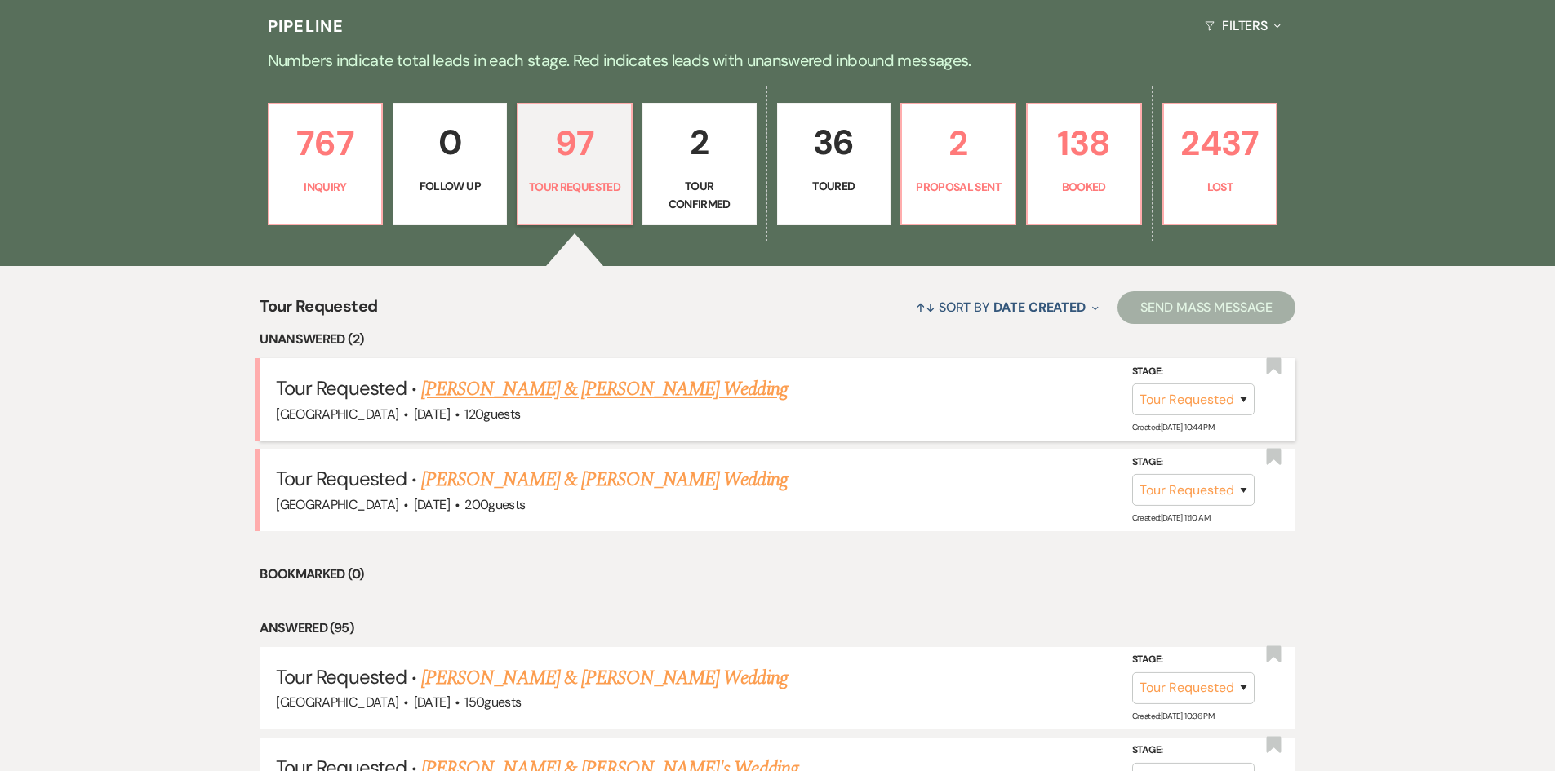
click at [545, 387] on link "Clara Stewart & Austin Kern's Wedding" at bounding box center [604, 389] width 366 height 29
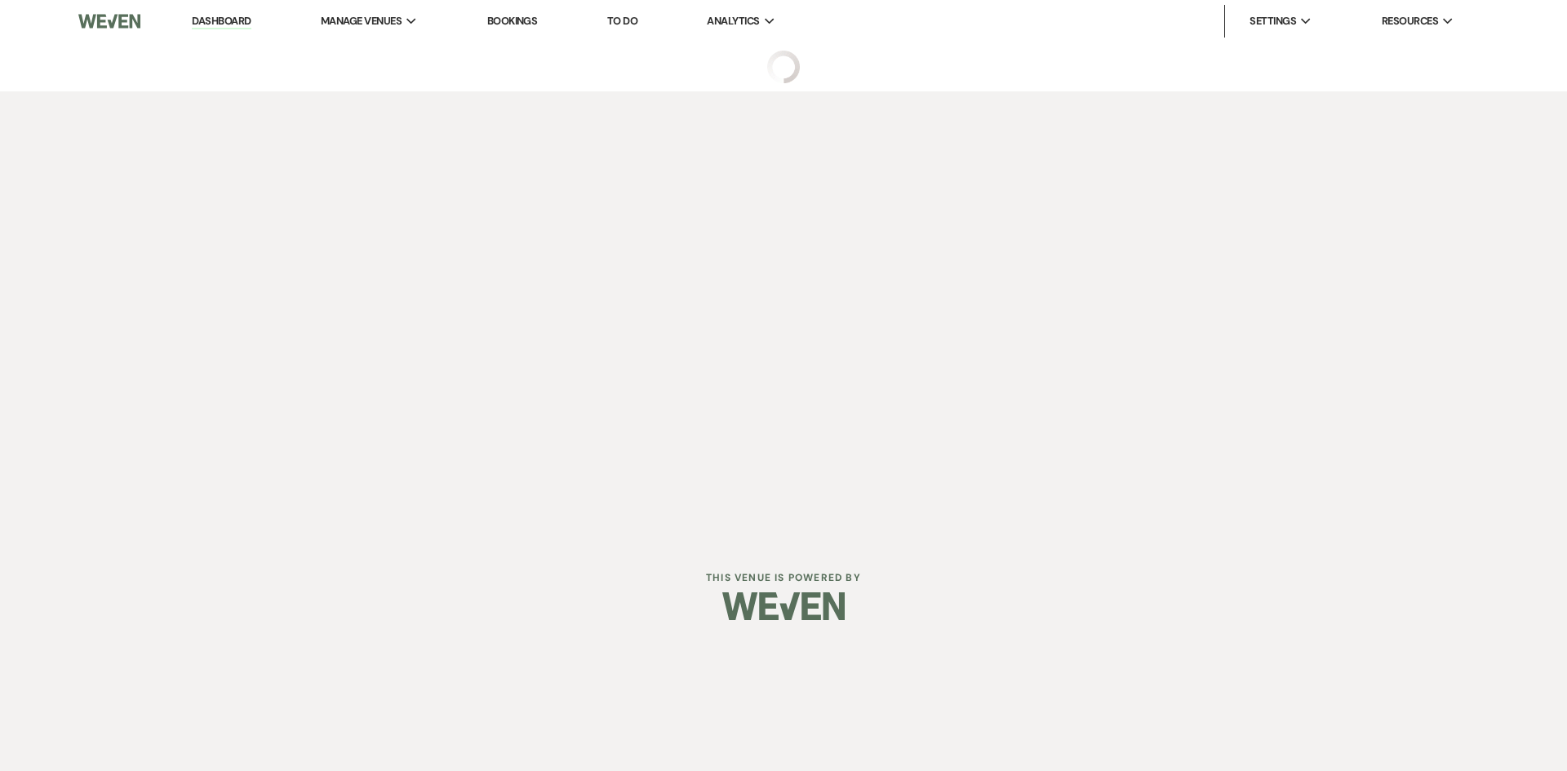
select select "2"
select select "5"
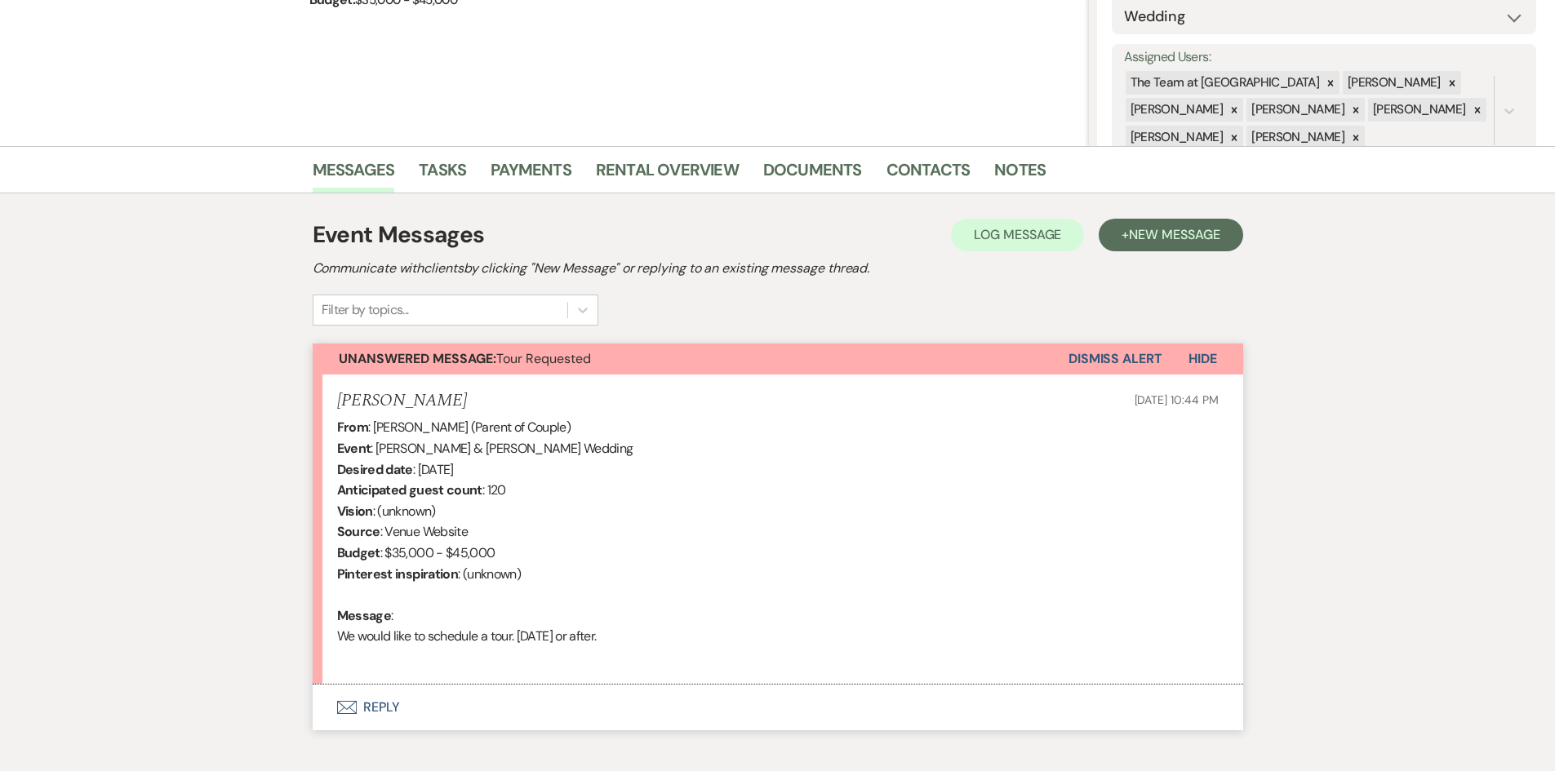
scroll to position [327, 0]
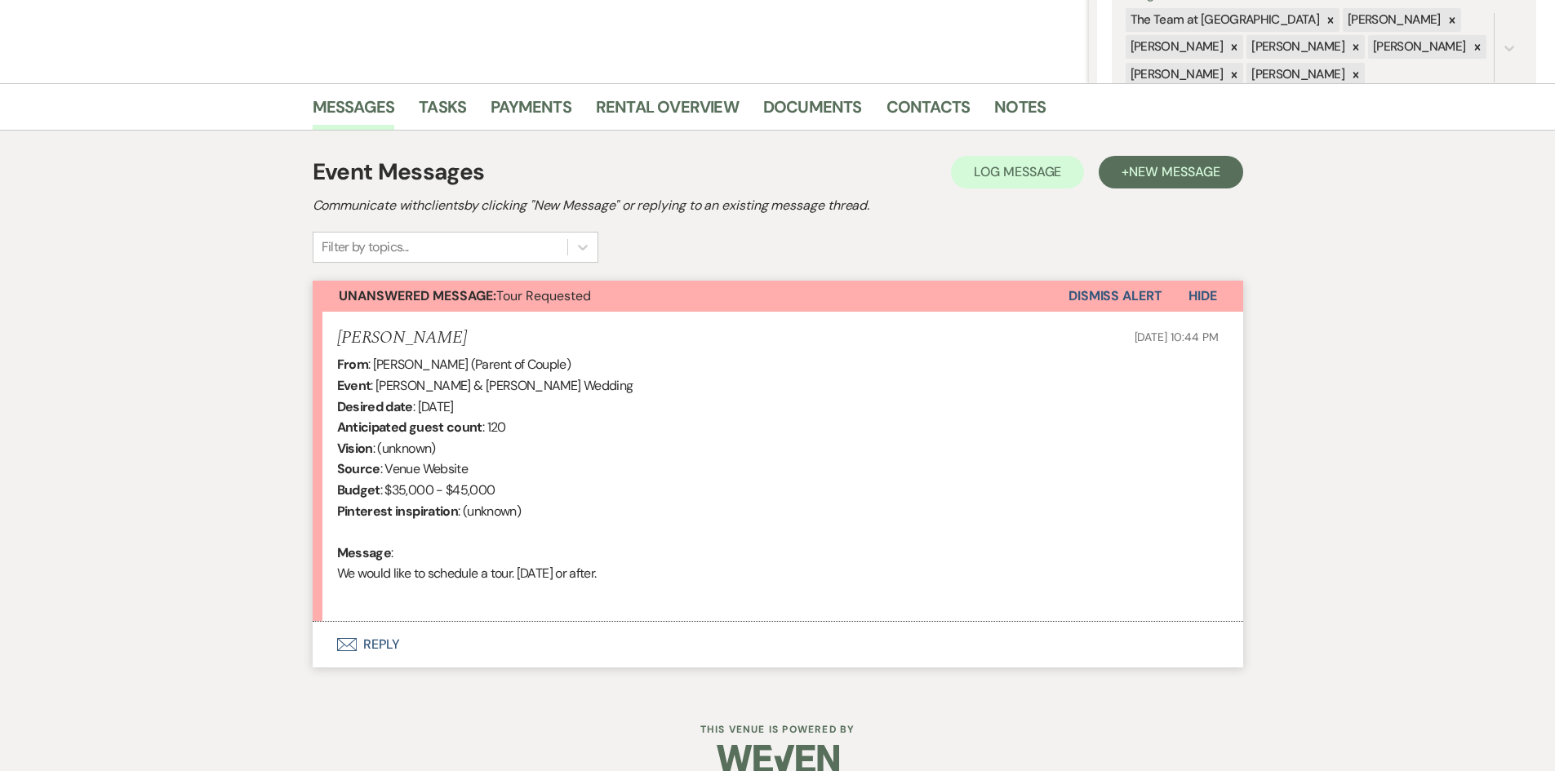
click at [375, 637] on button "Envelope Reply" at bounding box center [778, 645] width 931 height 46
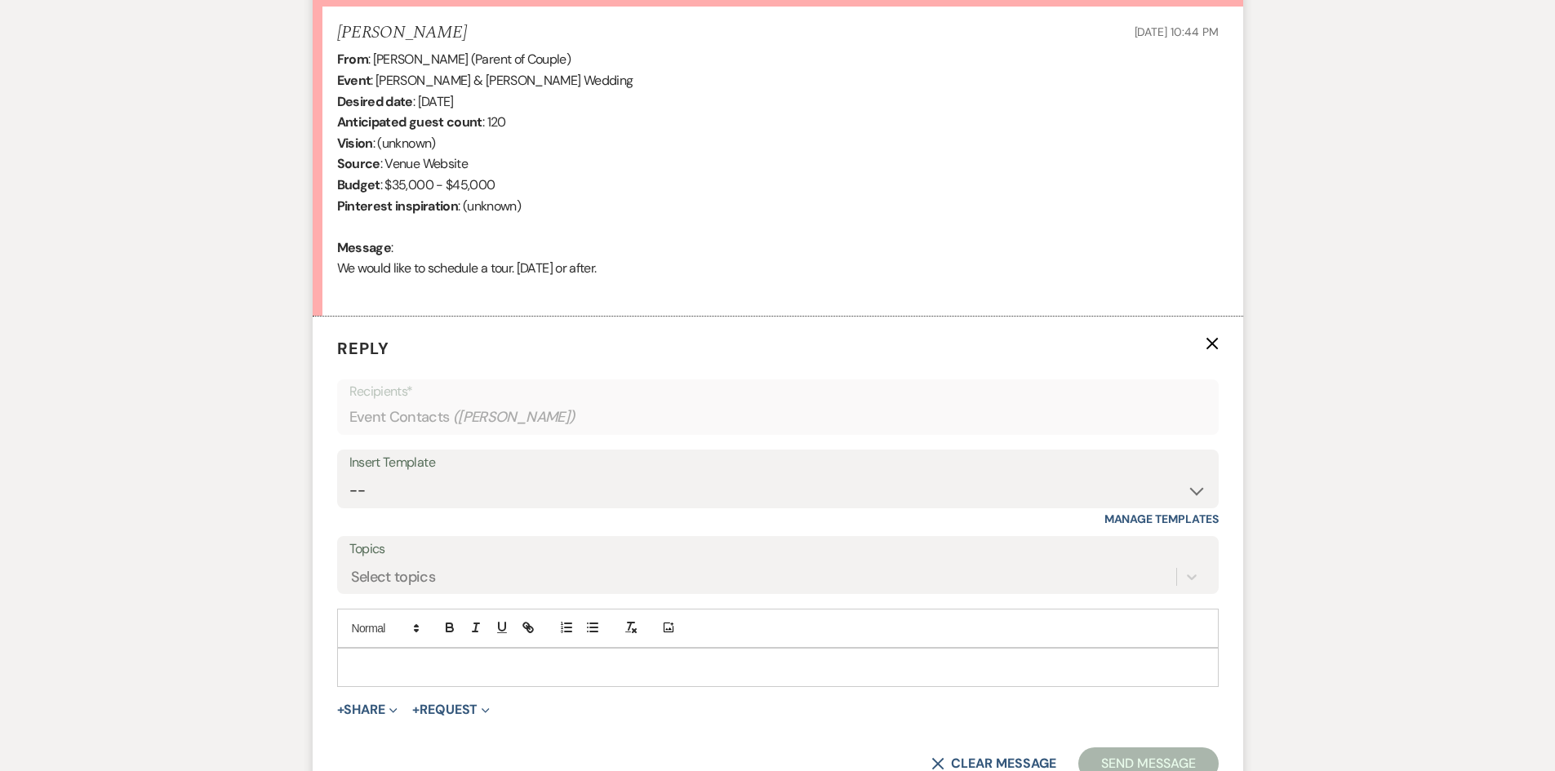
scroll to position [653, 0]
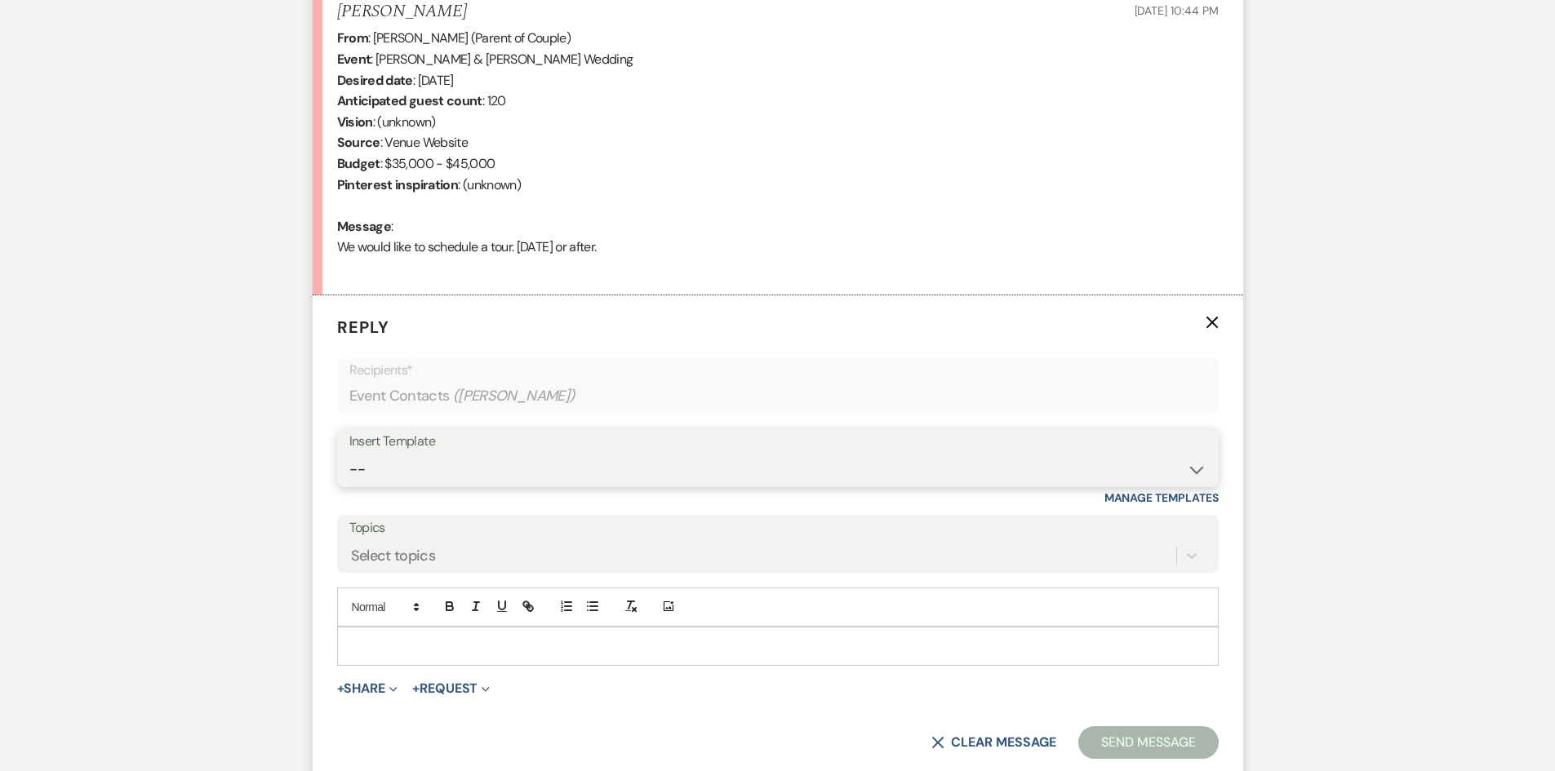
click at [1193, 473] on select "-- Initial Inquiry Auto Response - Weddings Contract - Corporate & Private Even…" at bounding box center [777, 470] width 857 height 32
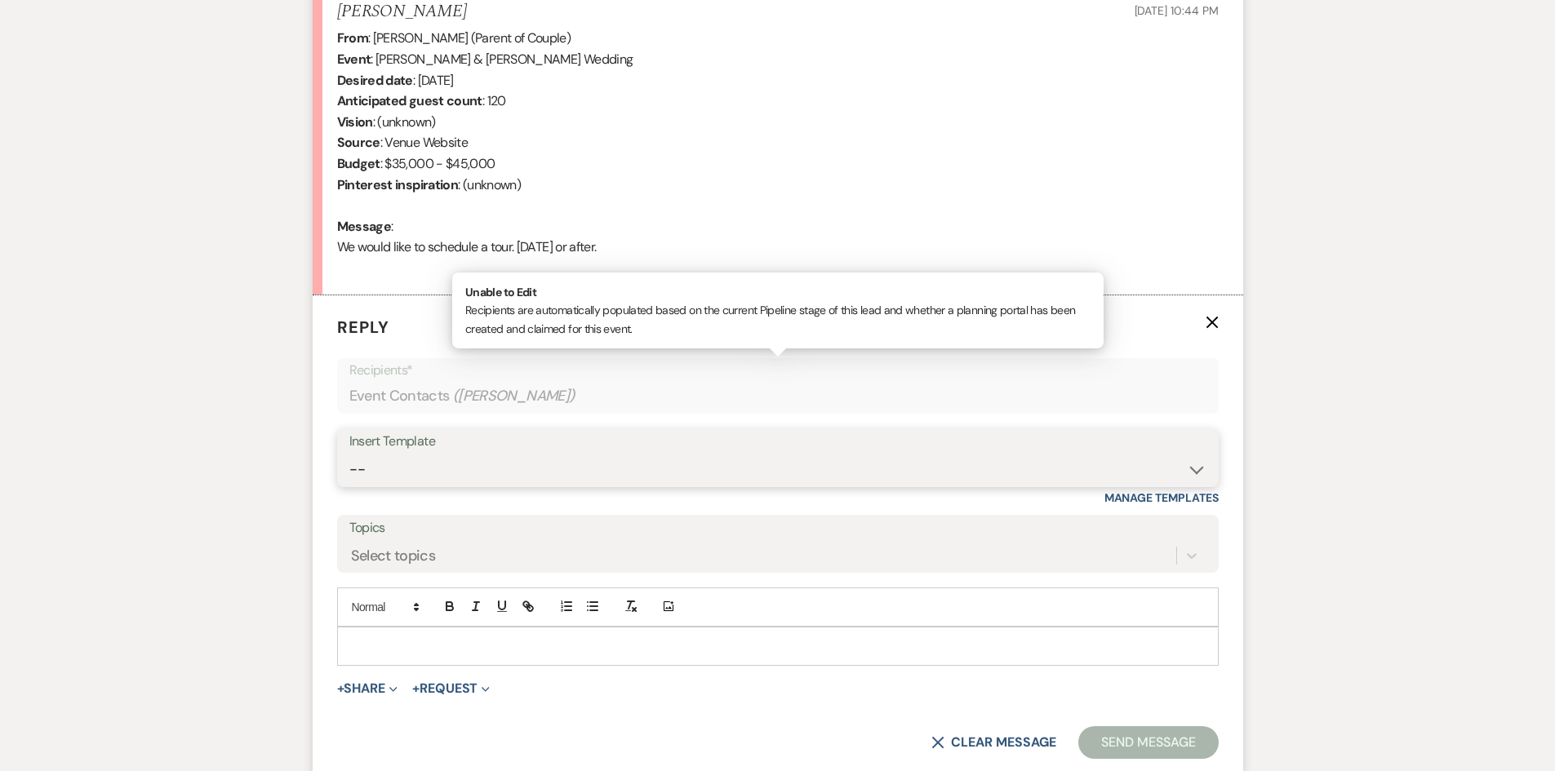
select select "1181"
click at [349, 454] on select "-- Initial Inquiry Auto Response - Weddings Contract - Corporate & Private Even…" at bounding box center [777, 470] width 857 height 32
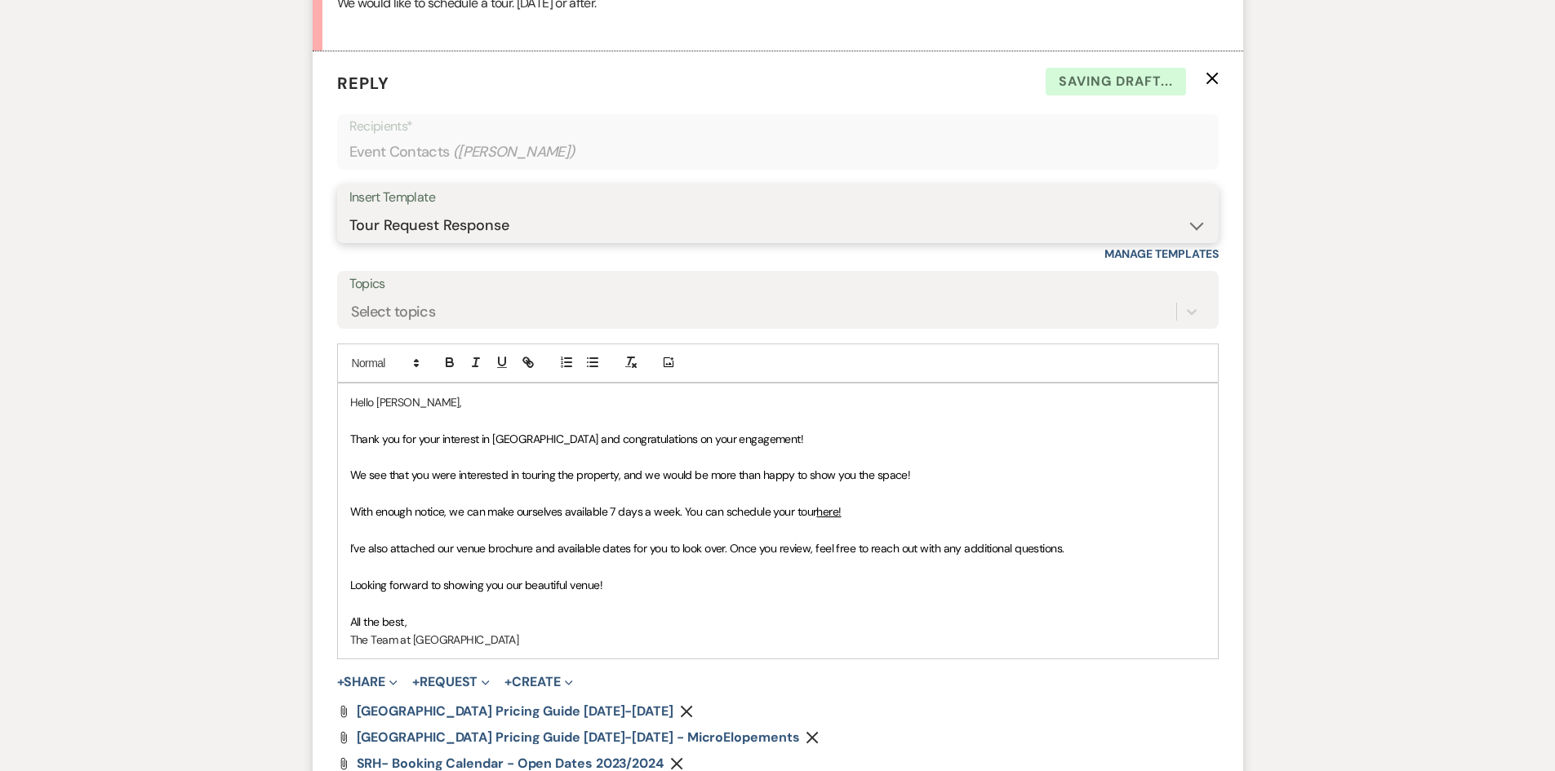
scroll to position [898, 0]
click at [615, 472] on span "We see that you were interested in touring the property, and we would be more t…" at bounding box center [630, 474] width 561 height 15
click at [619, 473] on span "We see that you were interested in touring the property, and we would be more t…" at bounding box center [630, 474] width 561 height 15
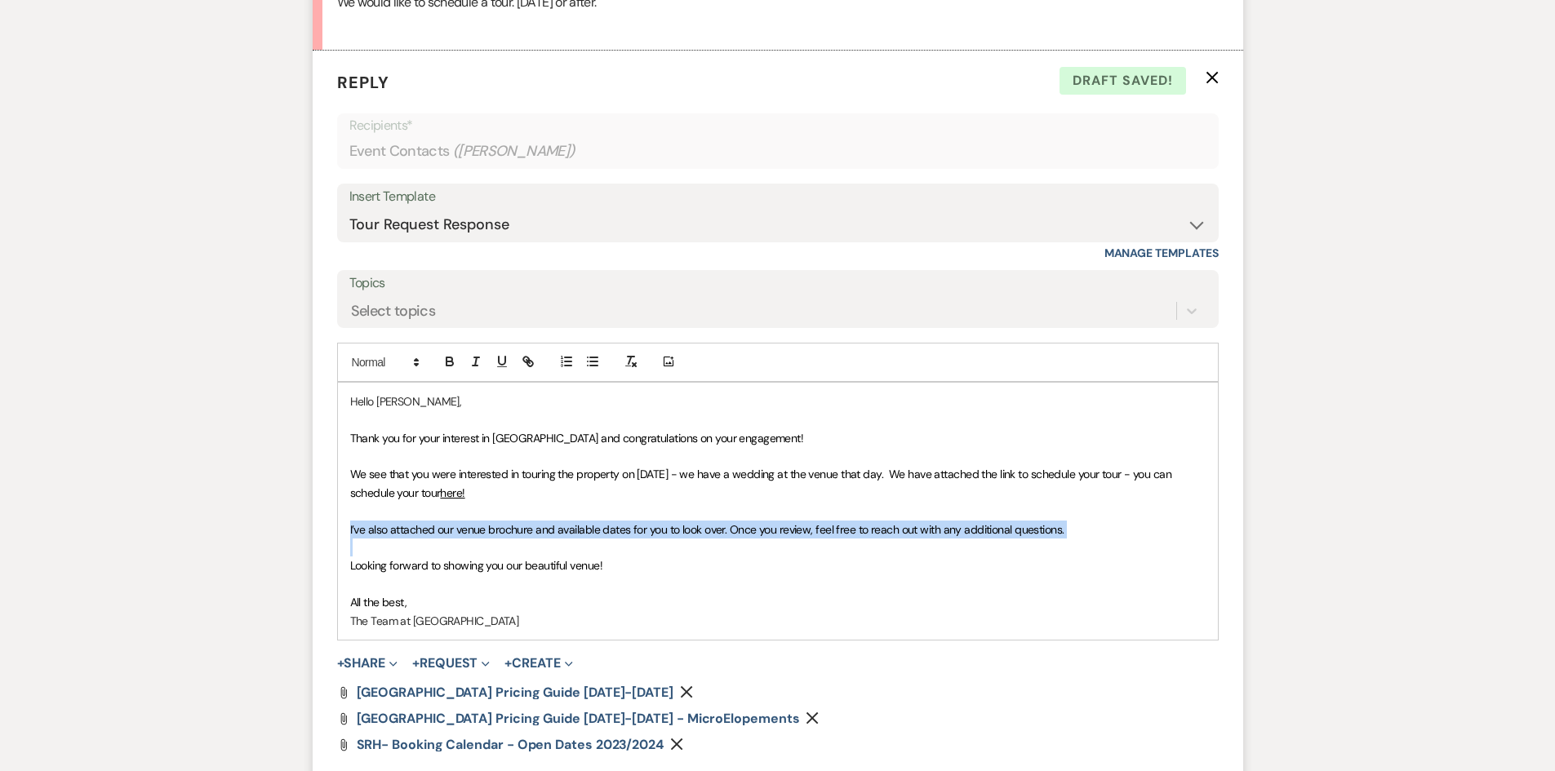
drag, startPoint x: 346, startPoint y: 531, endPoint x: 1075, endPoint y: 544, distance: 729.0
click at [1075, 544] on div "Hello Jennifer, Thank you for your interest in Stone Ridge Hollow and congratul…" at bounding box center [778, 511] width 880 height 257
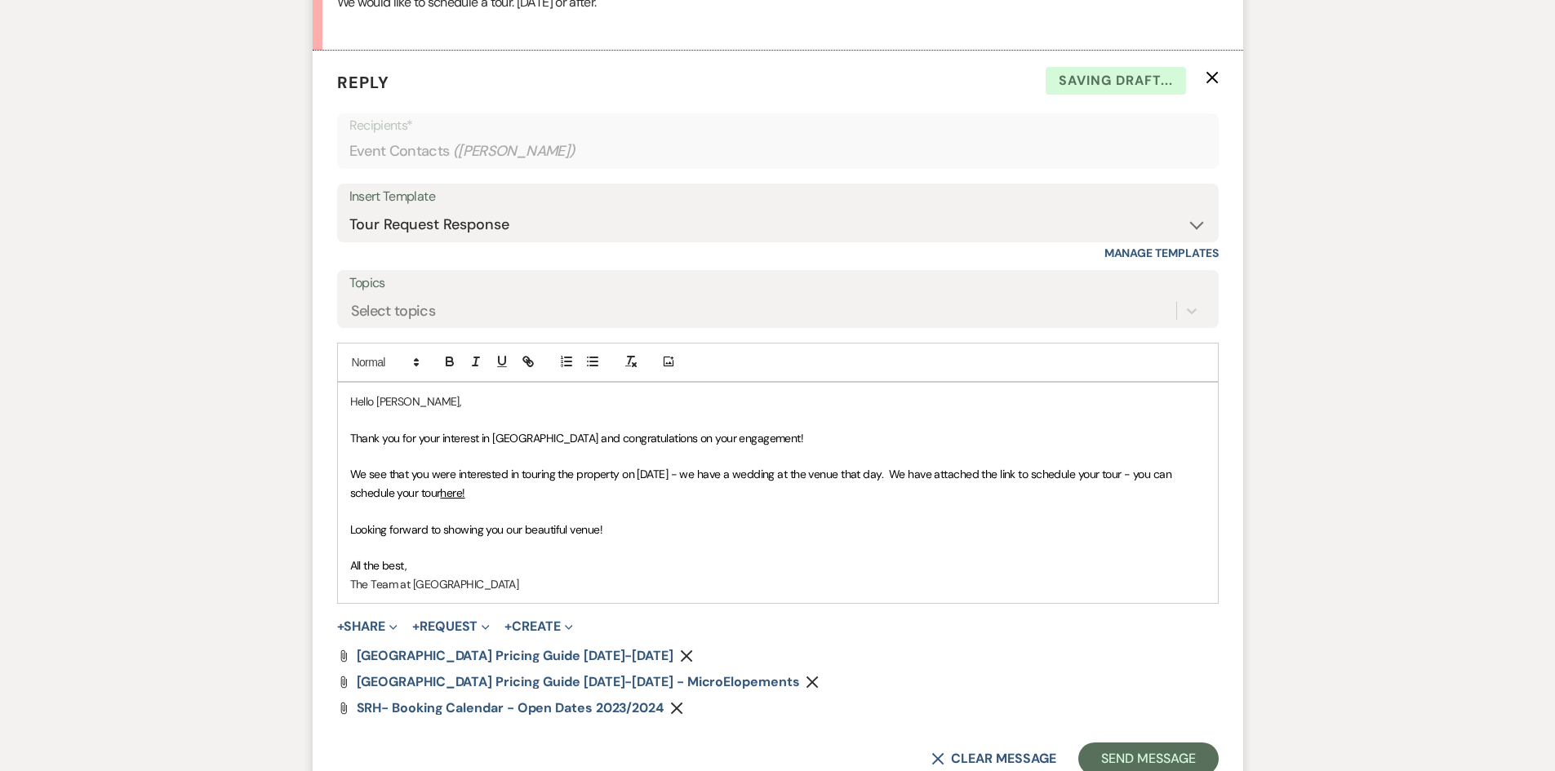
click at [680, 651] on icon "Remove" at bounding box center [686, 656] width 13 height 13
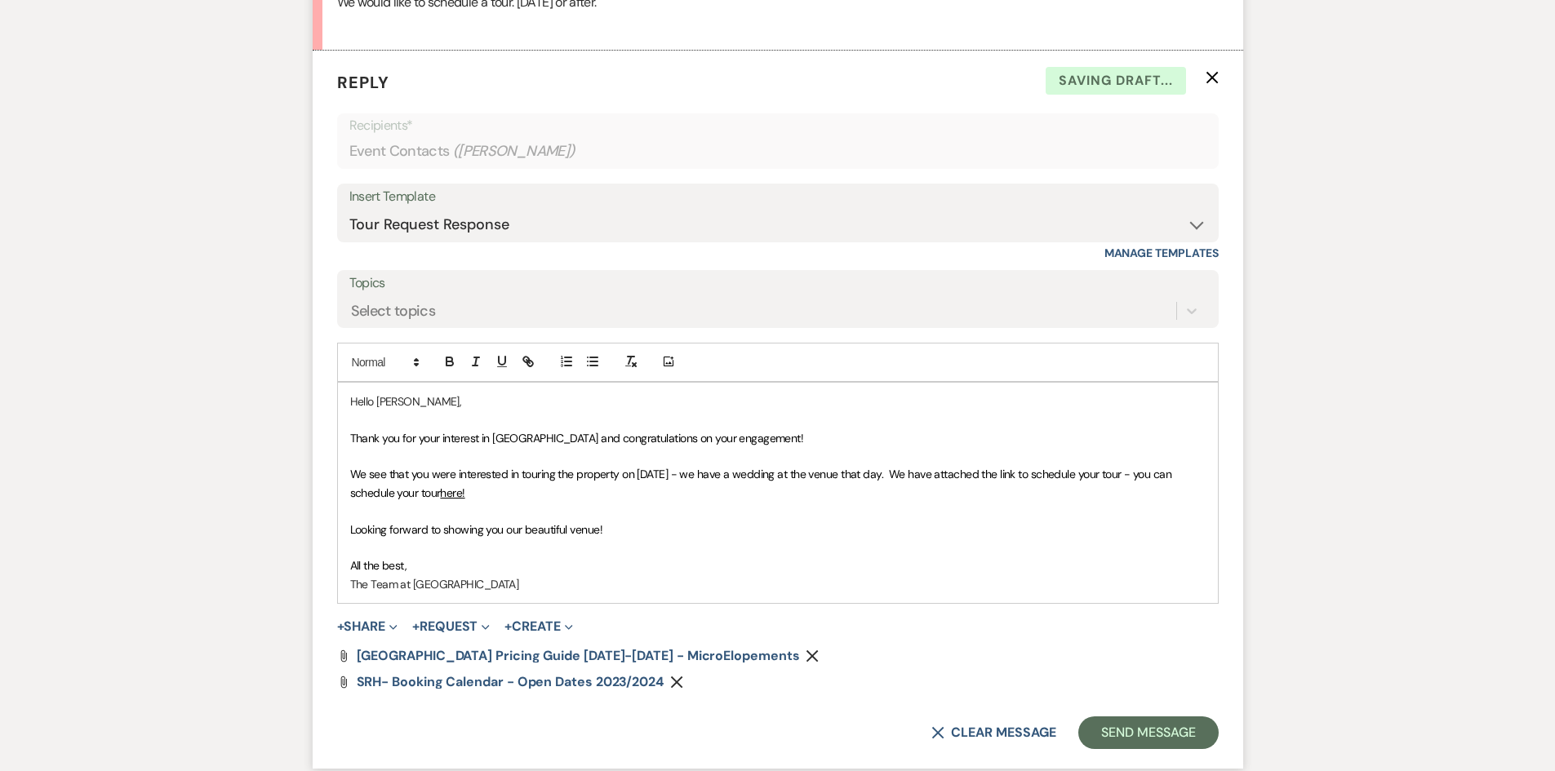
click at [806, 651] on icon "Remove" at bounding box center [812, 656] width 13 height 13
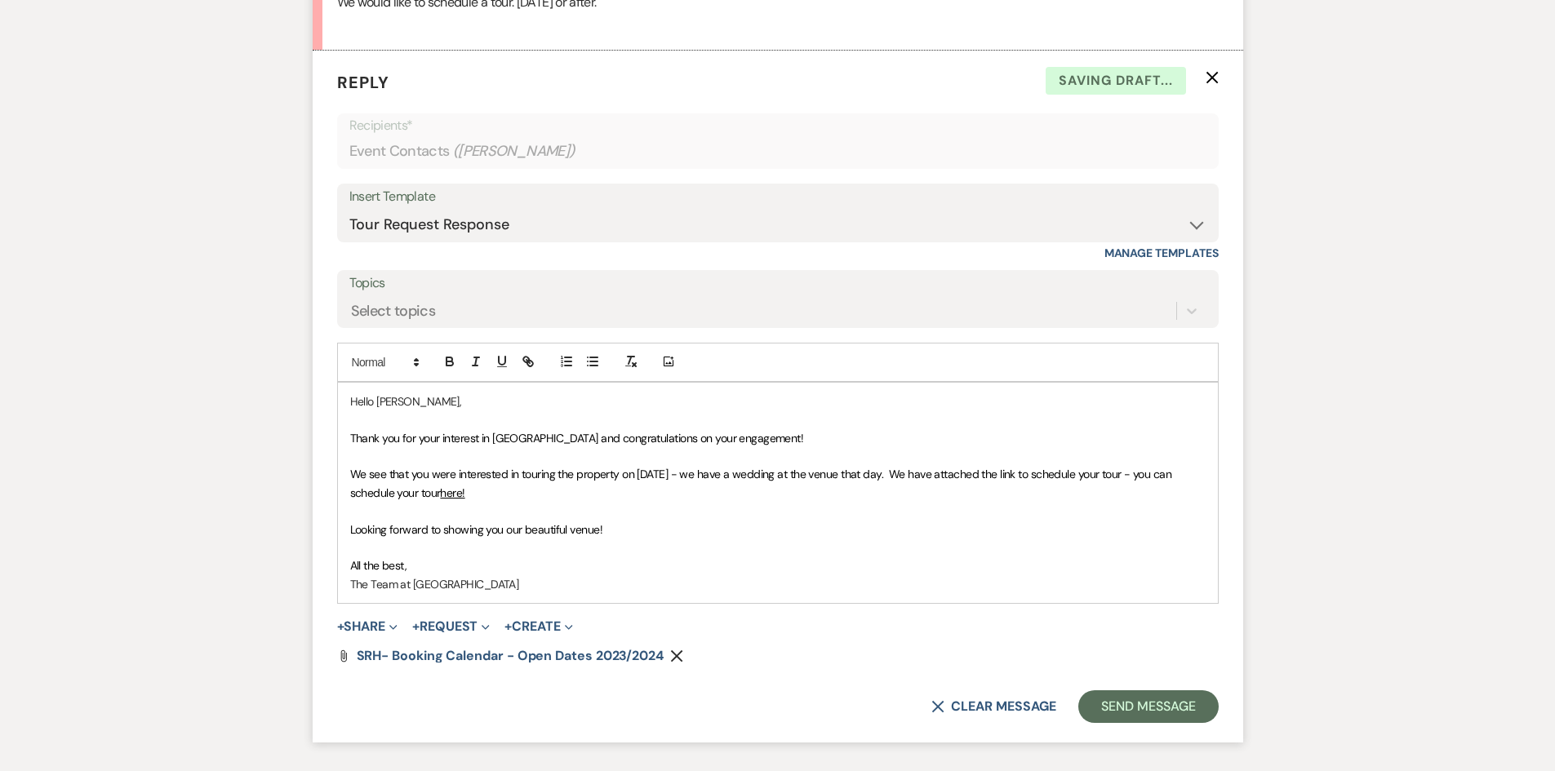
click at [681, 655] on icon "Remove" at bounding box center [676, 656] width 13 height 13
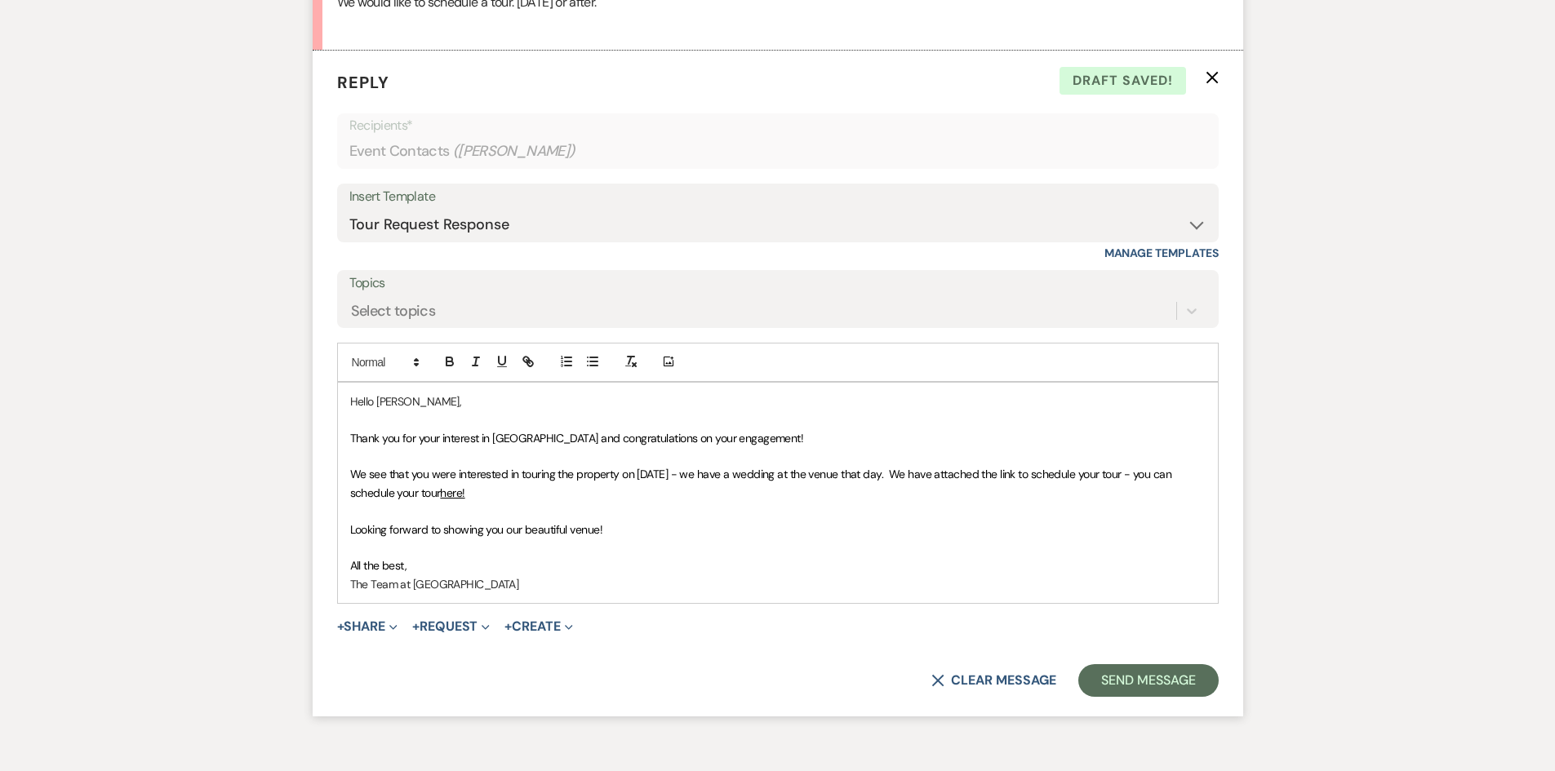
click at [1077, 473] on span "We see that you were interested in touring the property on October 10, 2025 - w…" at bounding box center [763, 483] width 827 height 33
click at [1173, 680] on button "Send Message" at bounding box center [1148, 680] width 140 height 33
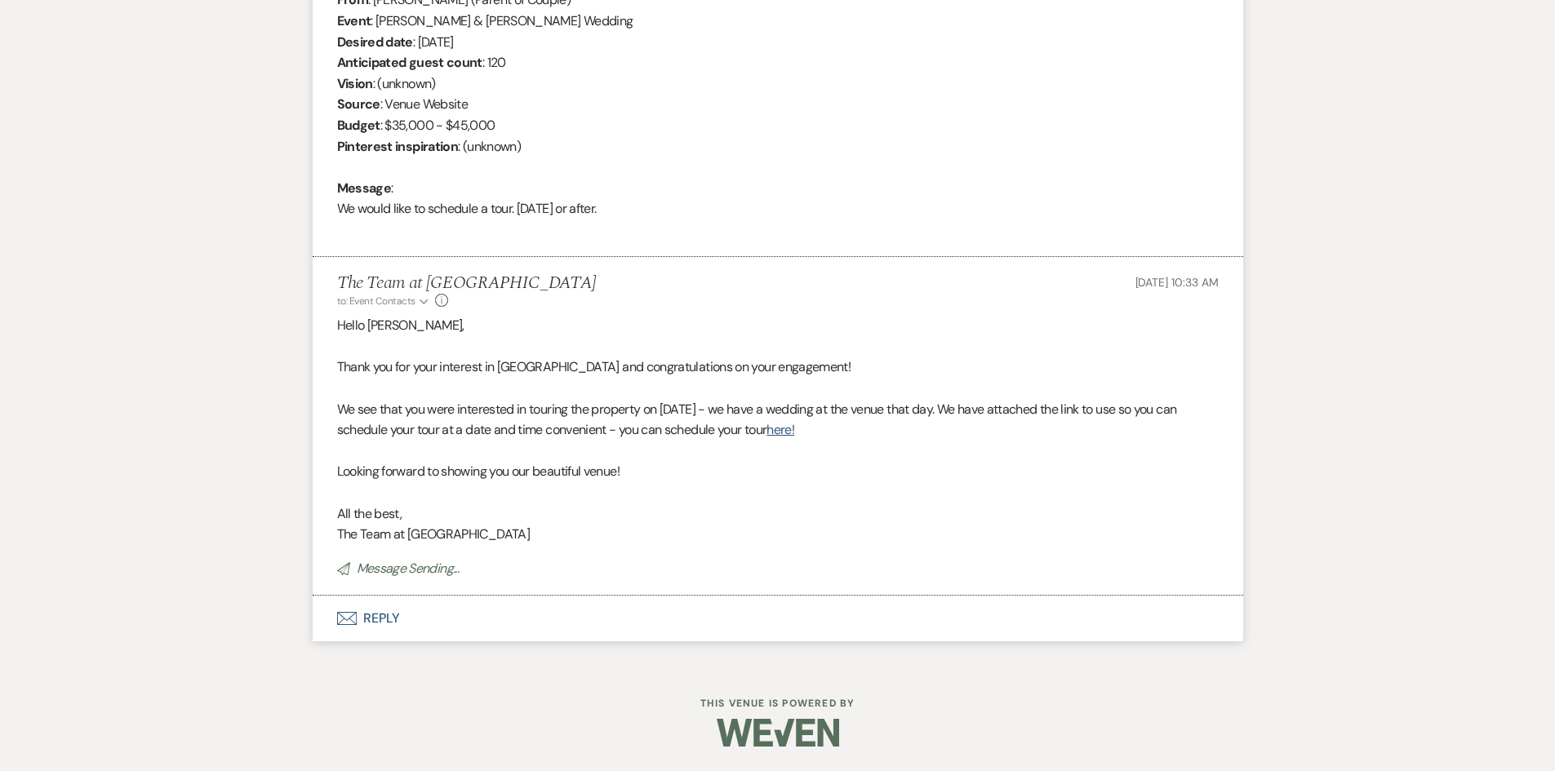
scroll to position [691, 0]
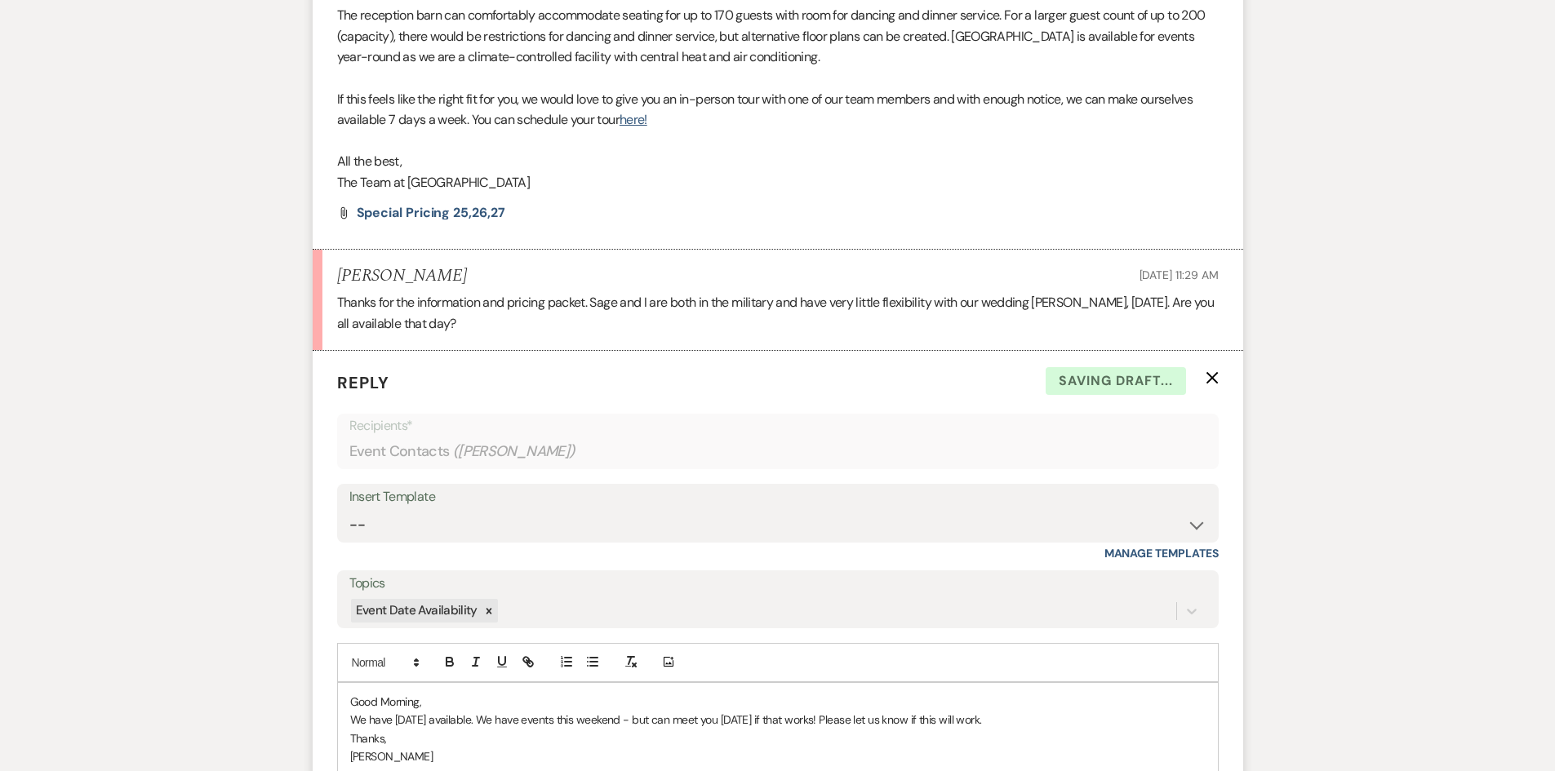
scroll to position [1338, 0]
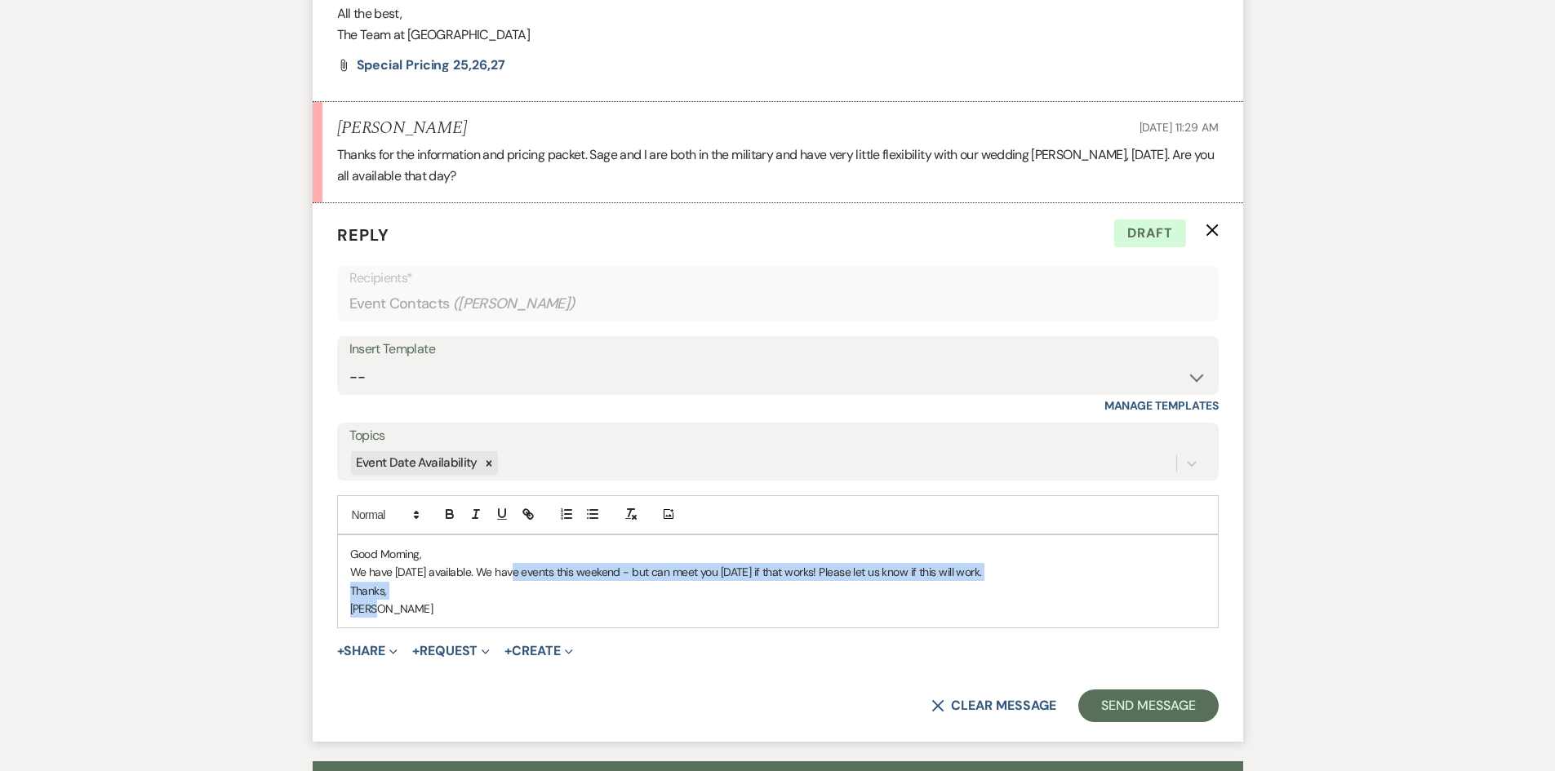
drag, startPoint x: 508, startPoint y: 571, endPoint x: 1073, endPoint y: 617, distance: 567.5
click at [1073, 617] on div "Good Morning, We have [DATE] available. We have events this weekend - but can m…" at bounding box center [778, 581] width 880 height 93
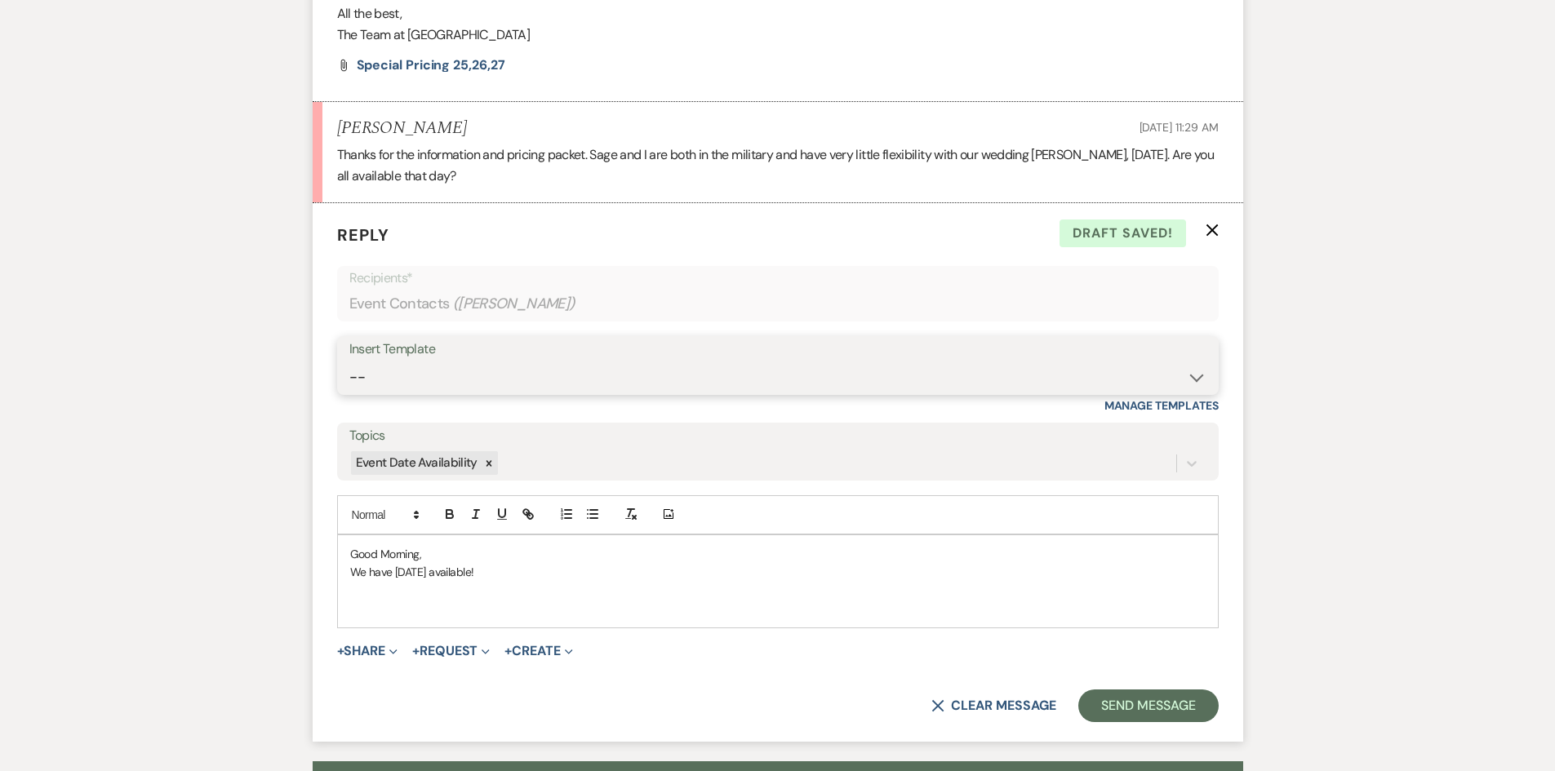
click at [1199, 375] on select "-- Initial Inquiry Auto Response - Weddings Contract - Corporate & Private Even…" at bounding box center [777, 378] width 857 height 32
select select "1181"
click at [349, 362] on select "-- Initial Inquiry Auto Response - Weddings Contract - Corporate & Private Even…" at bounding box center [777, 378] width 857 height 32
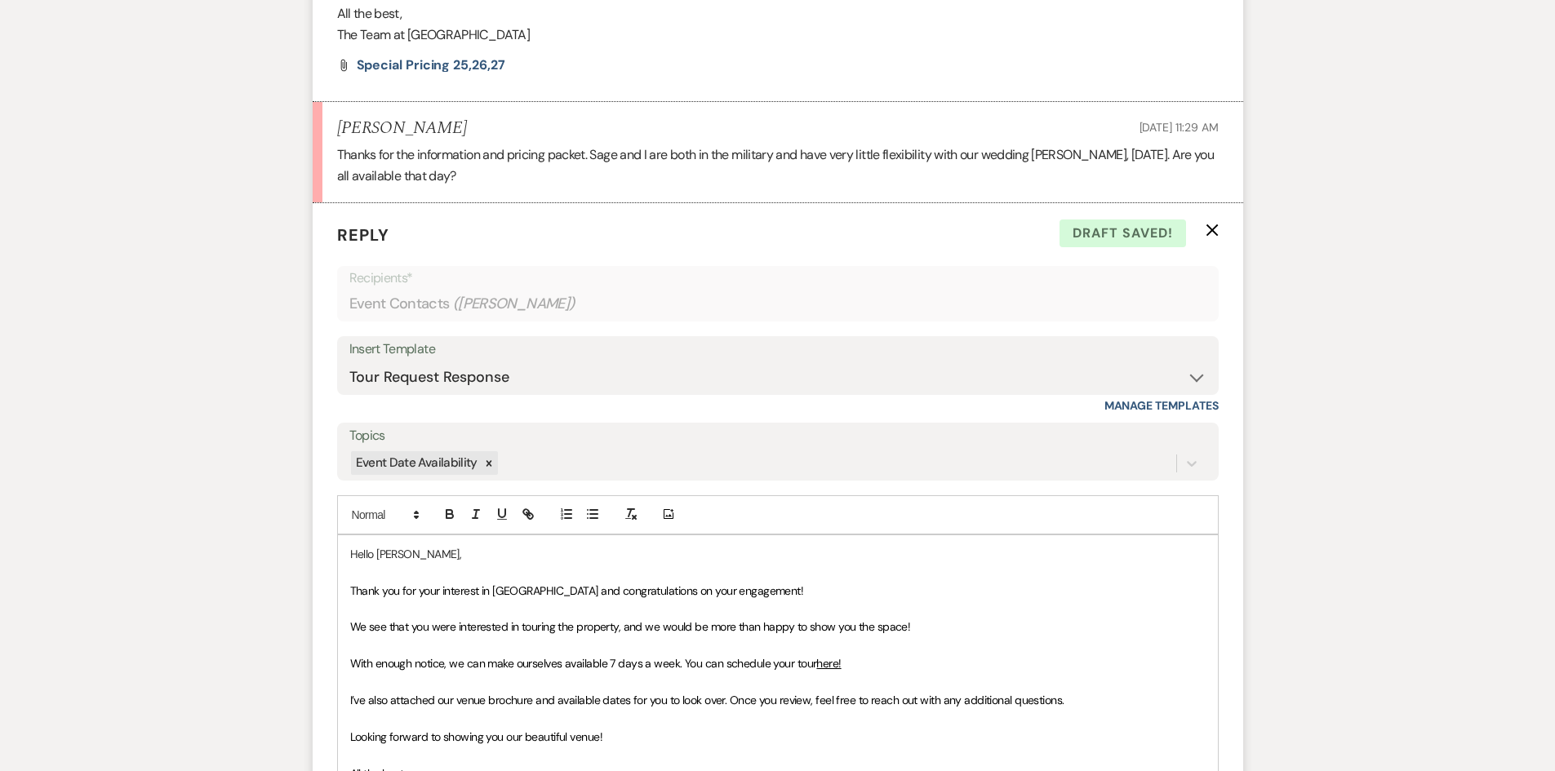
click at [810, 588] on p "Thank you for your interest in [GEOGRAPHIC_DATA] and congratulations on your en…" at bounding box center [777, 591] width 855 height 18
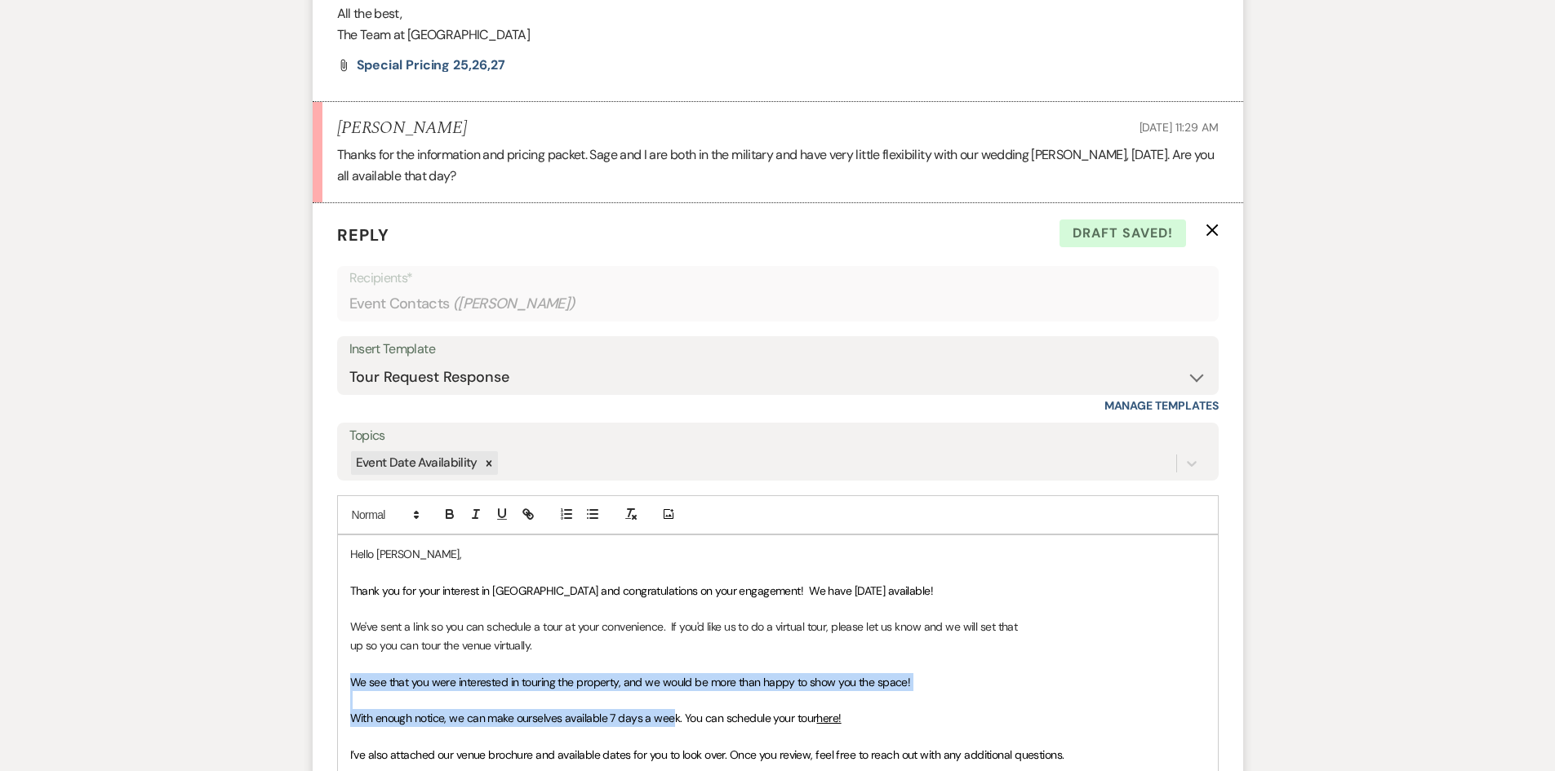
drag, startPoint x: 352, startPoint y: 679, endPoint x: 673, endPoint y: 722, distance: 324.5
click at [673, 722] on div "Hello [PERSON_NAME], Thank you for your interest in [GEOGRAPHIC_DATA] and congr…" at bounding box center [778, 700] width 880 height 331
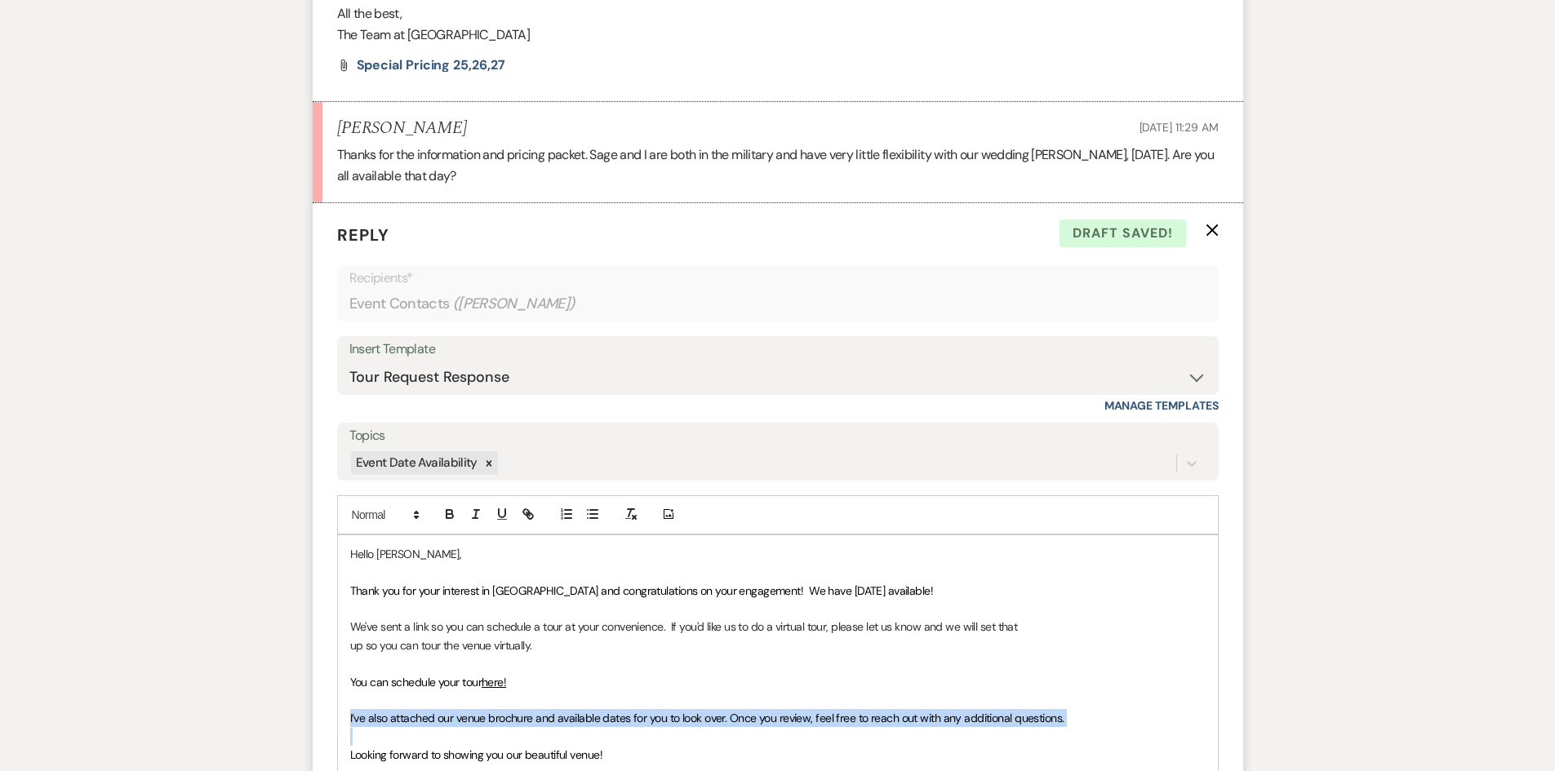
drag, startPoint x: 349, startPoint y: 721, endPoint x: 1078, endPoint y: 731, distance: 729.0
click at [1078, 731] on div "Hello [PERSON_NAME], Thank you for your interest in [GEOGRAPHIC_DATA] and congr…" at bounding box center [778, 682] width 880 height 294
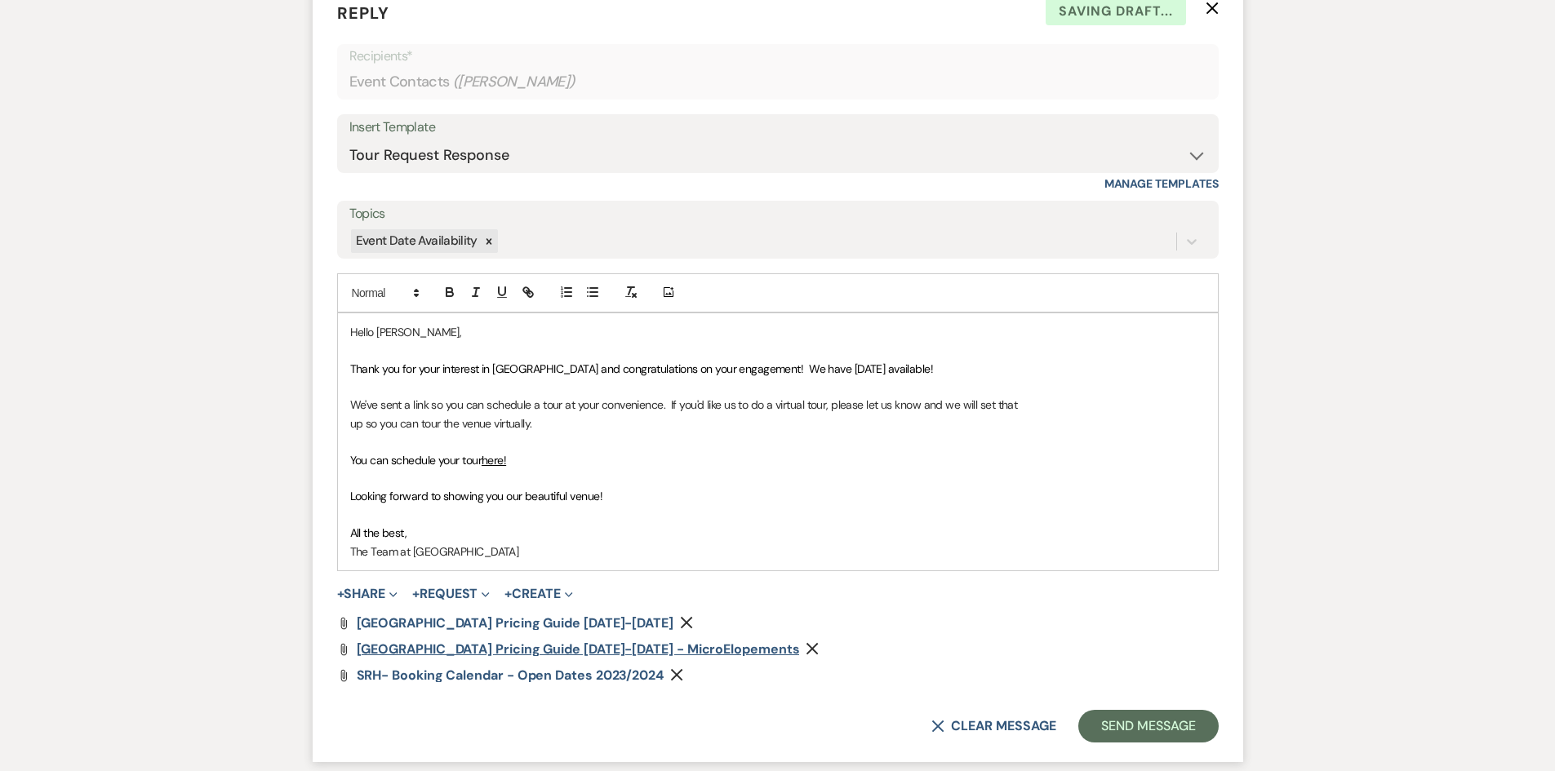
scroll to position [1583, 0]
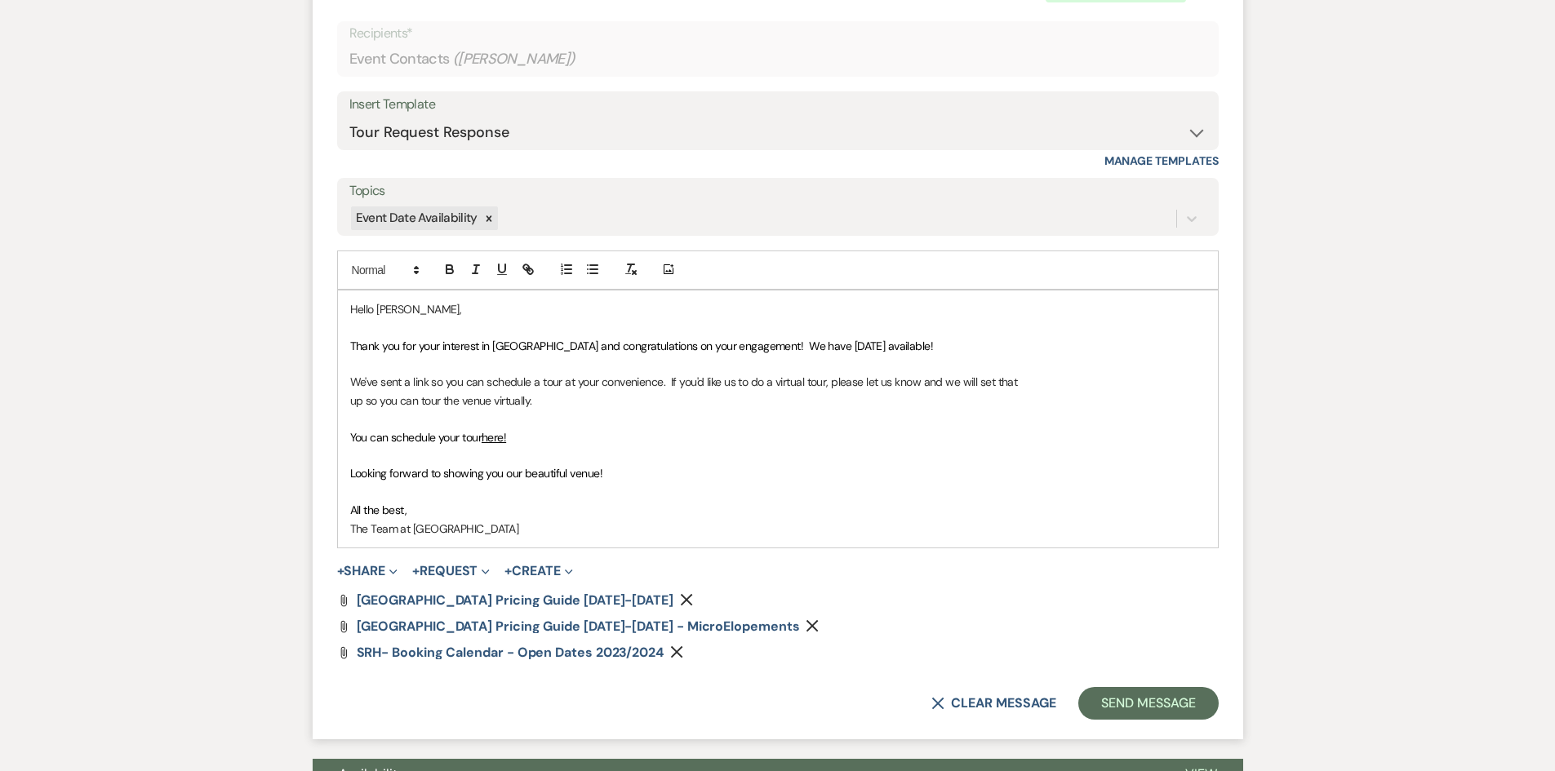
click at [681, 598] on use "button" at bounding box center [687, 600] width 12 height 12
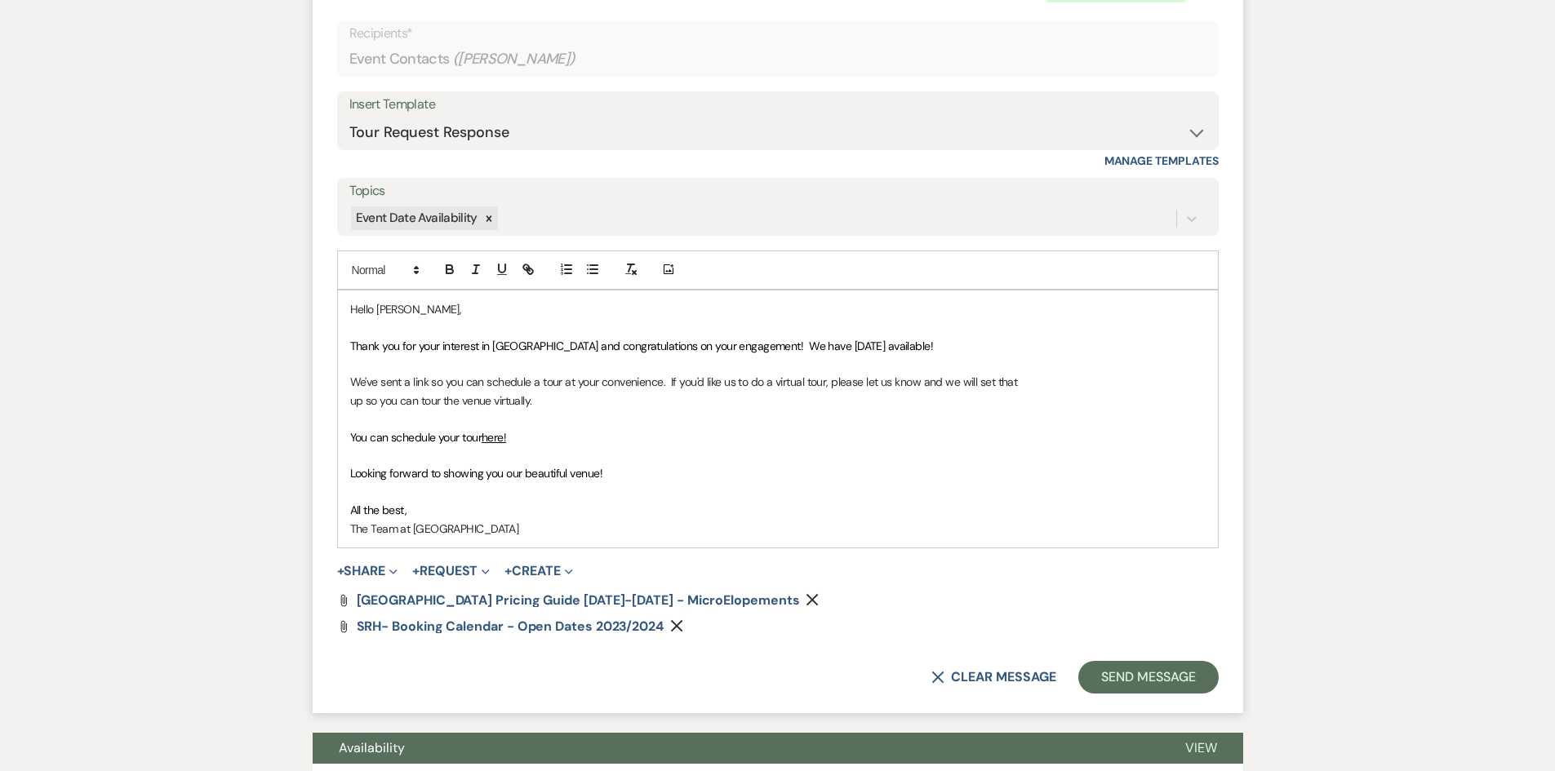
click at [806, 596] on icon "Remove" at bounding box center [812, 599] width 13 height 13
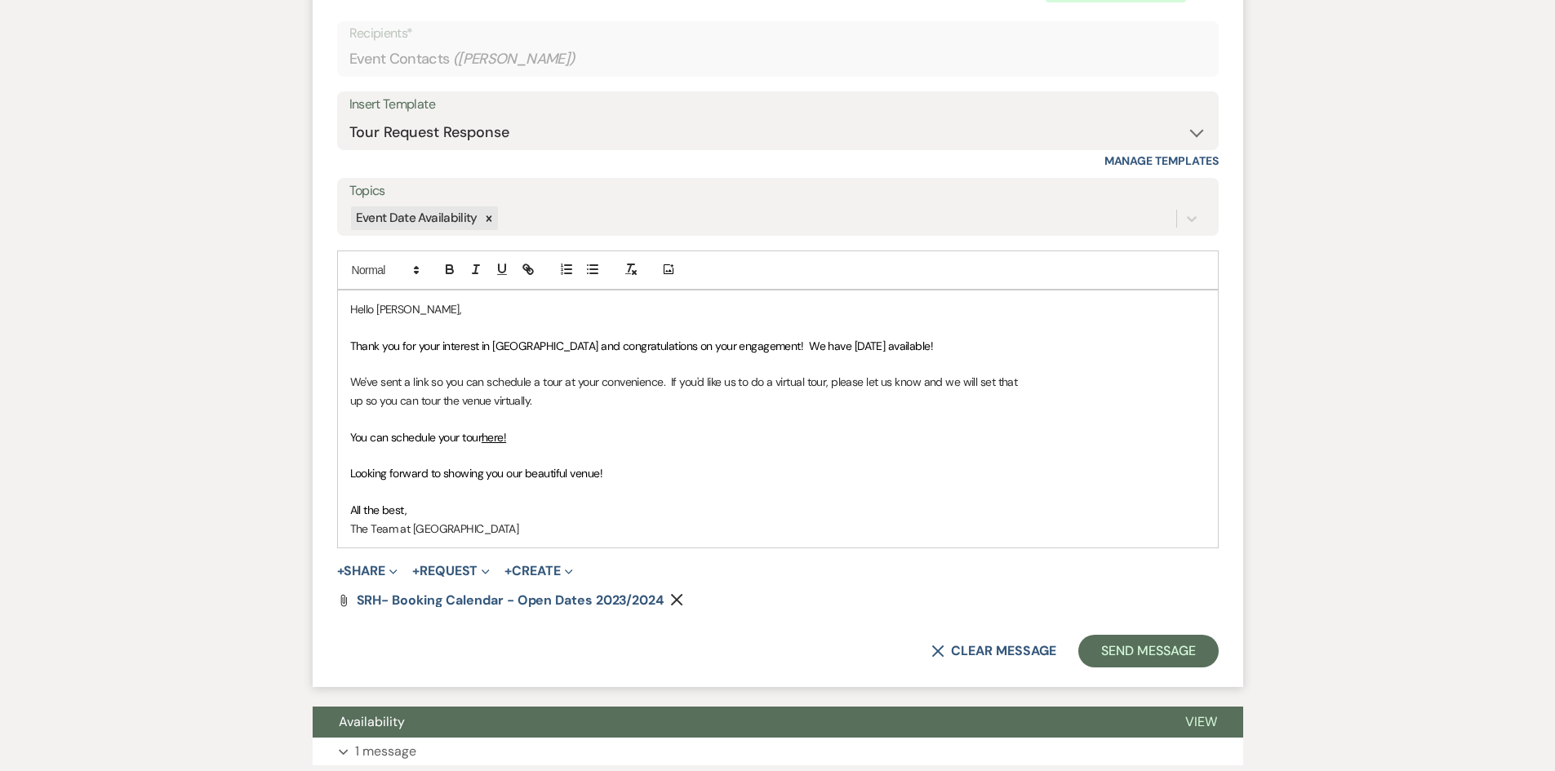
click at [677, 604] on icon "Remove" at bounding box center [676, 599] width 13 height 13
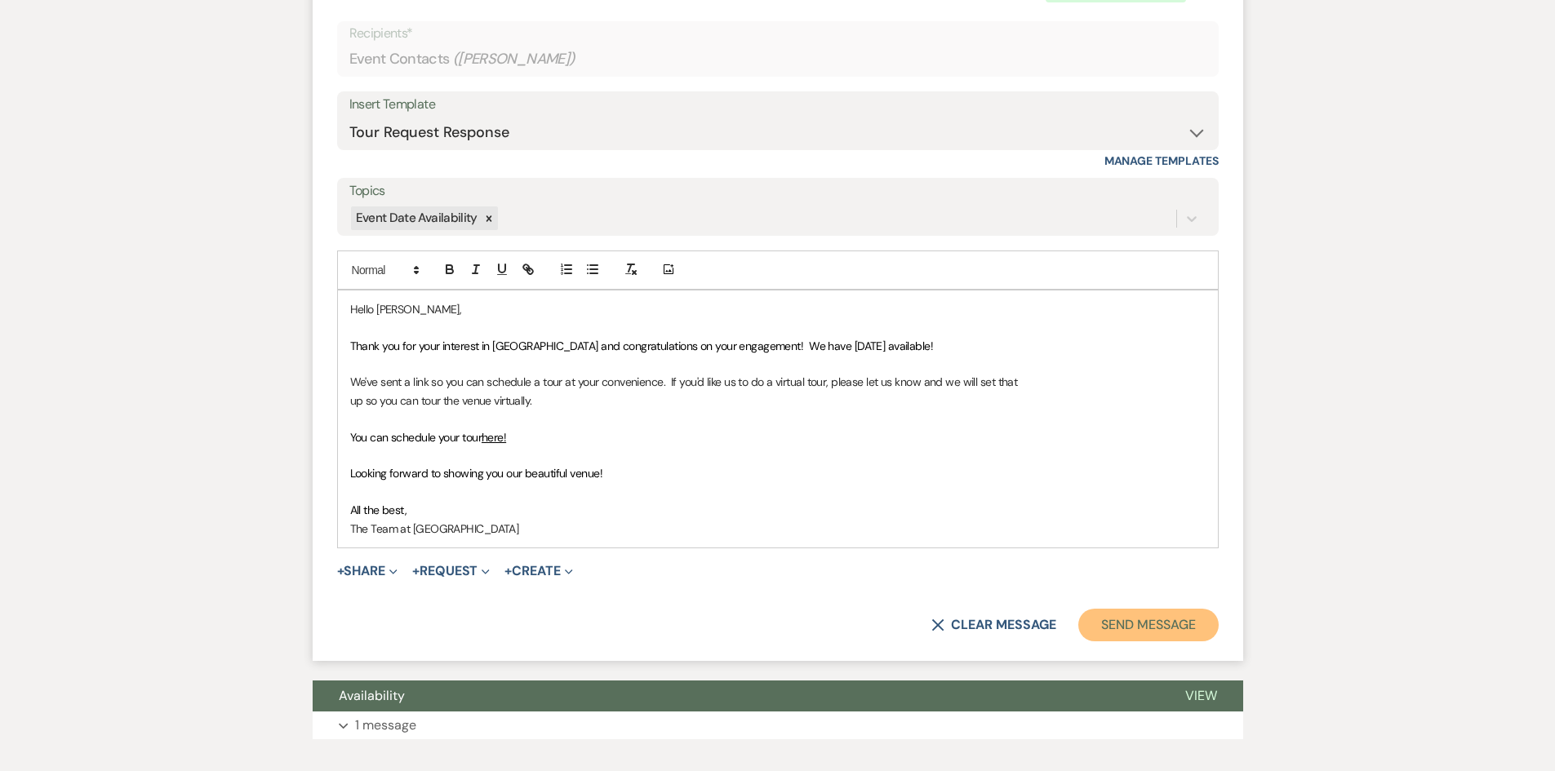
click at [1142, 625] on button "Send Message" at bounding box center [1148, 625] width 140 height 33
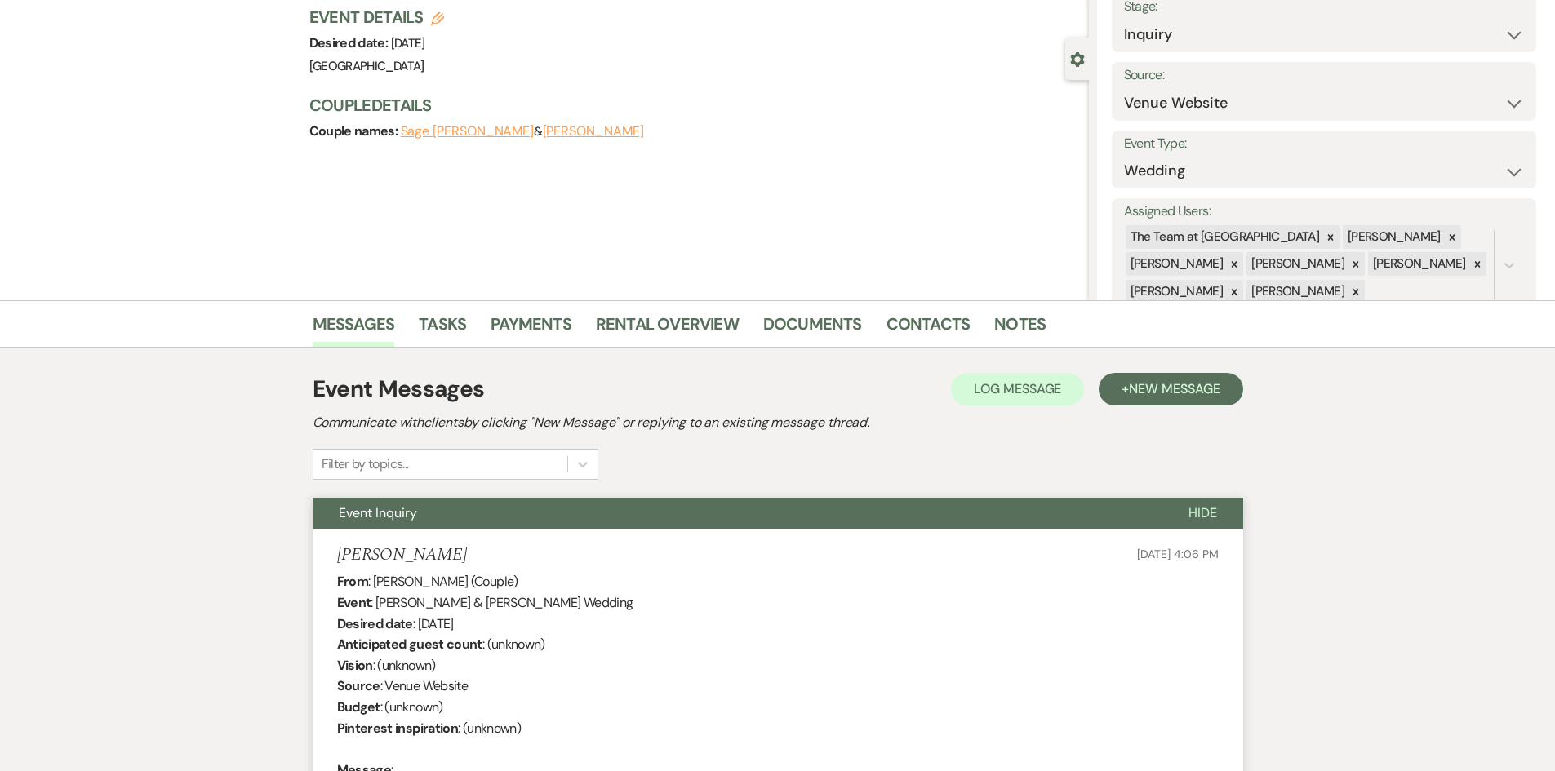
scroll to position [0, 0]
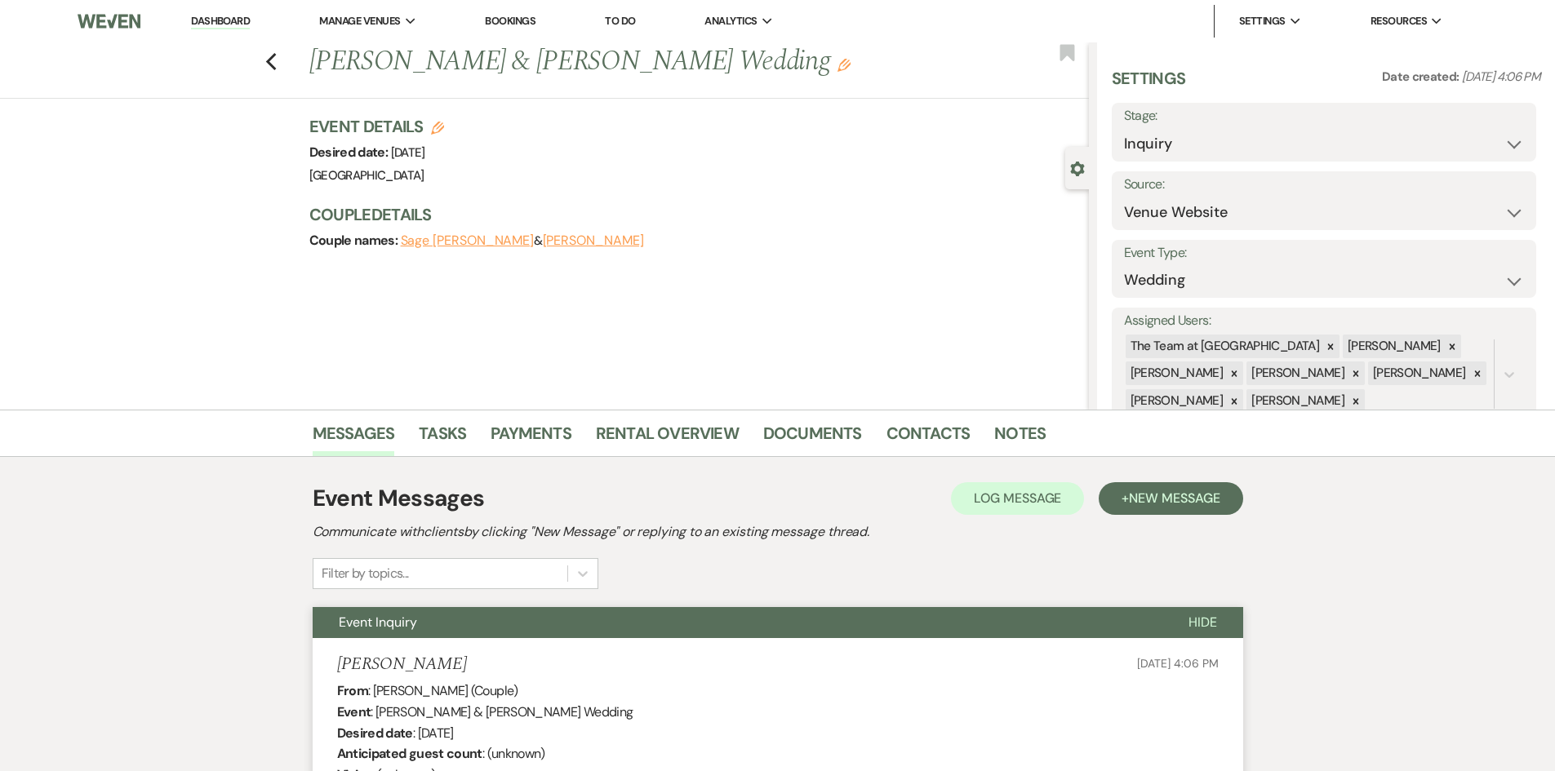
click at [222, 20] on link "Dashboard" at bounding box center [220, 22] width 59 height 16
